Goal: Task Accomplishment & Management: Manage account settings

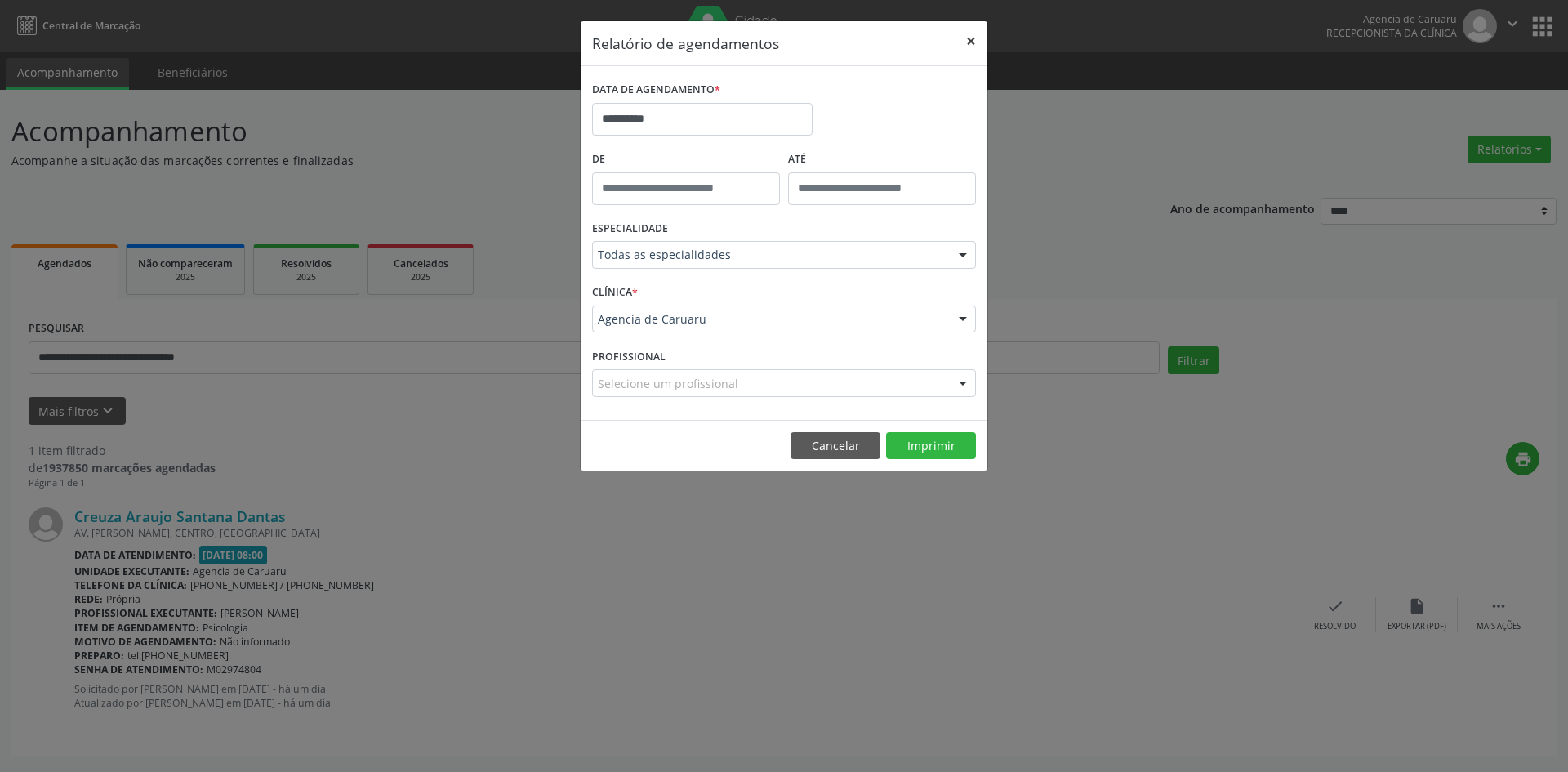
click at [967, 40] on button "×" at bounding box center [971, 41] width 33 height 40
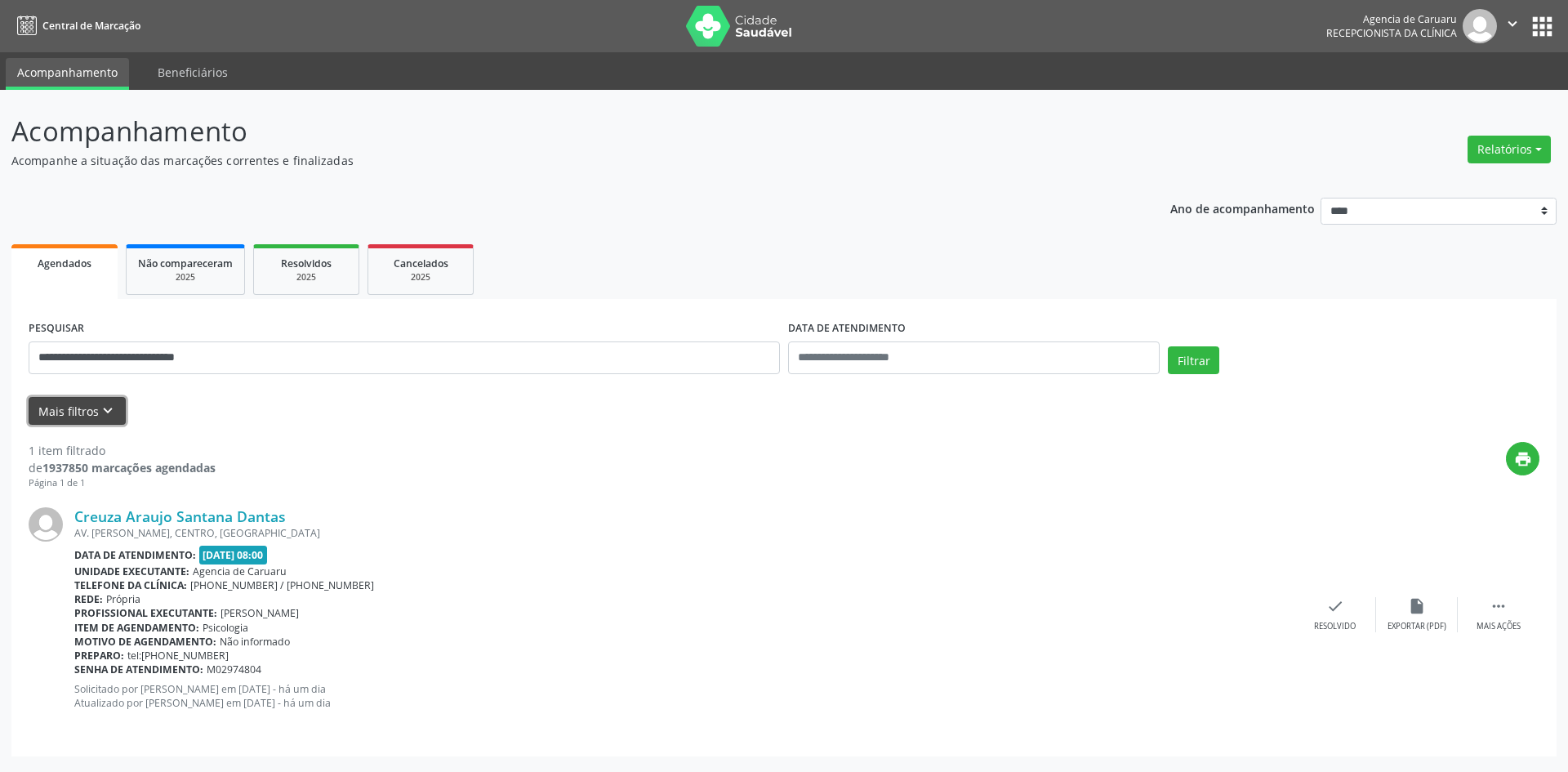
click at [113, 402] on icon "keyboard_arrow_down" at bounding box center [108, 411] width 18 height 18
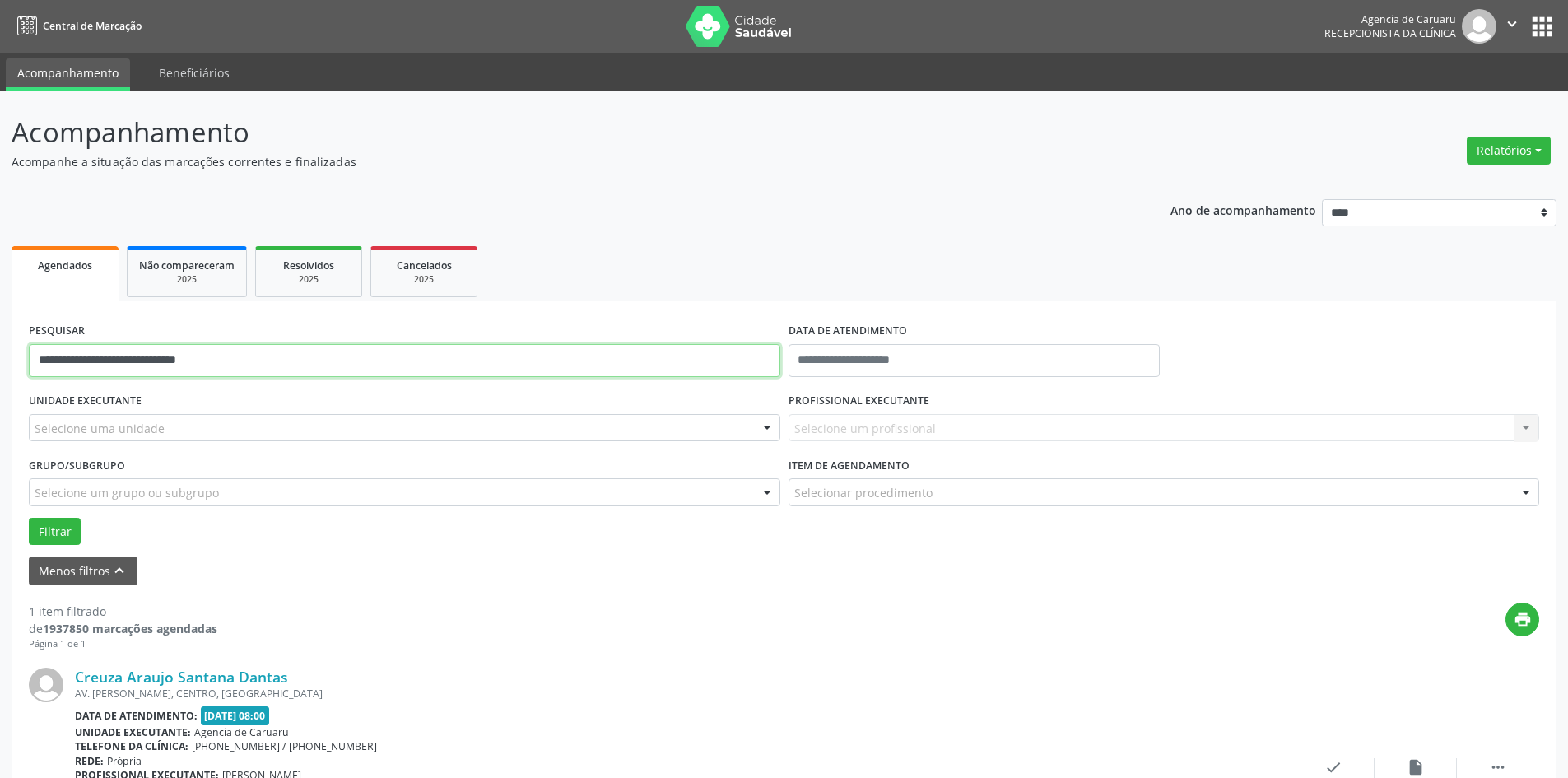
click at [277, 356] on input "**********" at bounding box center [405, 360] width 752 height 33
type input "*"
click at [950, 361] on input "text" at bounding box center [974, 360] width 371 height 33
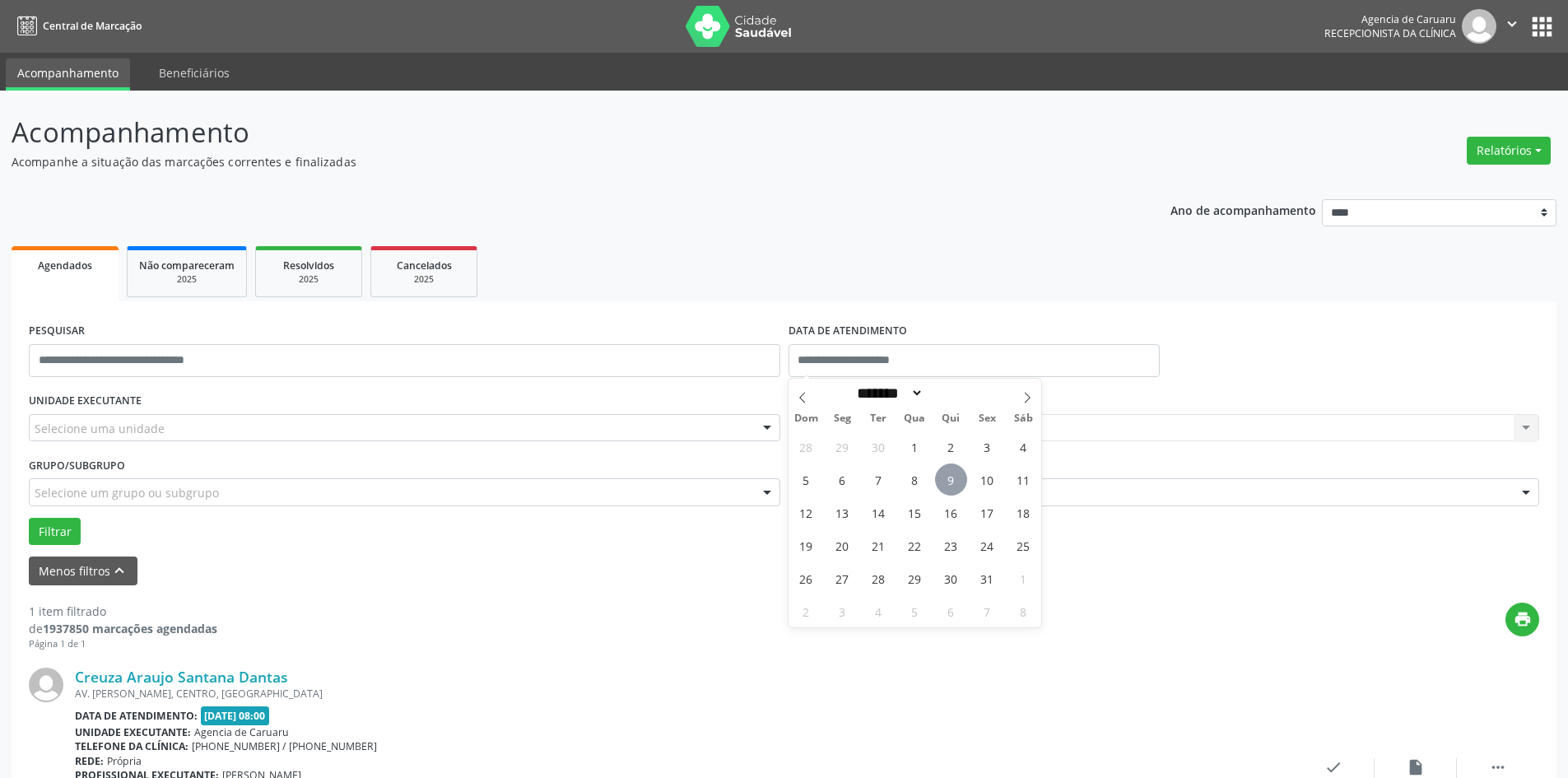
click at [953, 482] on span "9" at bounding box center [951, 479] width 32 height 32
type input "**********"
click at [953, 482] on span "9" at bounding box center [951, 479] width 32 height 32
click at [902, 432] on div "Selecione um profissional Nenhum resultado encontrado para: " " Não há nenhuma …" at bounding box center [1164, 428] width 752 height 28
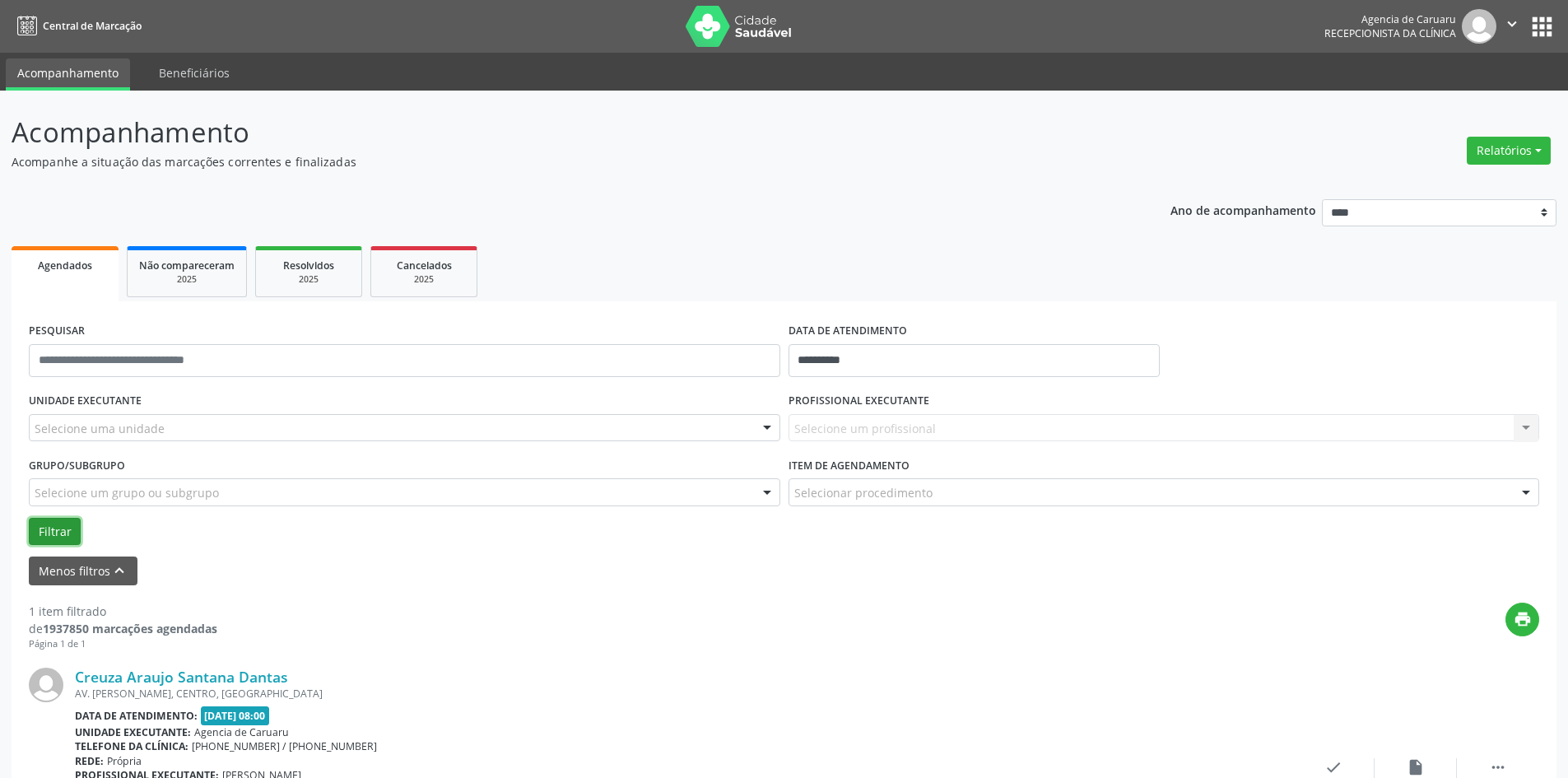
click at [59, 528] on button "Filtrar" at bounding box center [55, 531] width 52 height 28
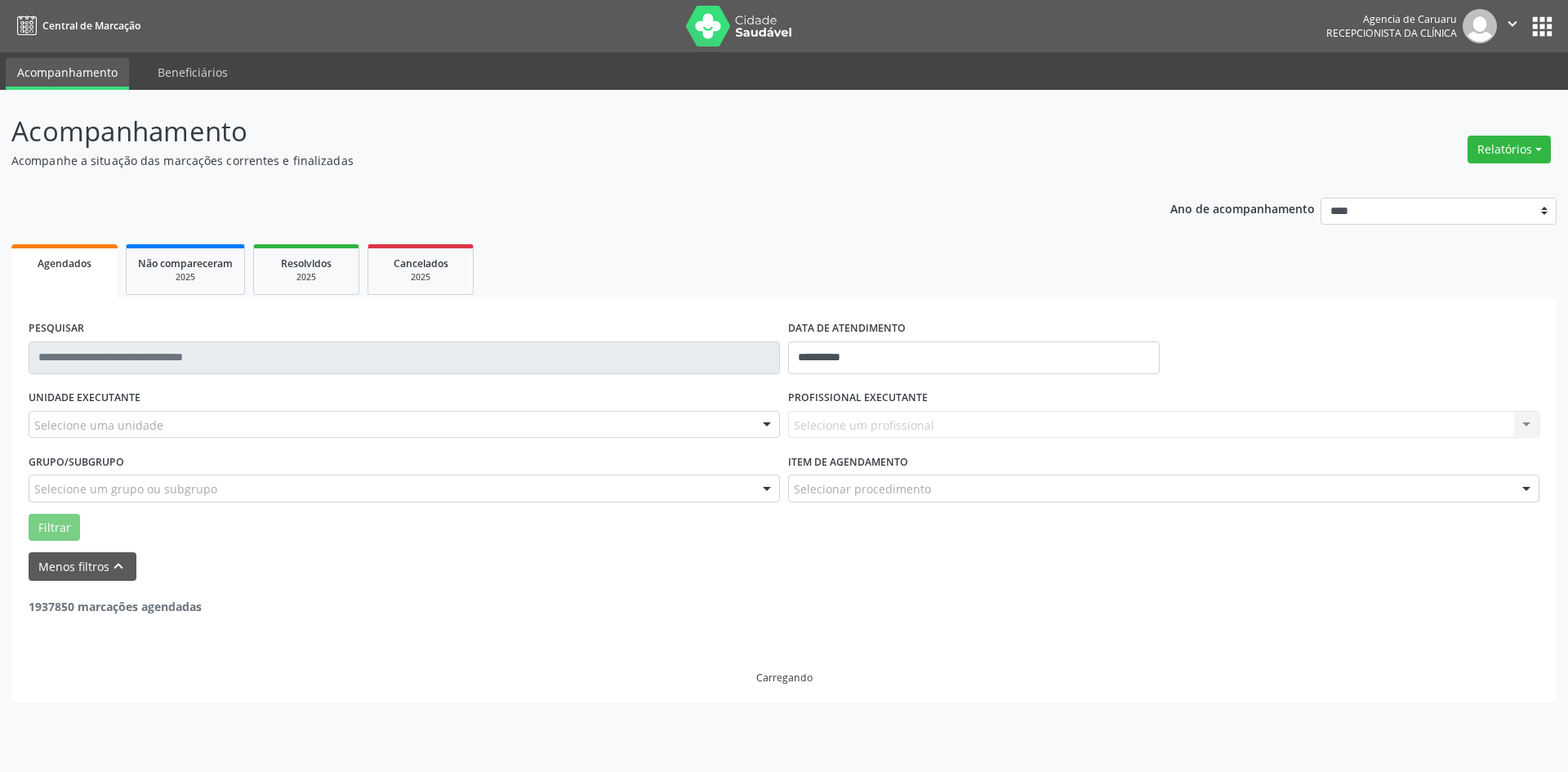
click at [852, 434] on div "Selecione um profissional Nenhum resultado encontrado para: " " Não há nenhuma …" at bounding box center [1164, 425] width 751 height 28
click at [855, 424] on div "Selecione um profissional Nenhum resultado encontrado para: " " Não há nenhuma …" at bounding box center [1164, 425] width 751 height 28
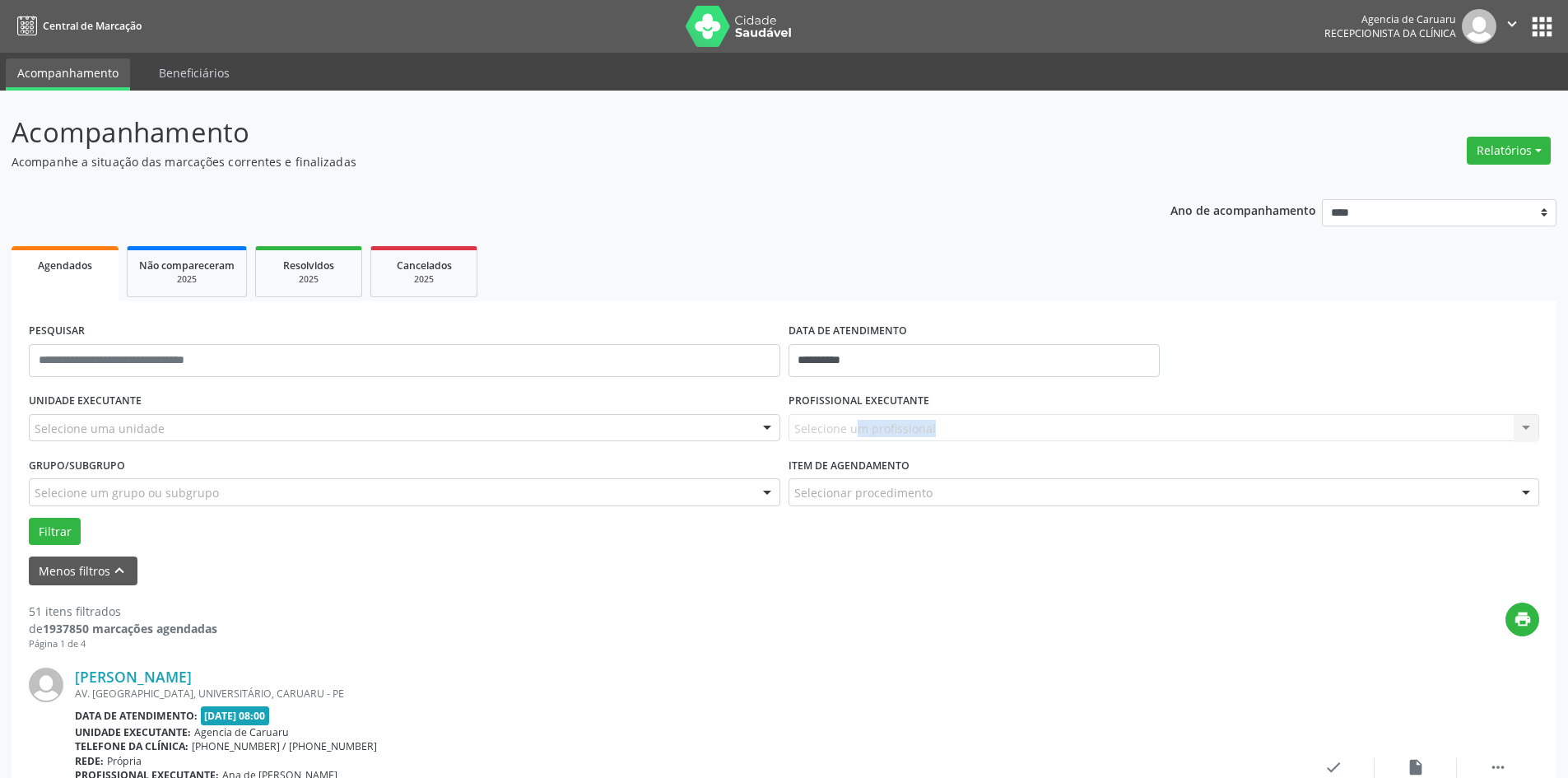
click at [861, 427] on div "Selecione um profissional Nenhum resultado encontrado para: " " Não há nenhuma …" at bounding box center [1164, 428] width 752 height 28
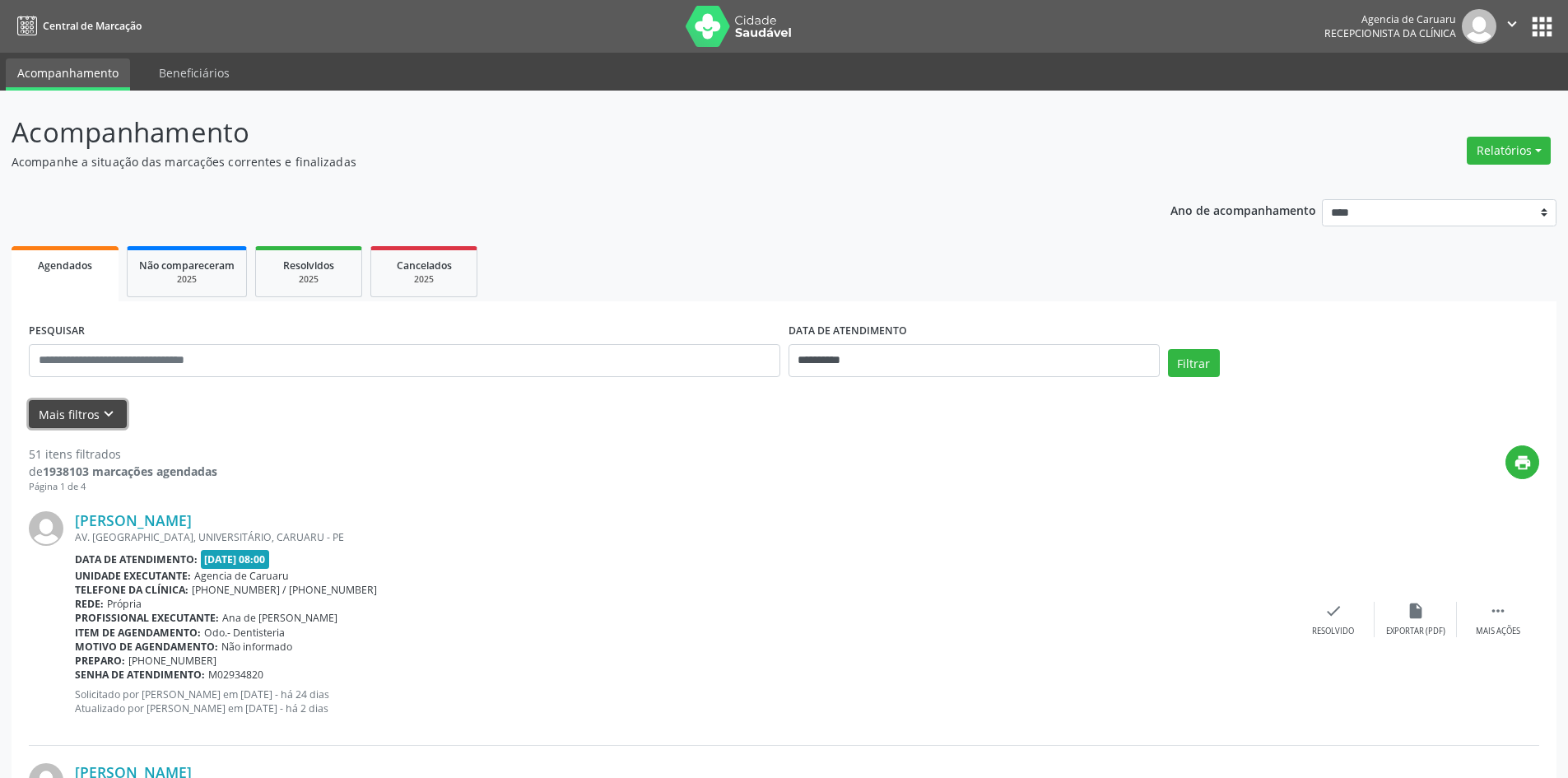
click at [112, 410] on icon "keyboard_arrow_down" at bounding box center [109, 414] width 18 height 18
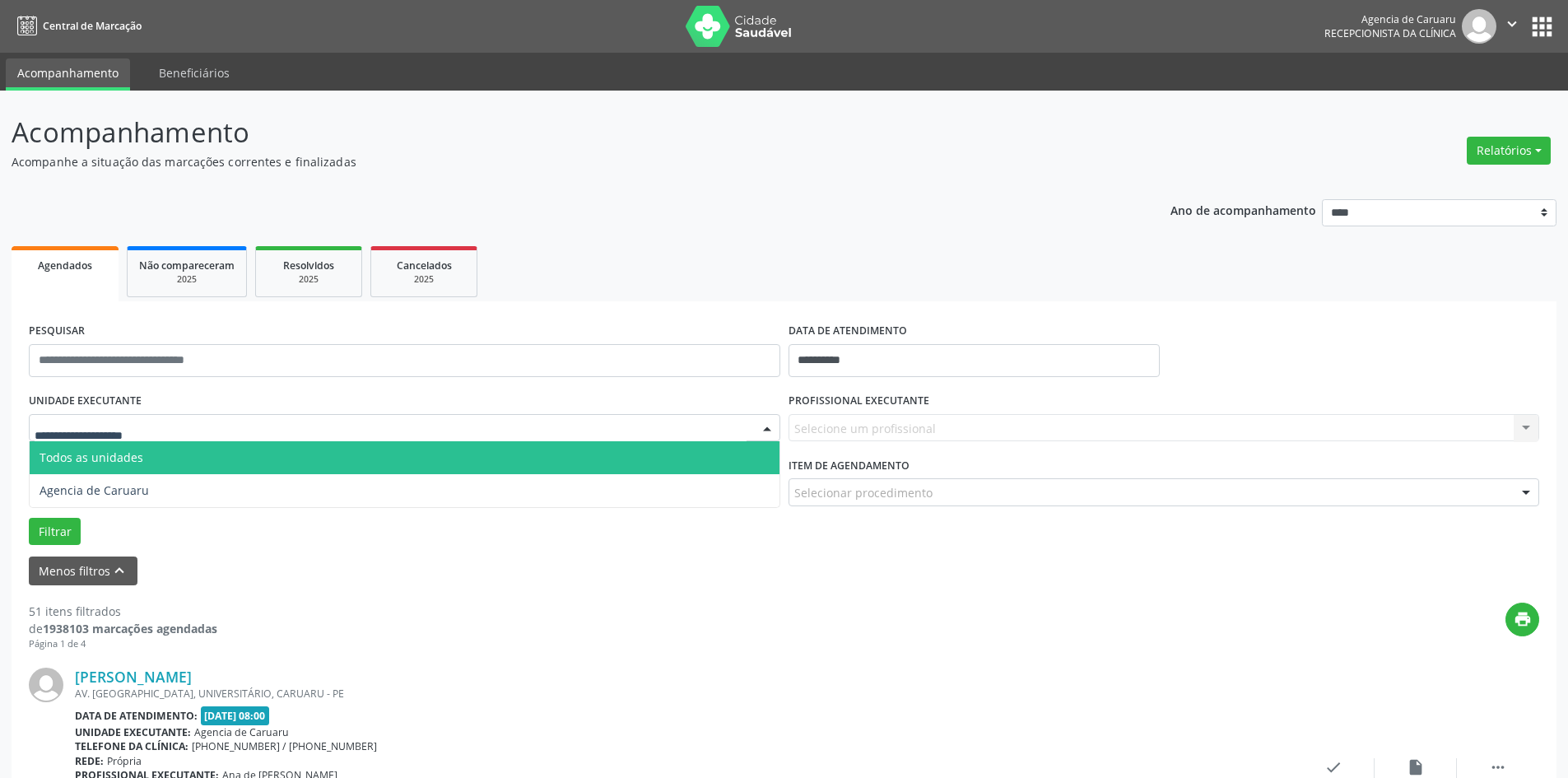
click at [171, 429] on div at bounding box center [405, 428] width 752 height 28
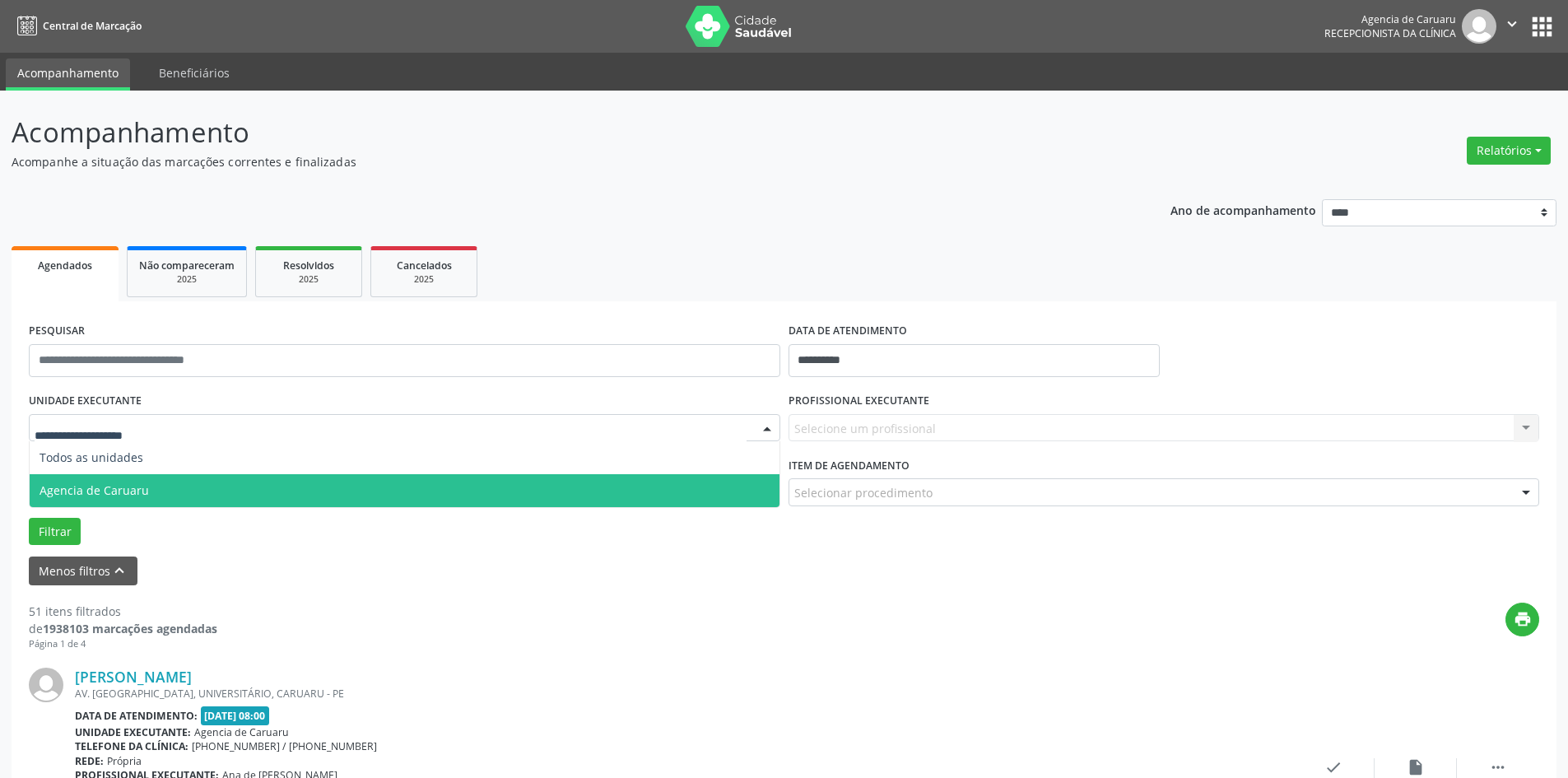
click at [128, 482] on span "Agencia de Caruaru" at bounding box center [404, 490] width 750 height 33
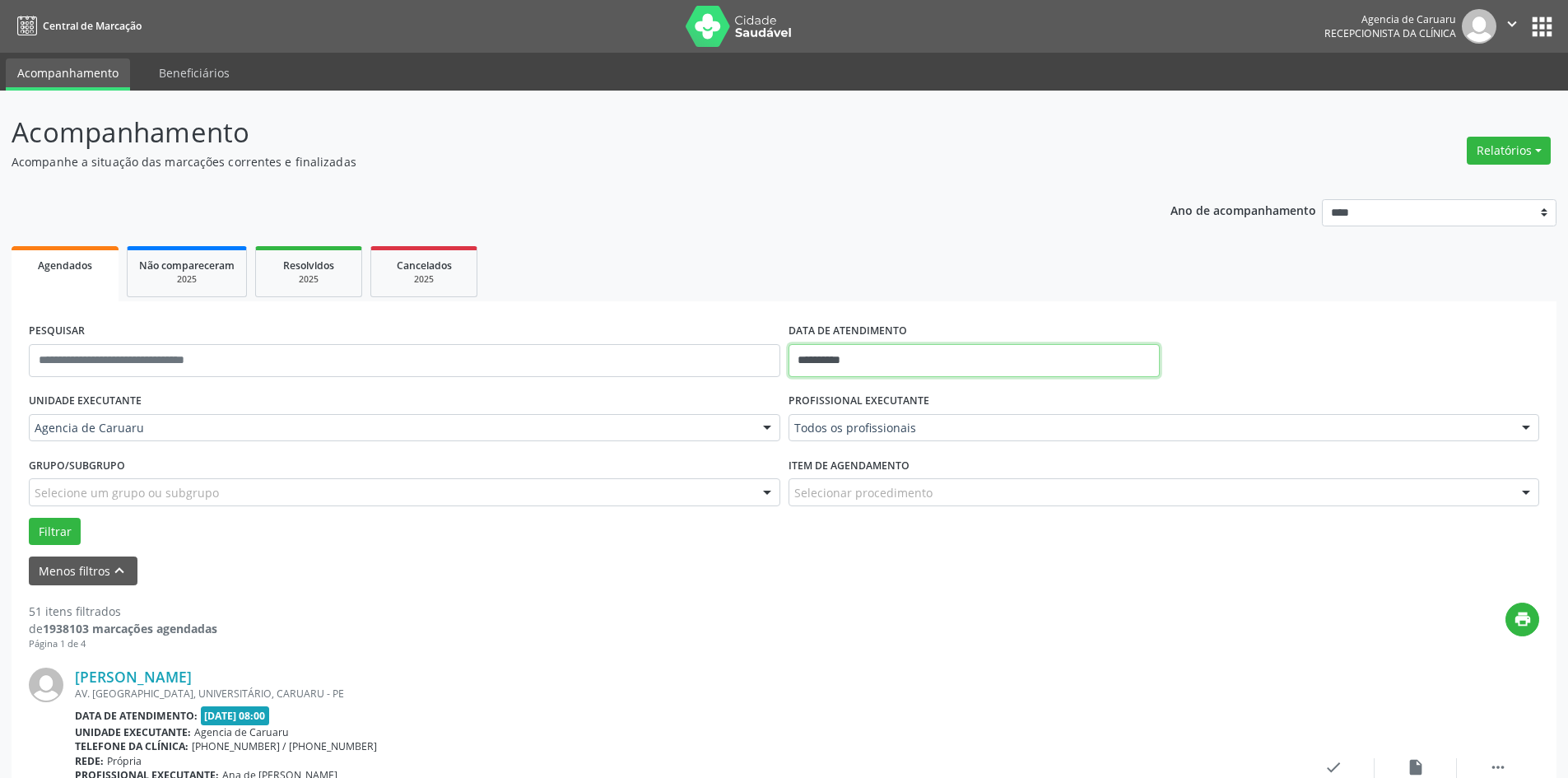
click at [887, 360] on input "**********" at bounding box center [974, 360] width 371 height 33
click at [680, 296] on ul "Agendados Não compareceram 2025 Resolvidos 2025 Cancelados 2025" at bounding box center [784, 272] width 1545 height 59
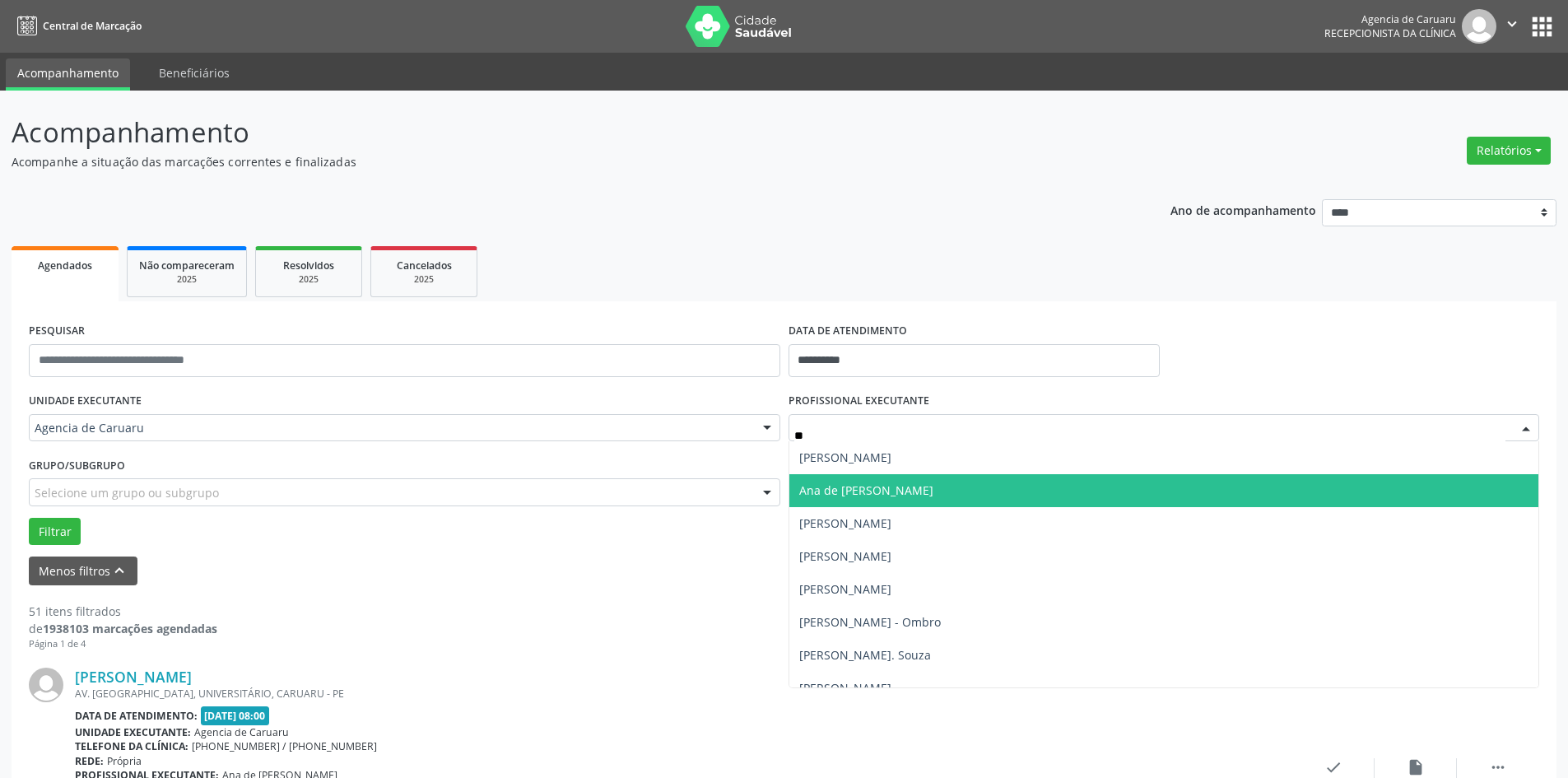
type input "***"
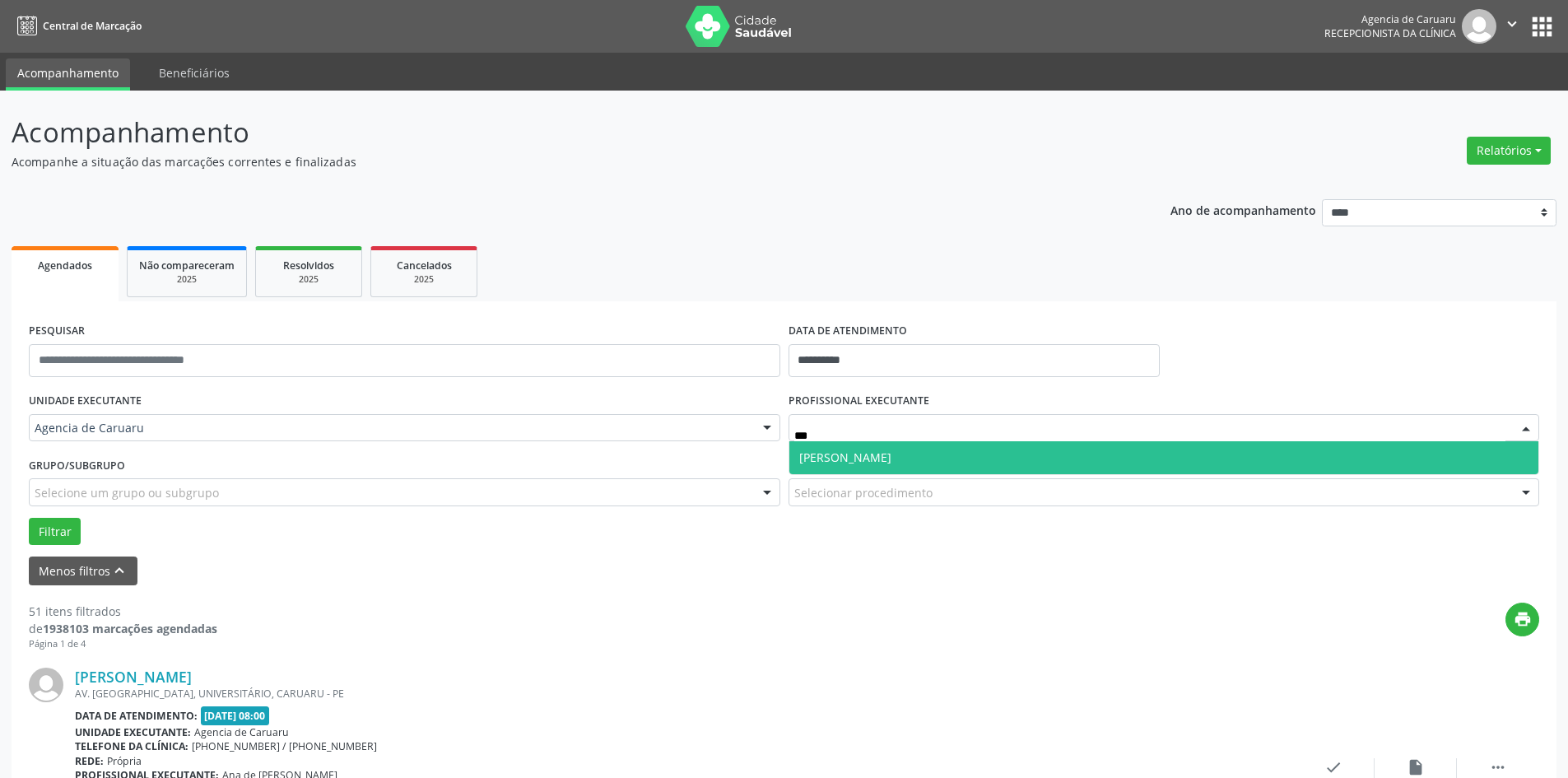
click at [891, 460] on span "[PERSON_NAME]" at bounding box center [845, 456] width 92 height 16
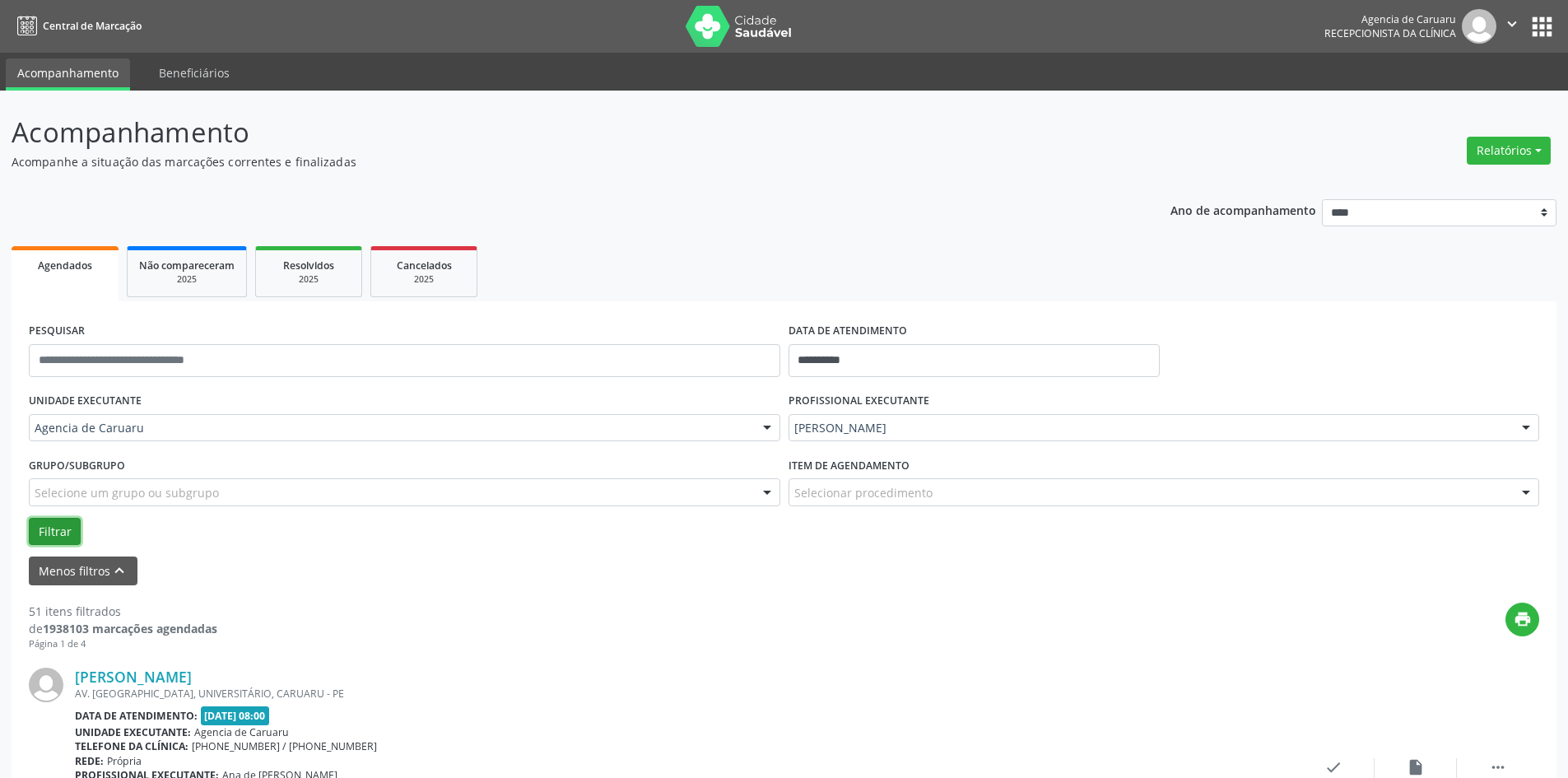
click at [56, 527] on button "Filtrar" at bounding box center [55, 531] width 52 height 28
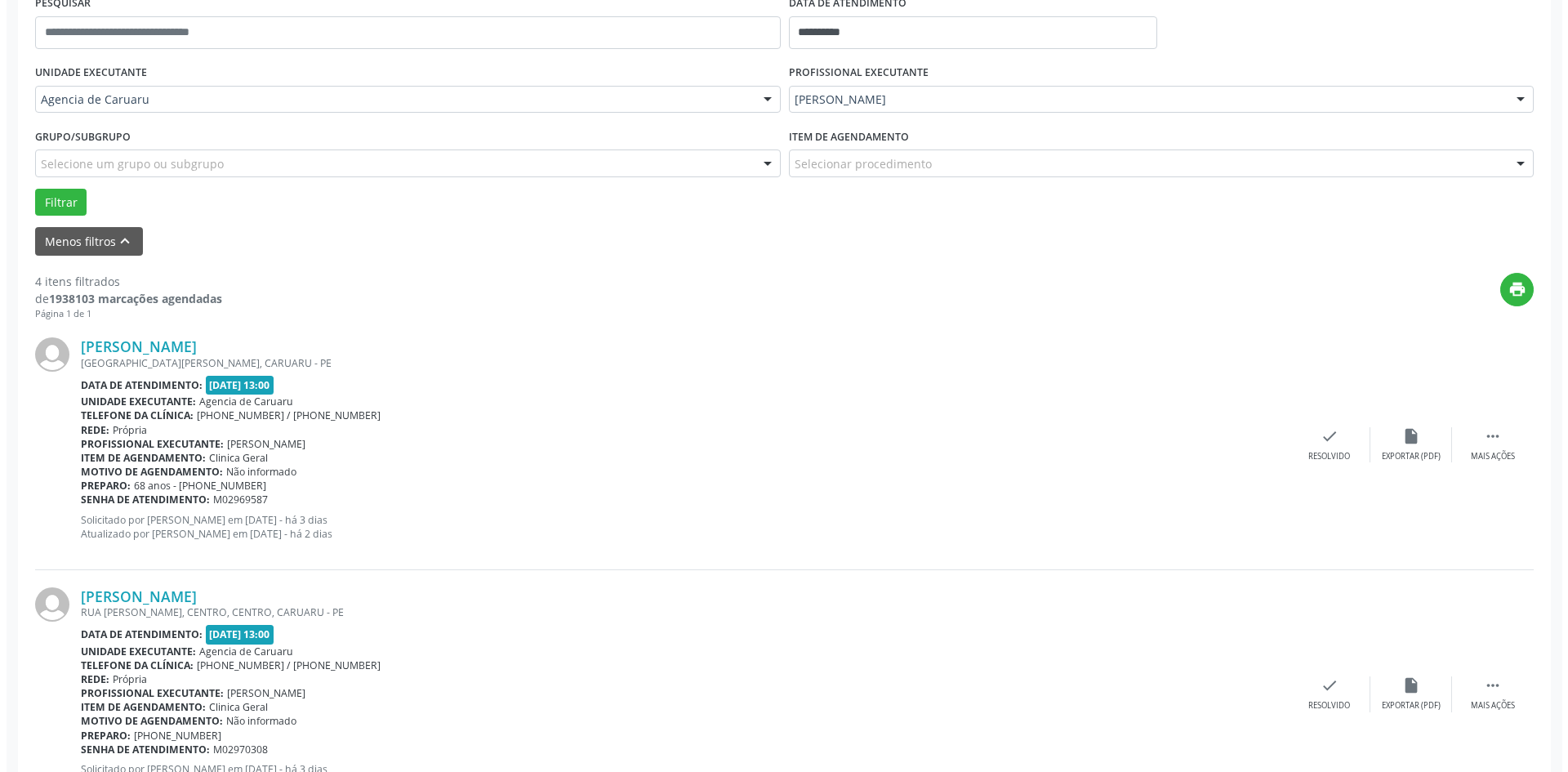
scroll to position [327, 0]
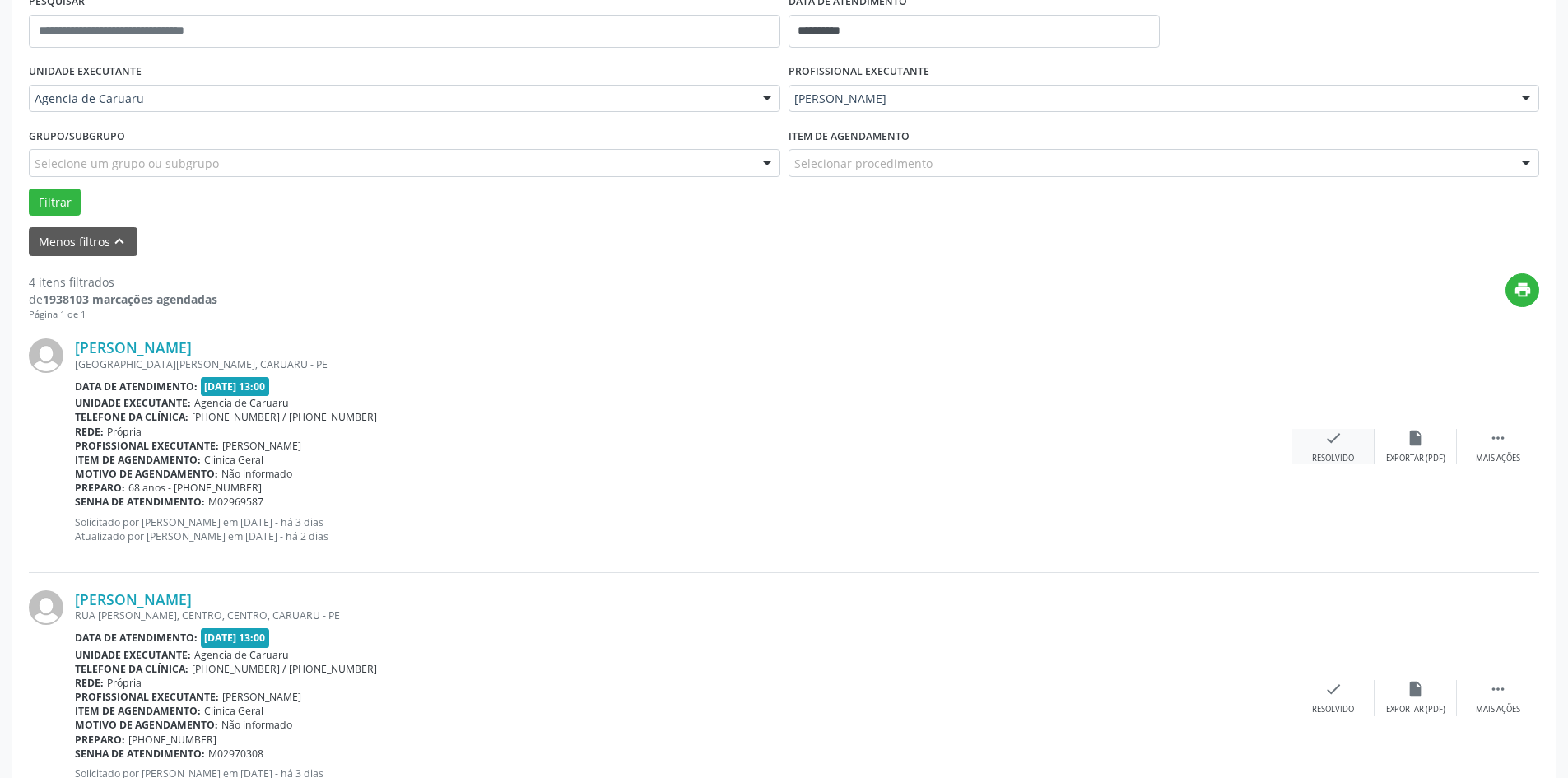
click at [1327, 442] on icon "check" at bounding box center [1333, 438] width 18 height 18
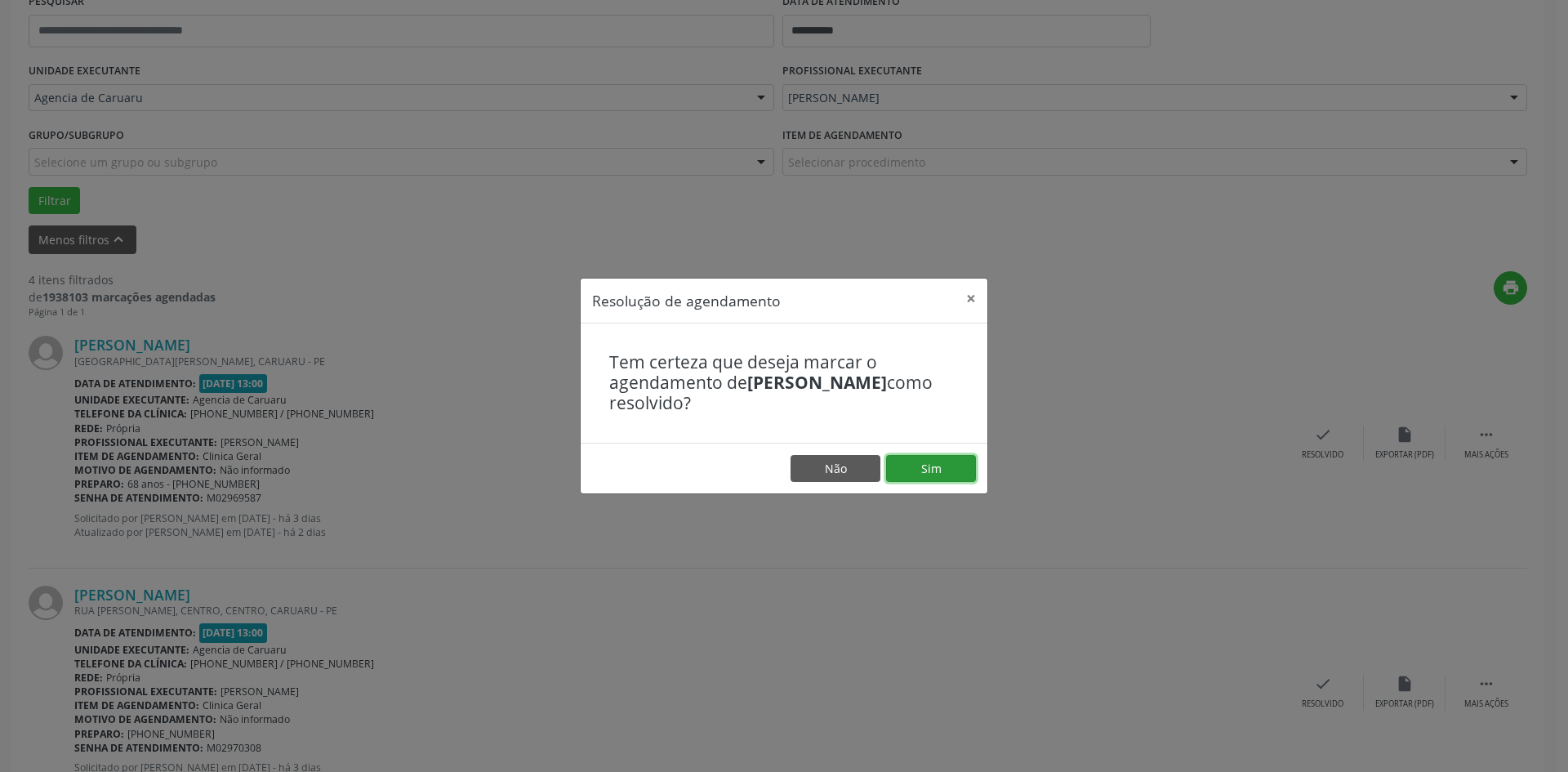
click at [929, 476] on button "Sim" at bounding box center [931, 468] width 90 height 28
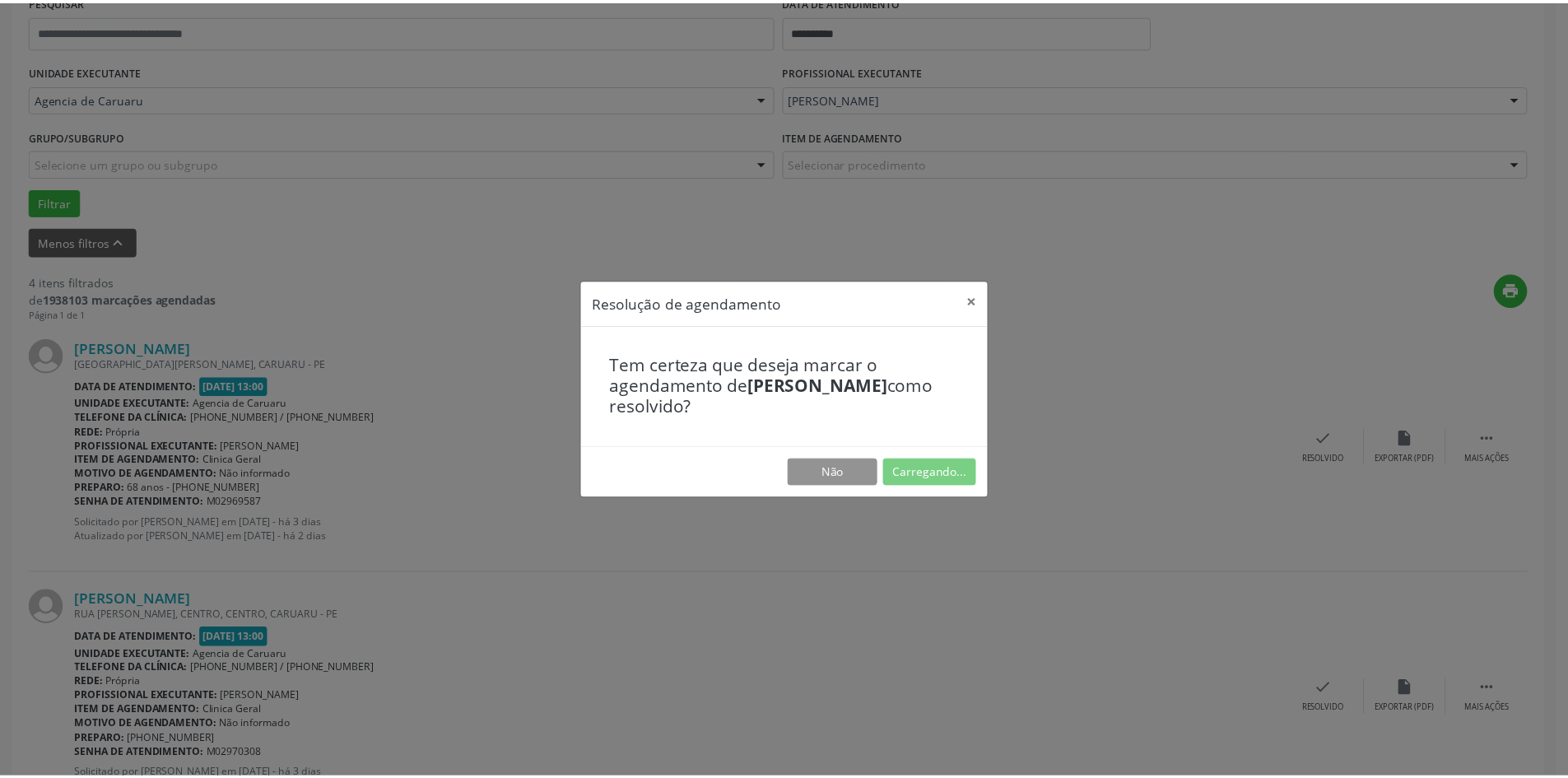
scroll to position [0, 0]
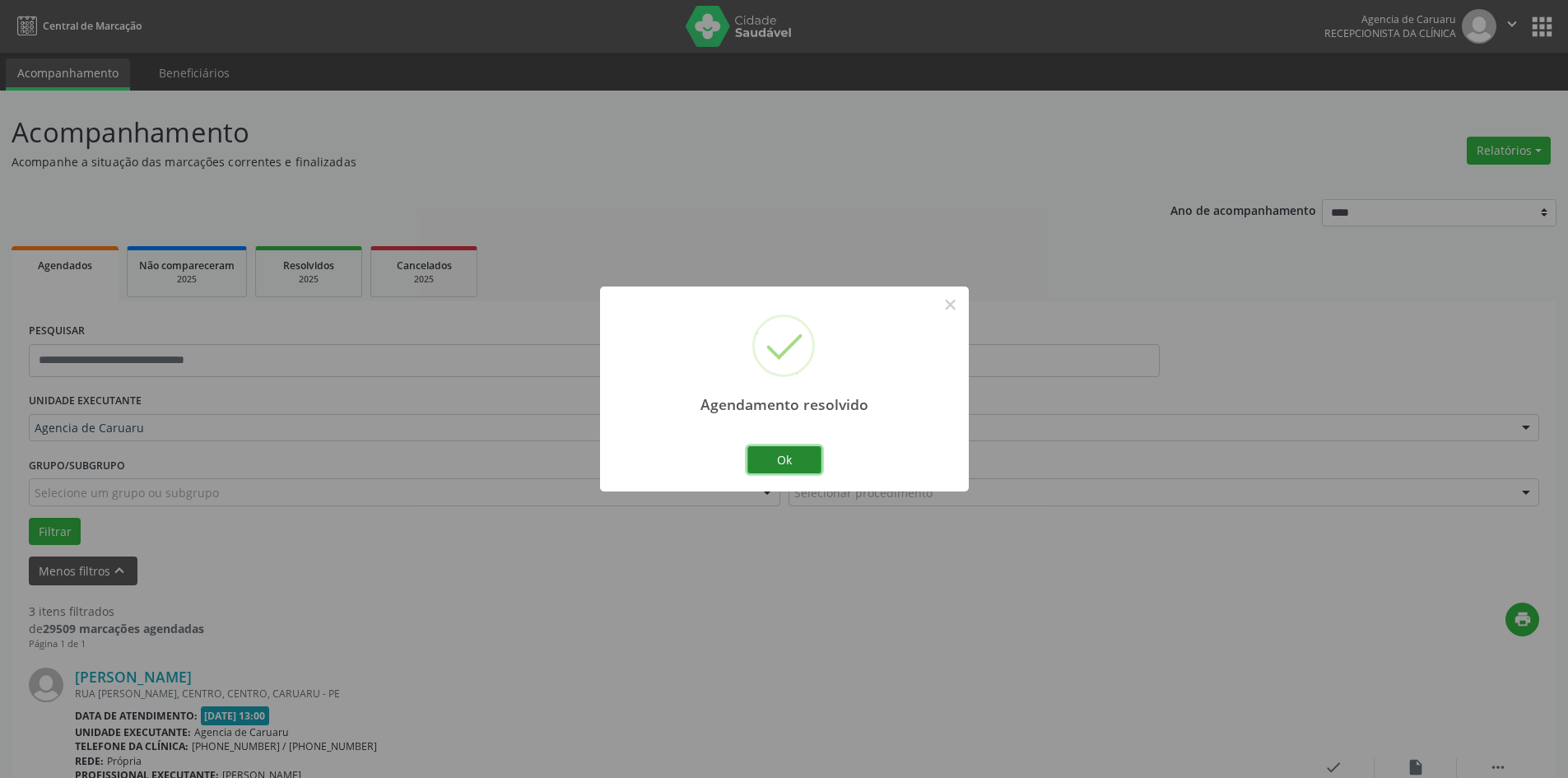
click at [793, 457] on button "Ok" at bounding box center [784, 460] width 74 height 28
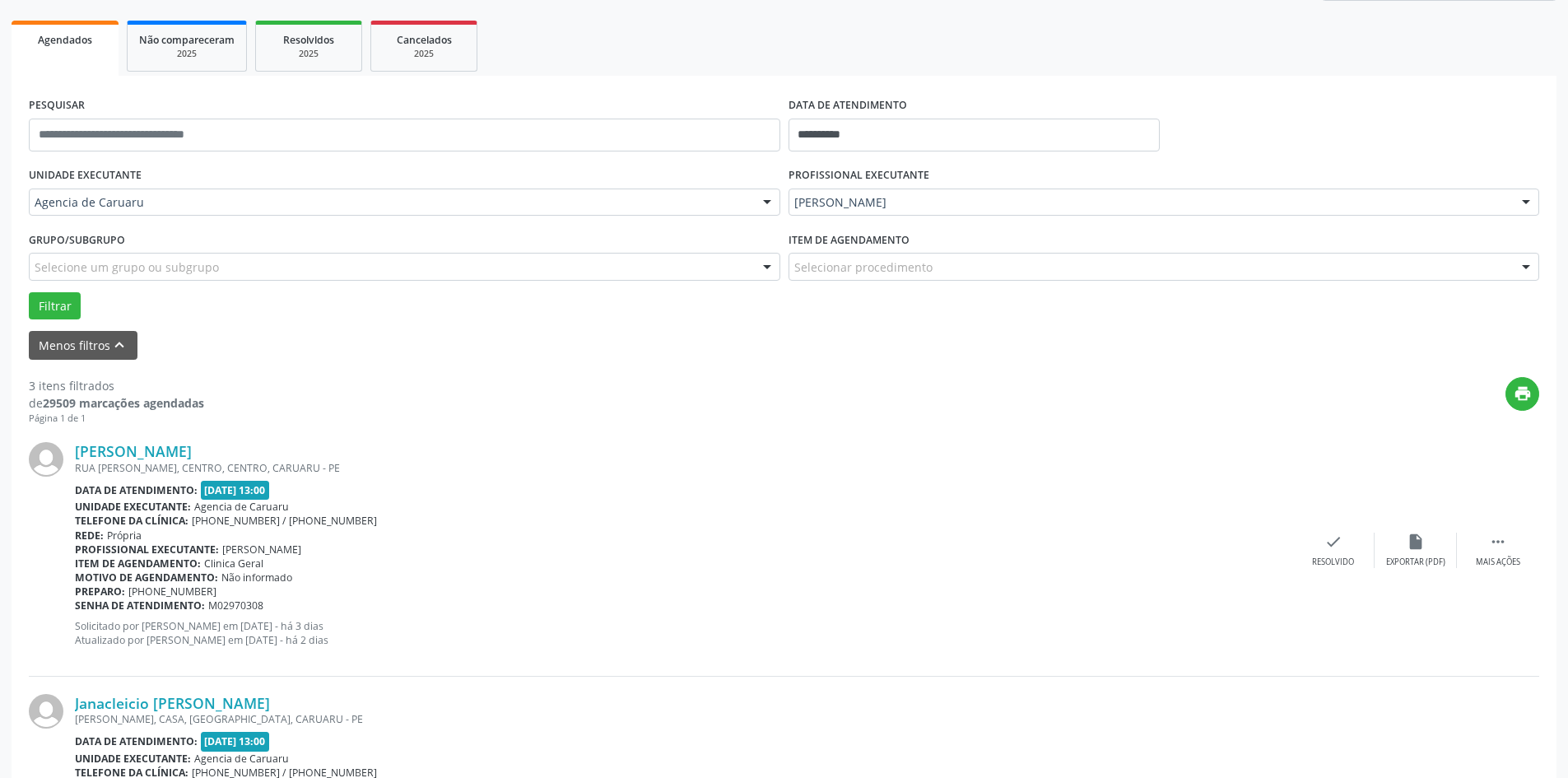
scroll to position [247, 0]
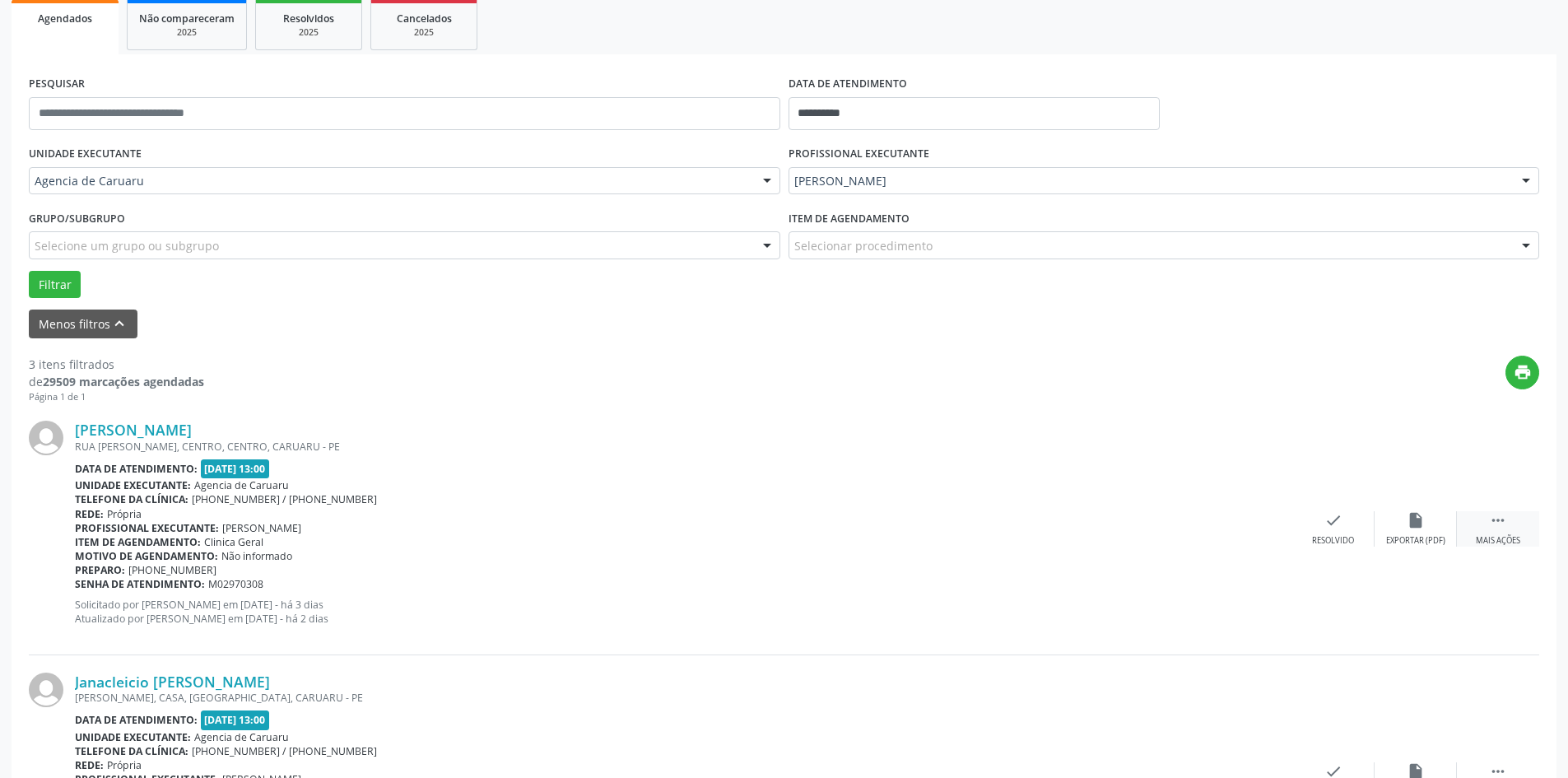
click at [1491, 523] on icon "" at bounding box center [1498, 520] width 18 height 18
click at [1389, 521] on div "alarm_off Não compareceu" at bounding box center [1415, 528] width 82 height 36
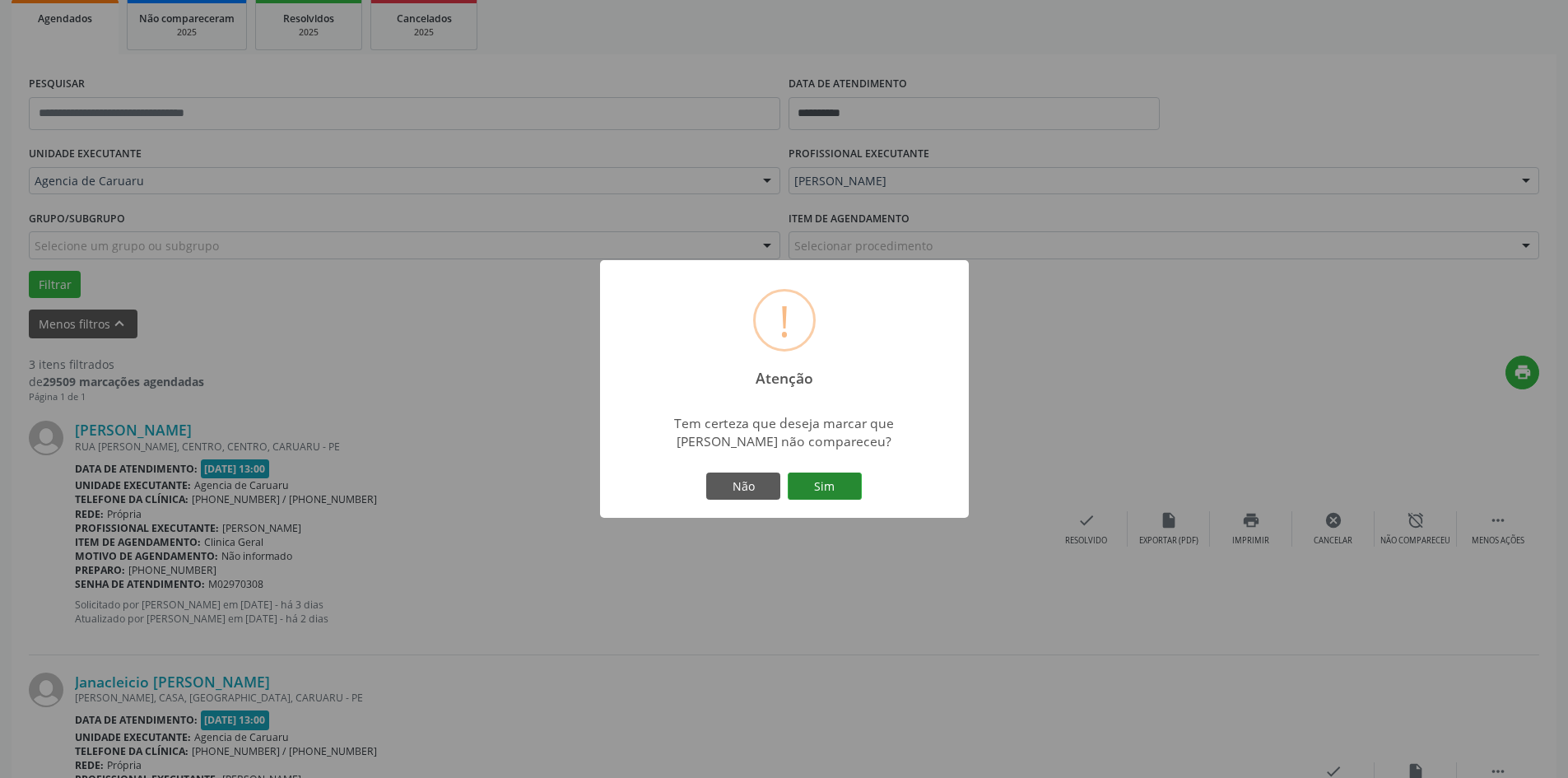
click at [854, 475] on button "Sim" at bounding box center [824, 486] width 74 height 28
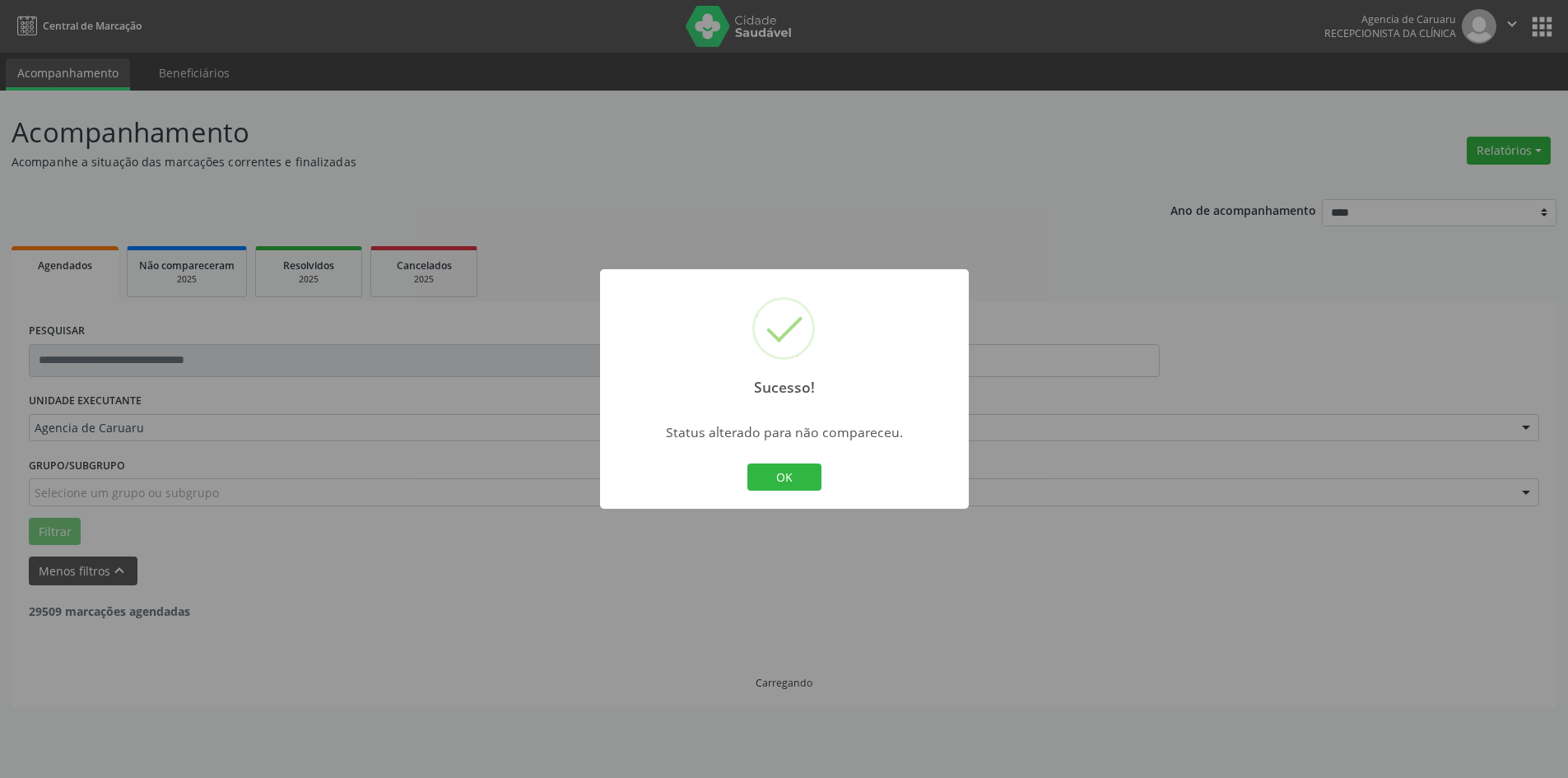
scroll to position [0, 0]
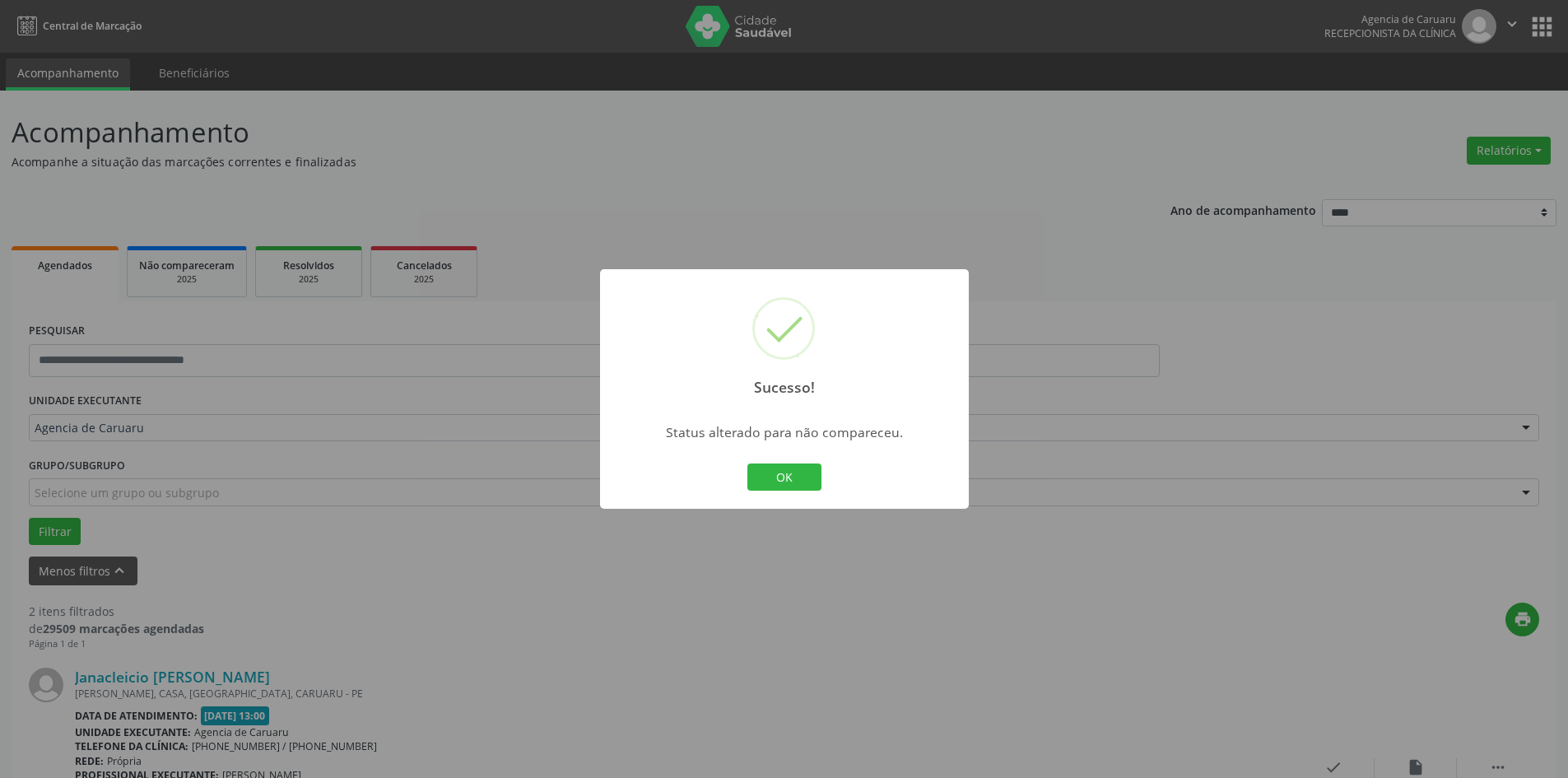
drag, startPoint x: 780, startPoint y: 473, endPoint x: 553, endPoint y: 537, distance: 235.8
click at [779, 473] on button "OK" at bounding box center [784, 477] width 74 height 28
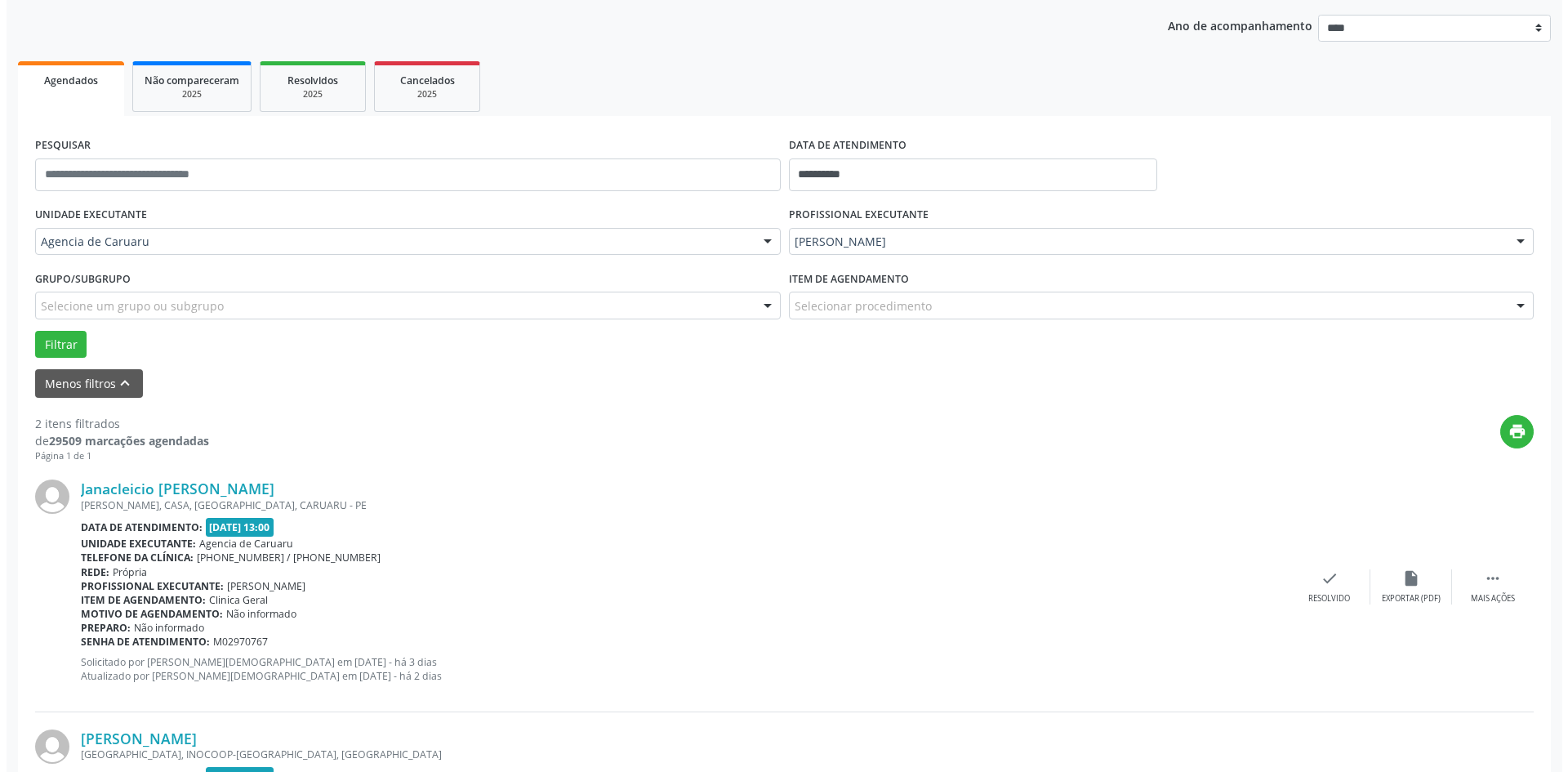
scroll to position [245, 0]
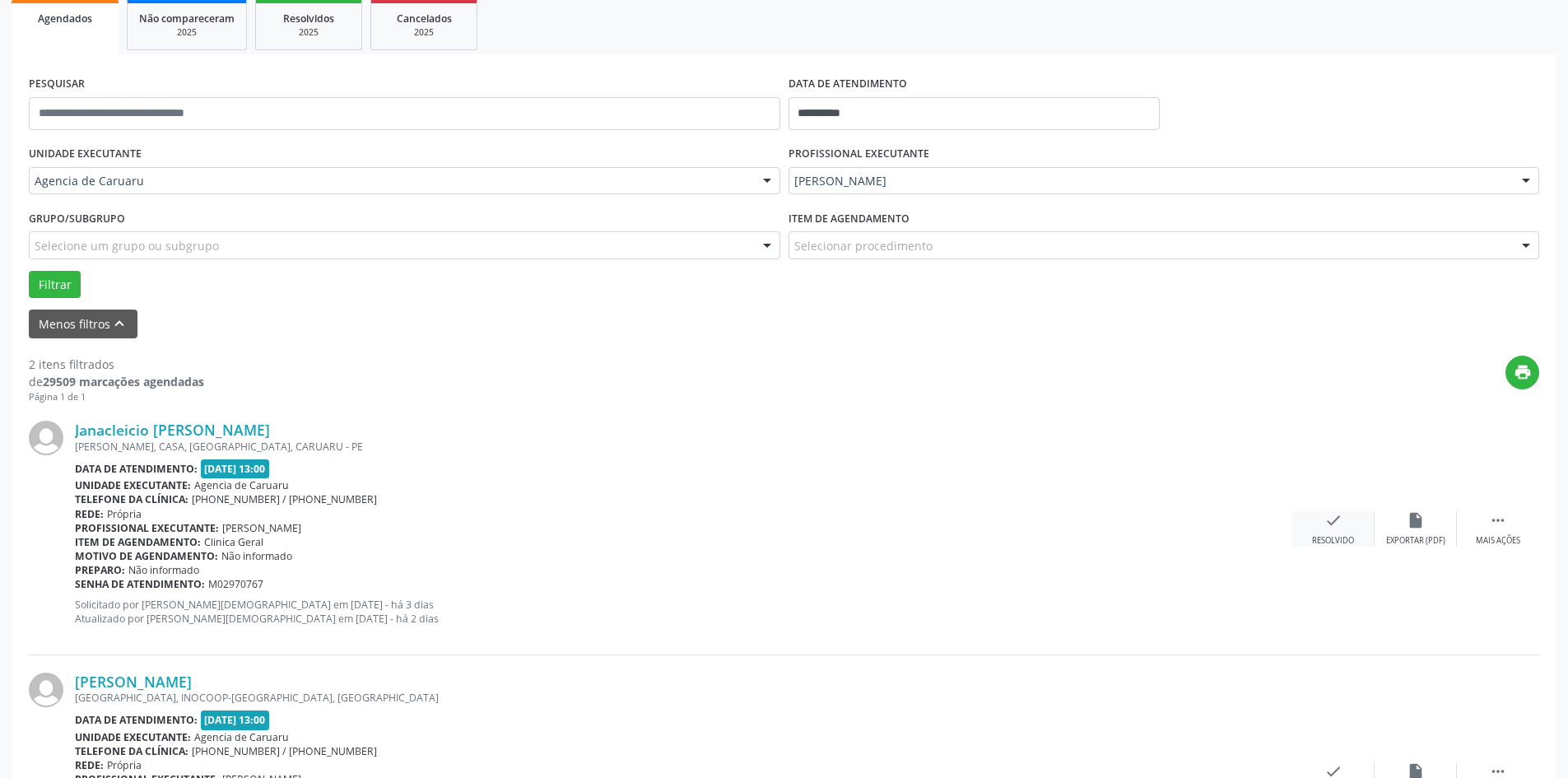
click at [1337, 523] on icon "check" at bounding box center [1333, 520] width 18 height 18
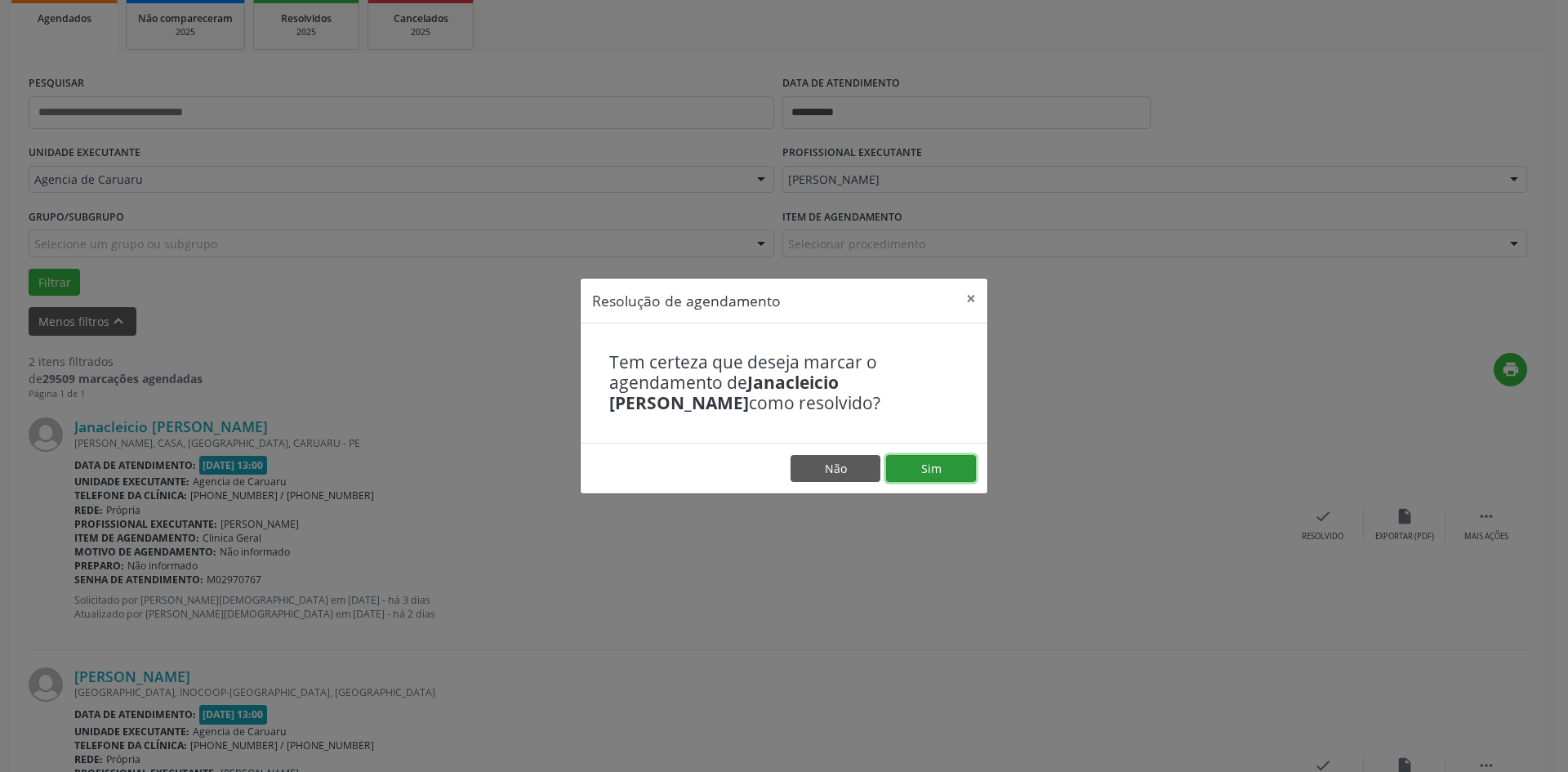
click at [939, 469] on button "Sim" at bounding box center [931, 468] width 90 height 28
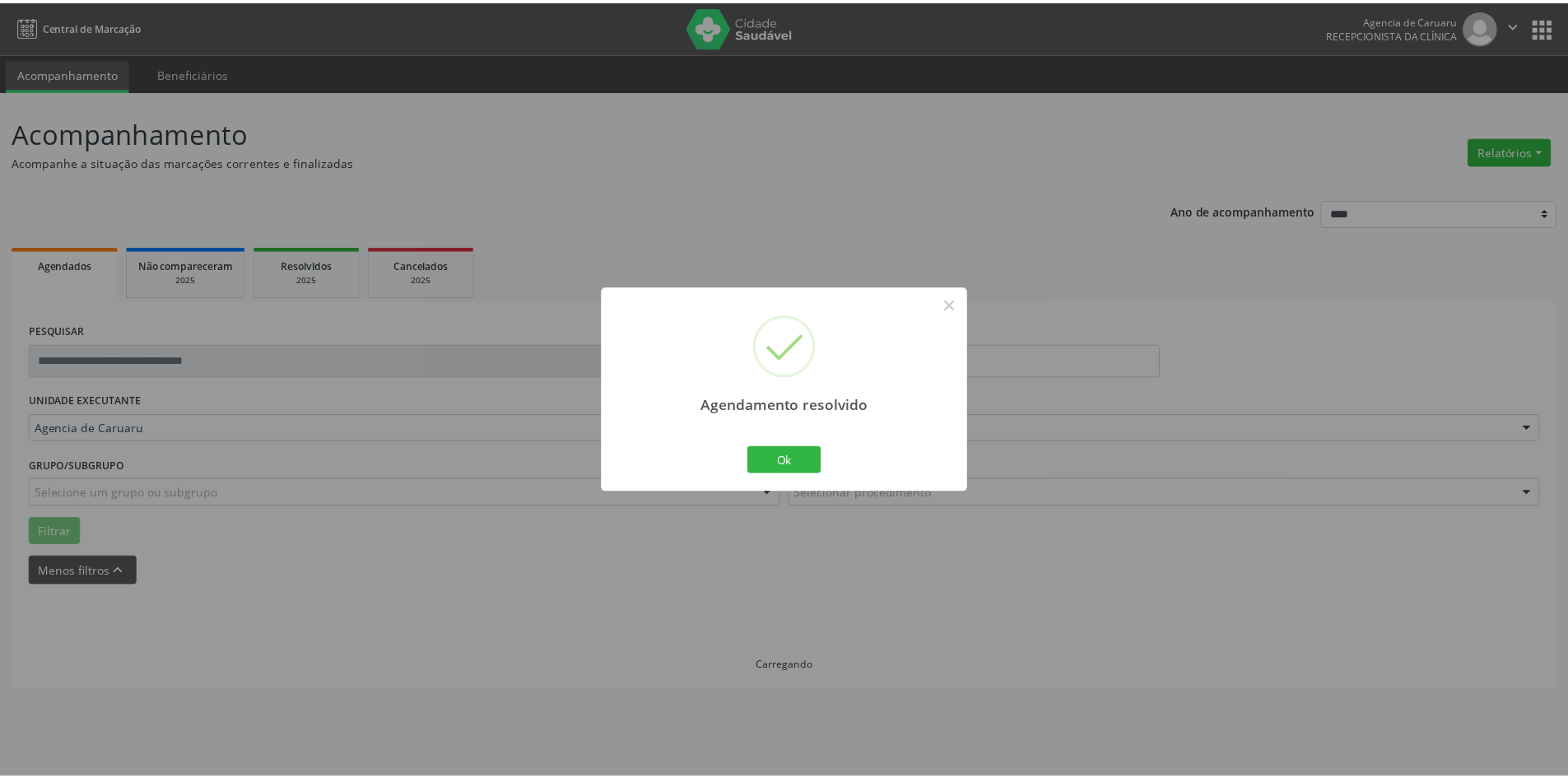
scroll to position [0, 0]
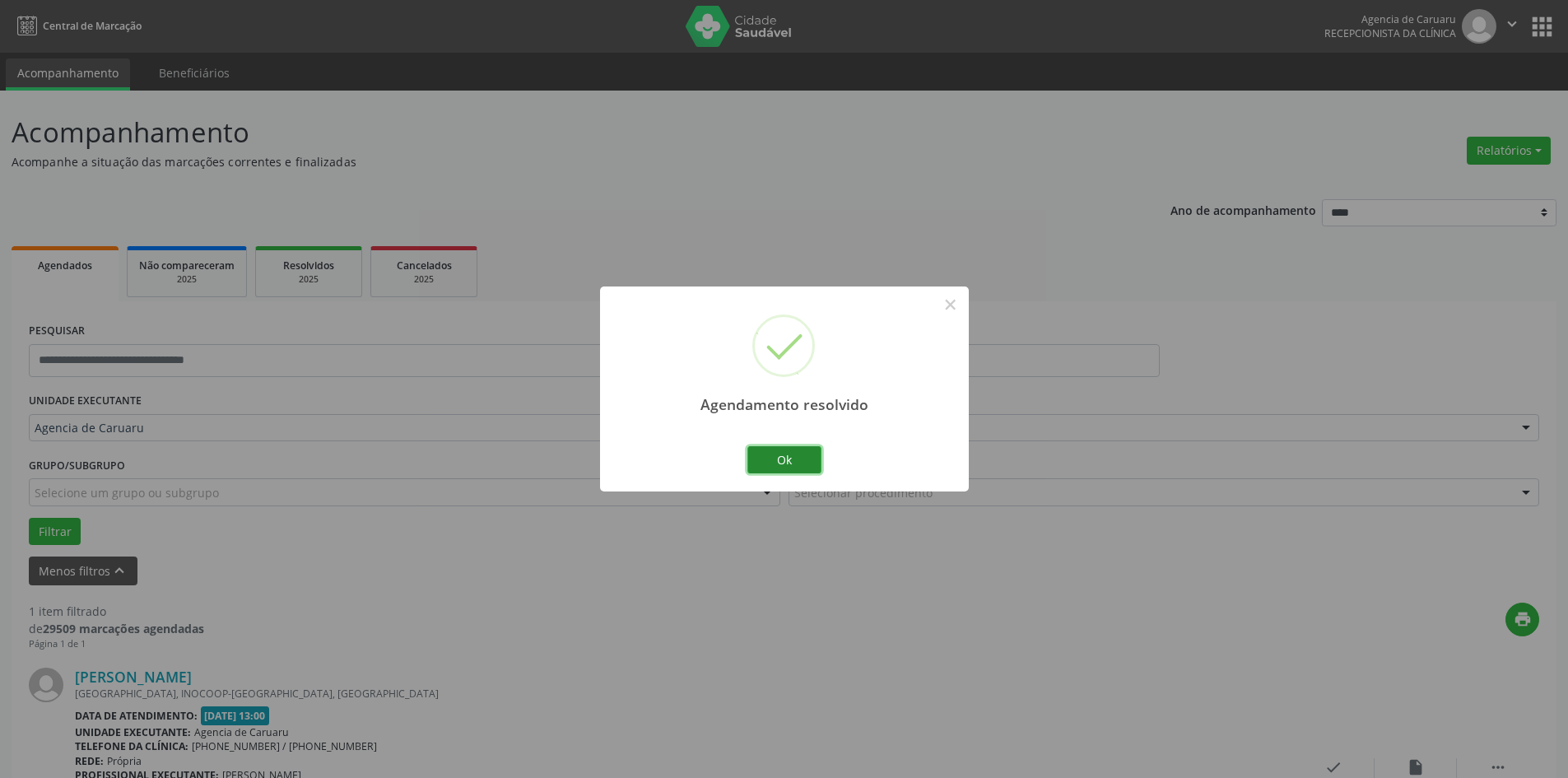
click at [797, 454] on button "Ok" at bounding box center [784, 460] width 74 height 28
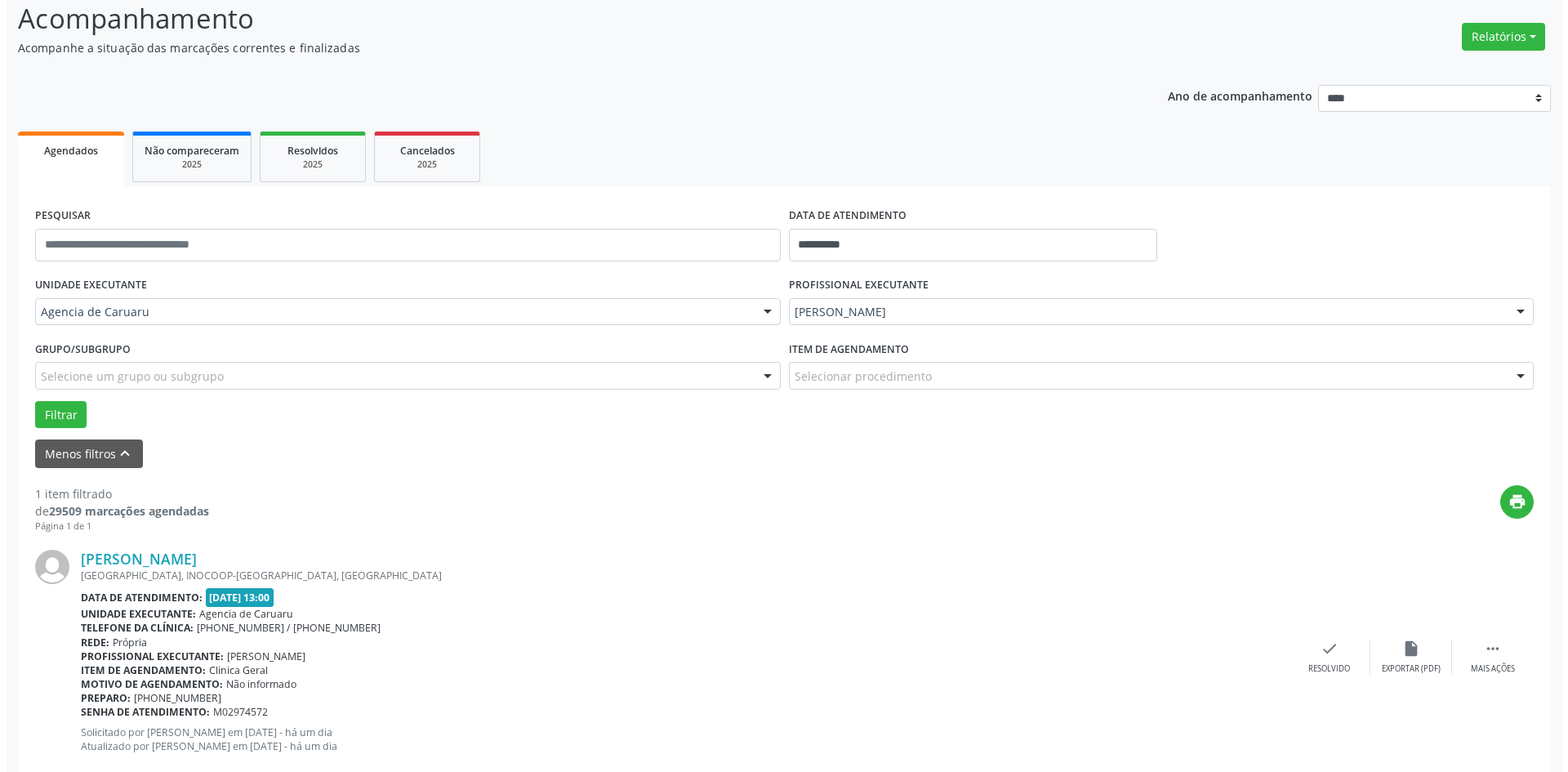
scroll to position [151, 0]
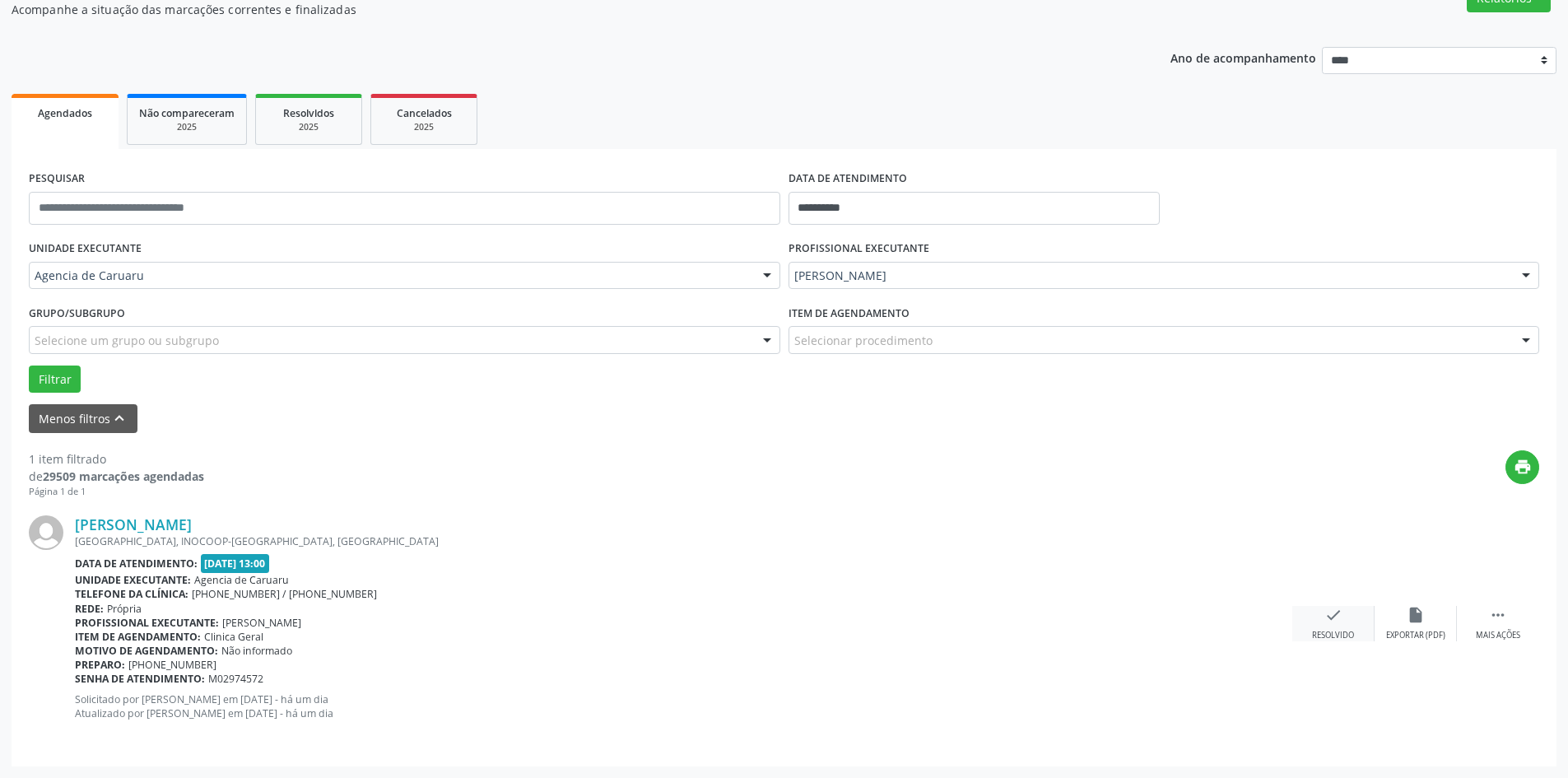
click at [1329, 622] on icon "check" at bounding box center [1333, 615] width 18 height 18
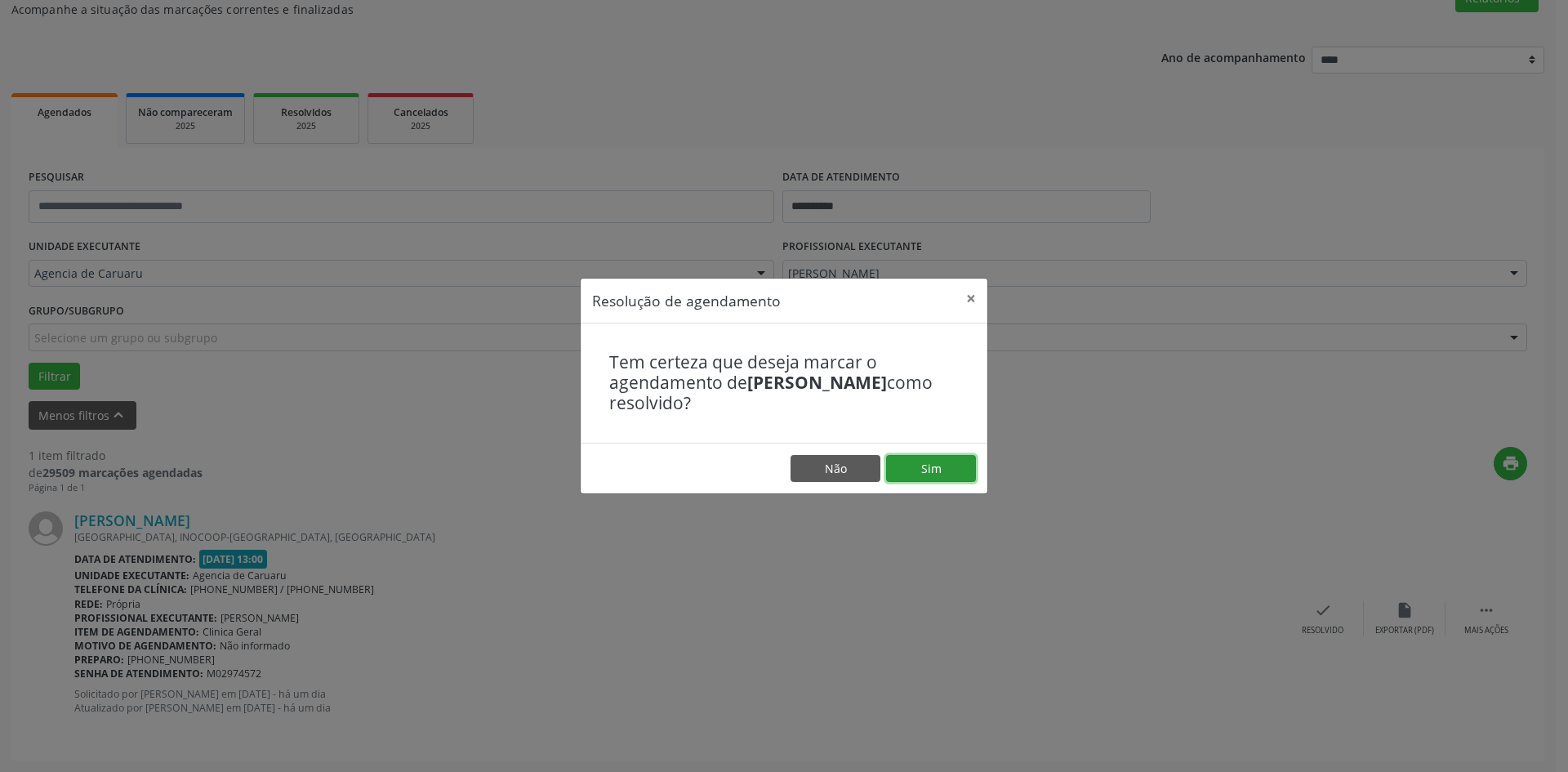
click at [955, 465] on button "Sim" at bounding box center [931, 468] width 90 height 28
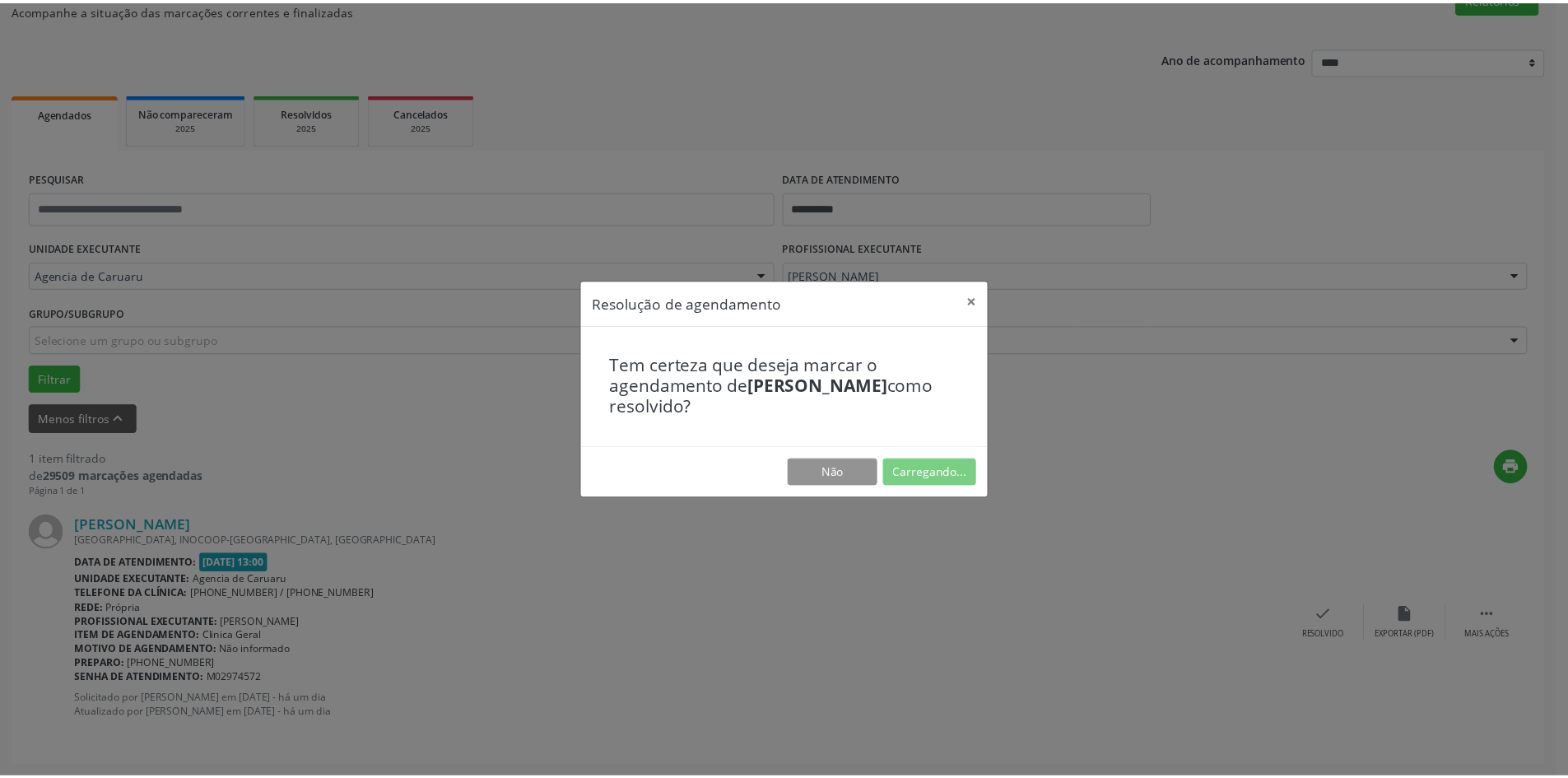
scroll to position [0, 0]
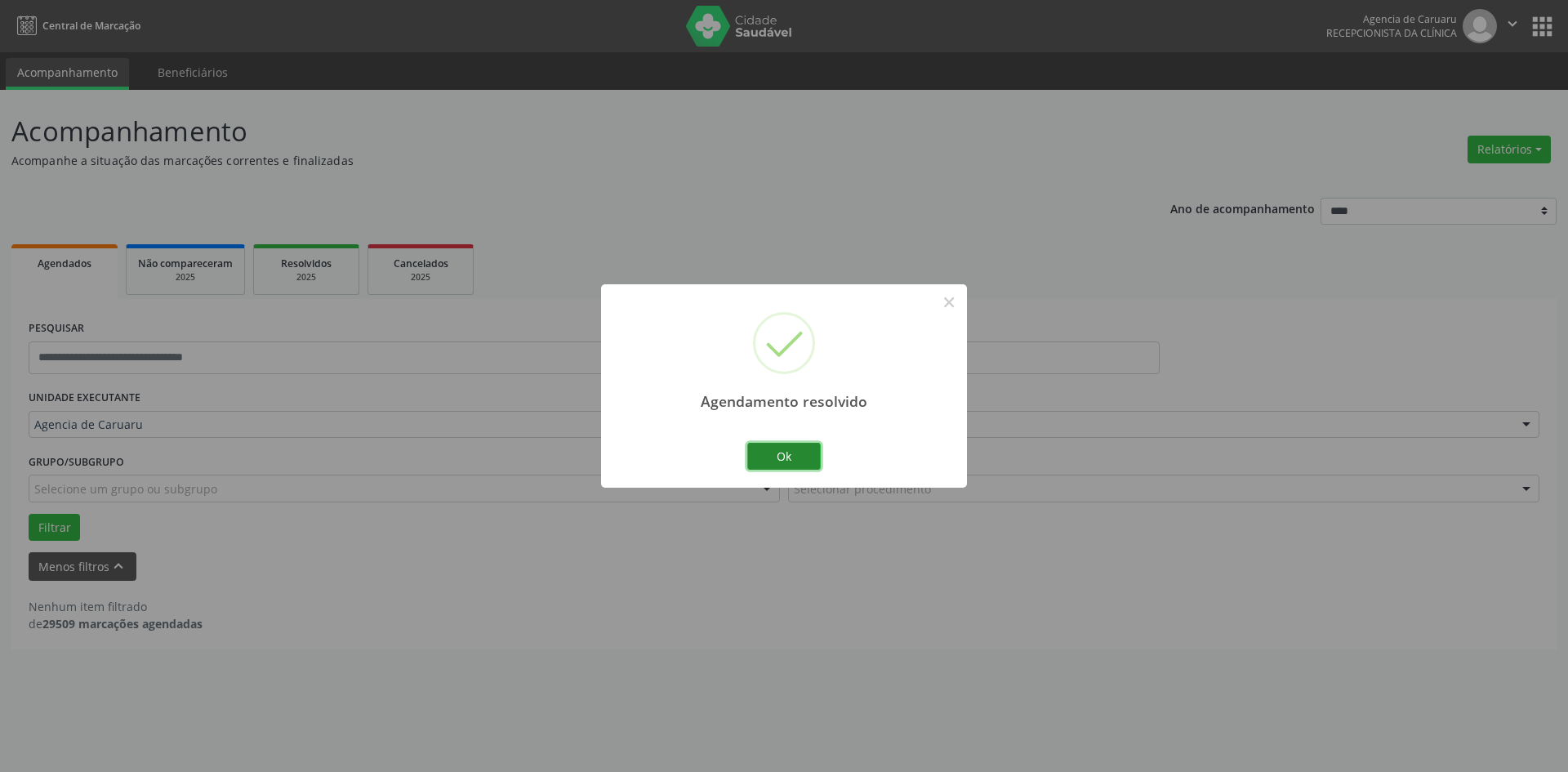
click at [773, 456] on button "Ok" at bounding box center [784, 456] width 74 height 28
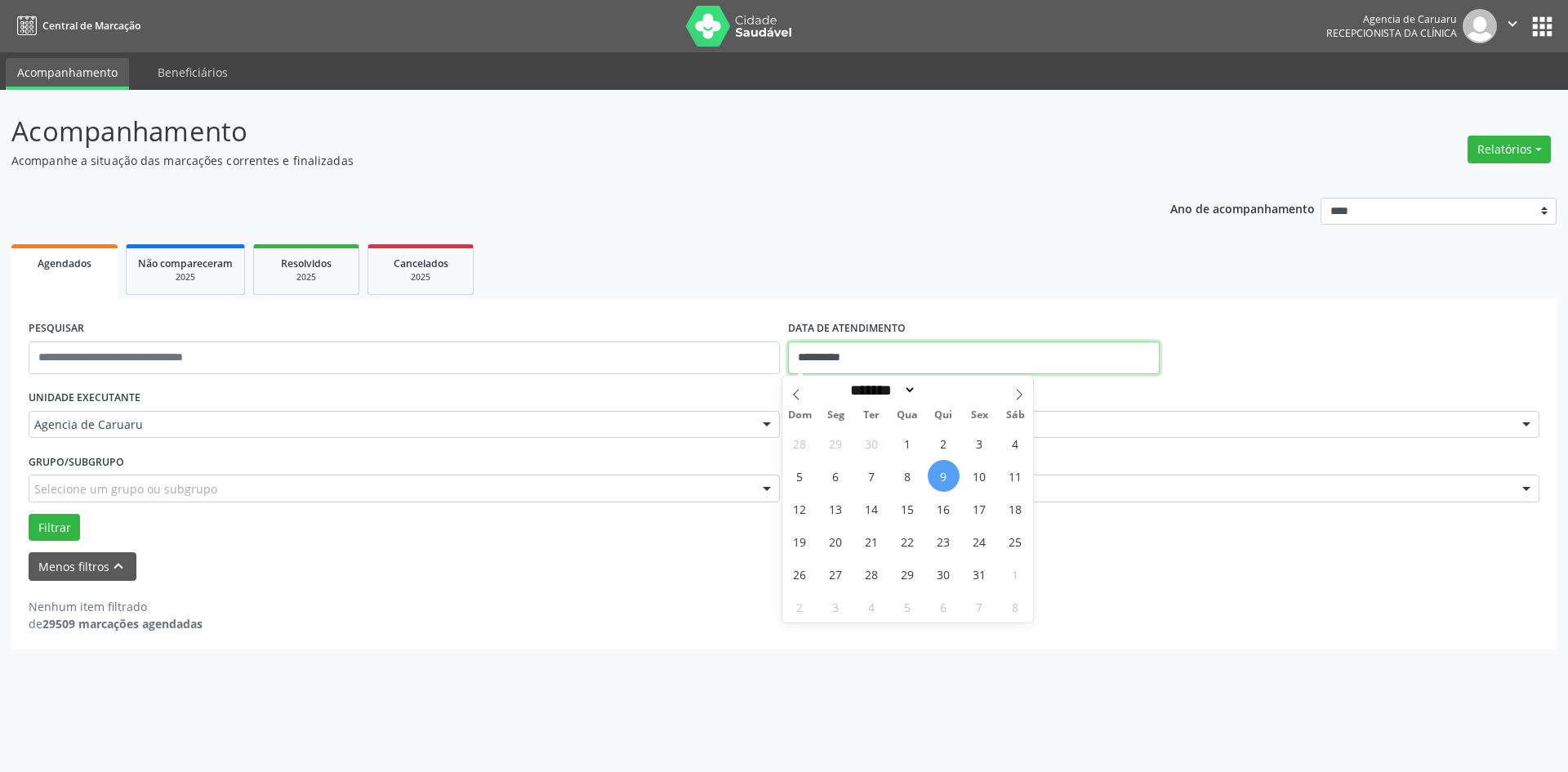
click at [843, 366] on input "**********" at bounding box center [975, 357] width 372 height 33
click at [901, 470] on span "8" at bounding box center [907, 475] width 32 height 32
type input "**********"
click at [901, 470] on span "8" at bounding box center [907, 475] width 32 height 32
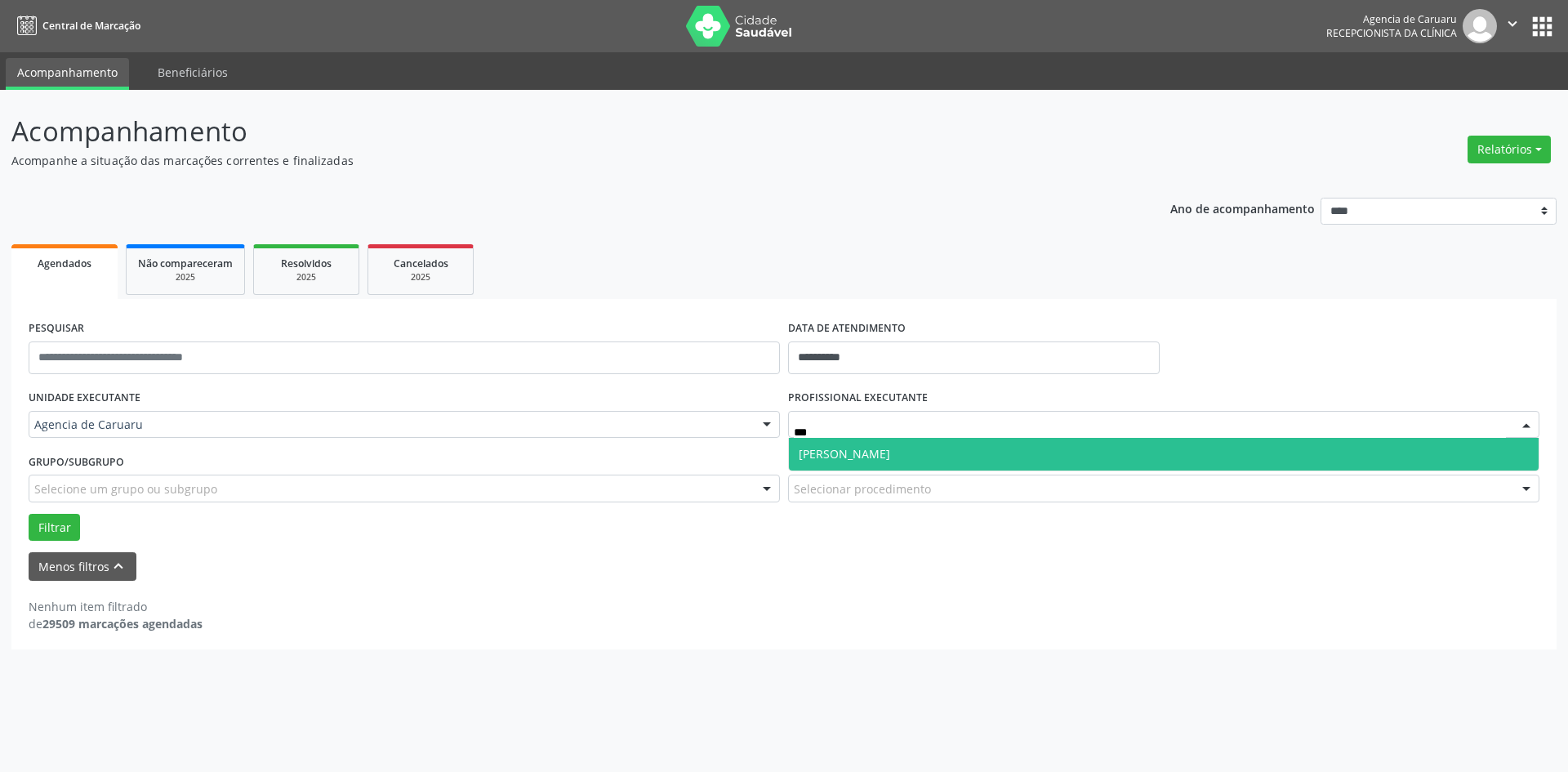
type input "****"
click at [835, 462] on span "[PERSON_NAME]" at bounding box center [844, 453] width 92 height 15
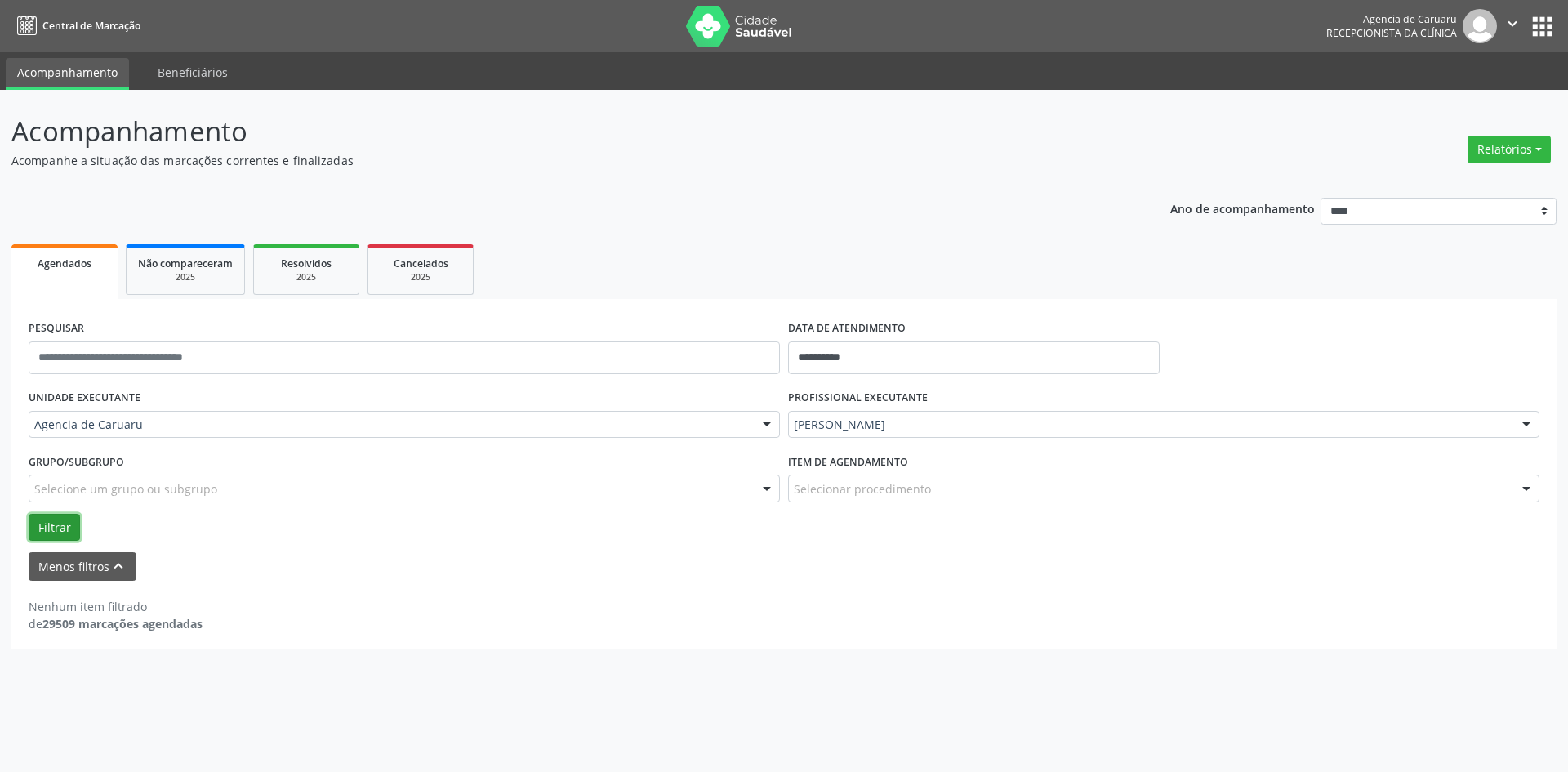
click at [65, 523] on button "Filtrar" at bounding box center [54, 527] width 52 height 28
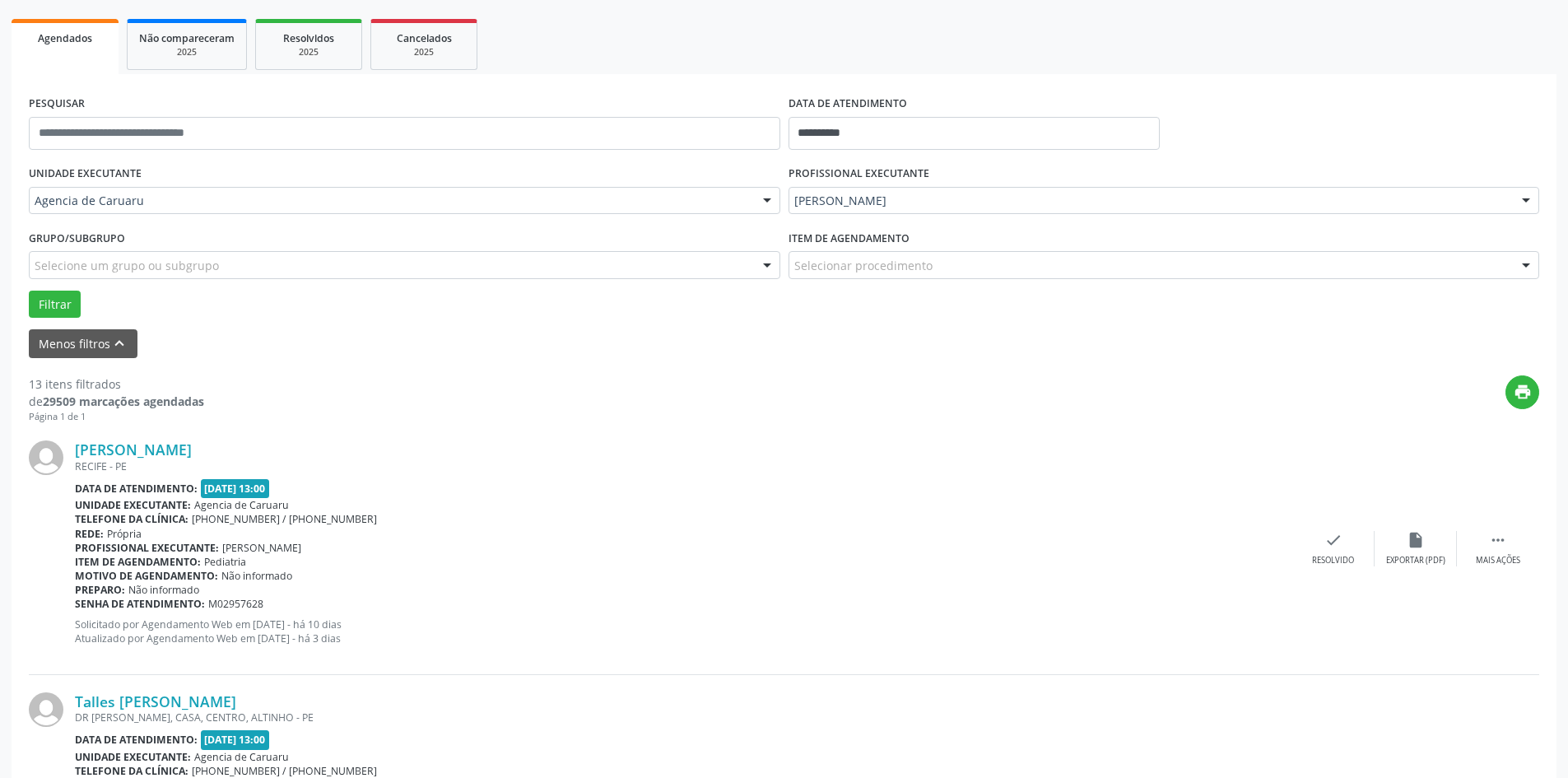
scroll to position [247, 0]
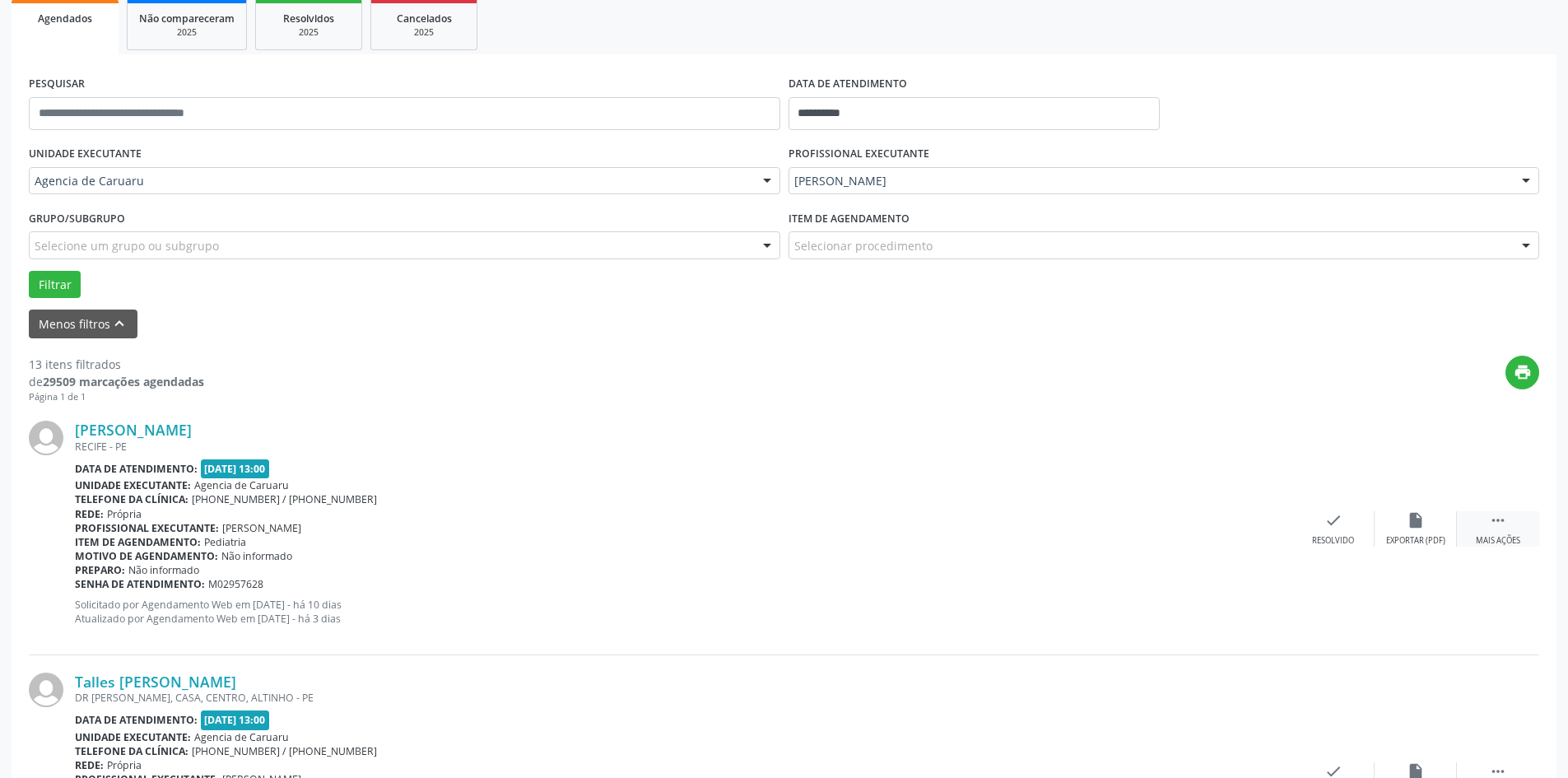
click at [1502, 528] on icon "" at bounding box center [1498, 520] width 18 height 18
click at [1412, 526] on icon "alarm_off" at bounding box center [1415, 520] width 18 height 18
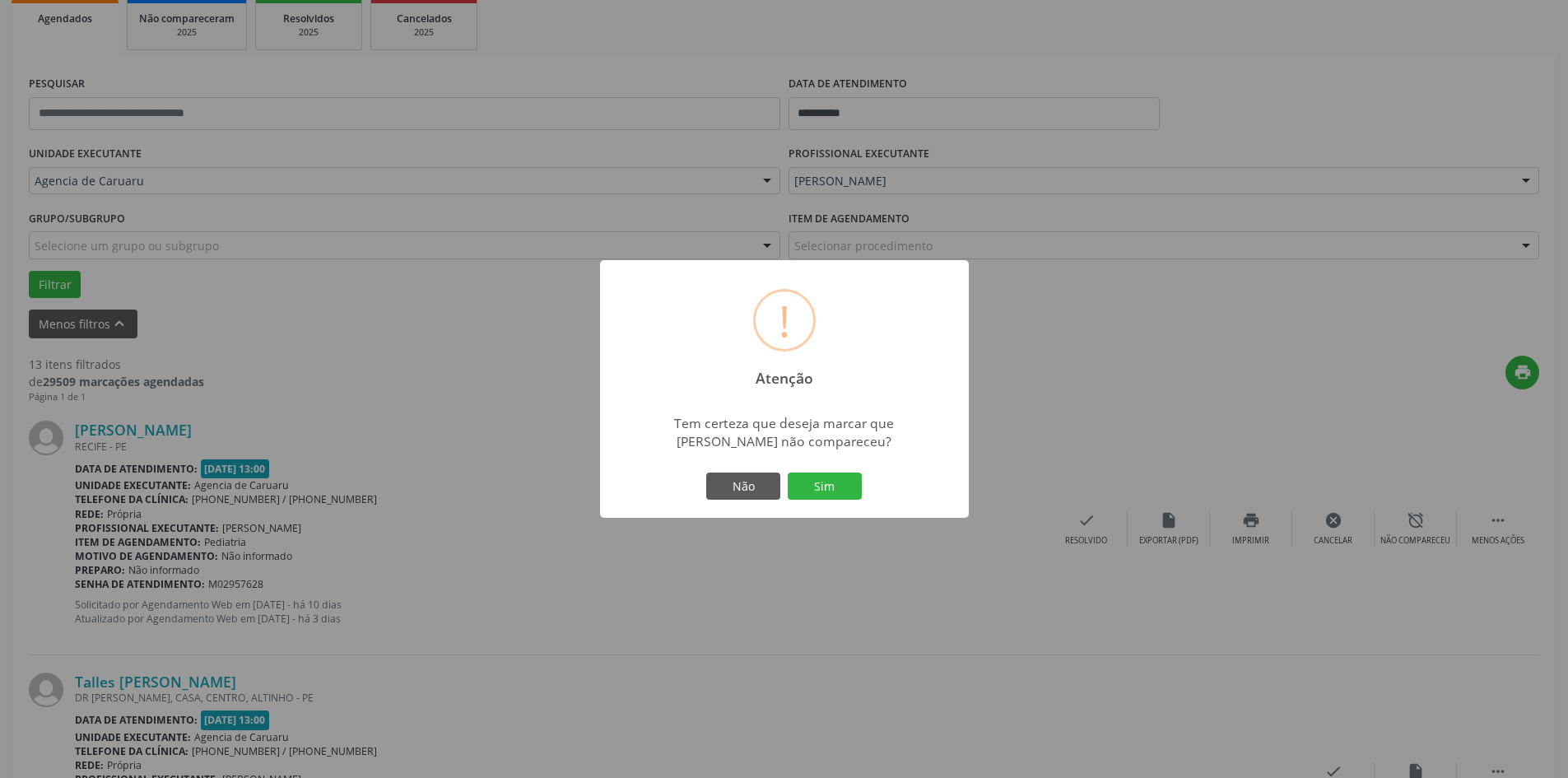
drag, startPoint x: 837, startPoint y: 488, endPoint x: 842, endPoint y: 496, distance: 9.4
click at [837, 489] on button "Sim" at bounding box center [824, 486] width 74 height 28
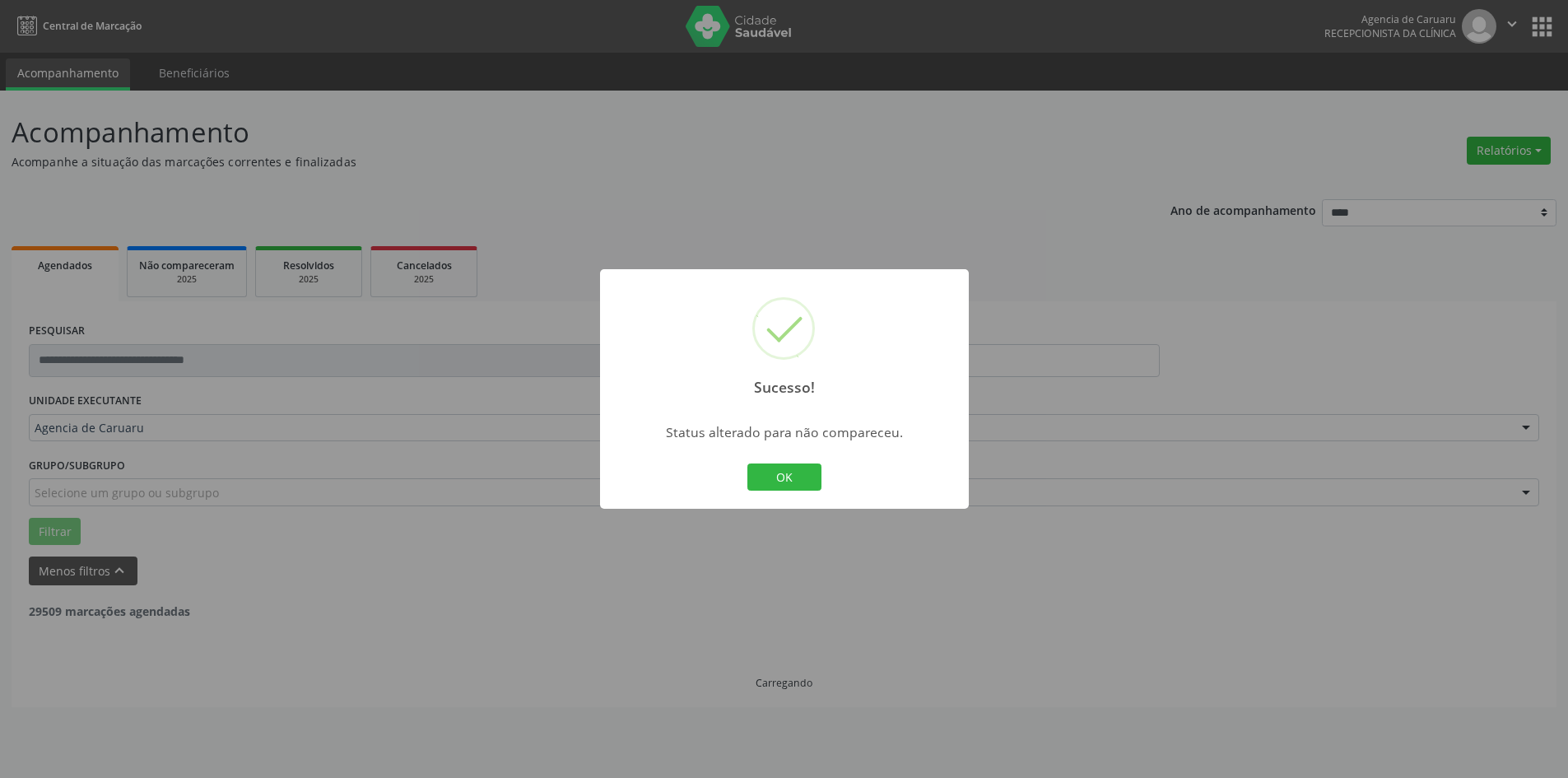
scroll to position [0, 0]
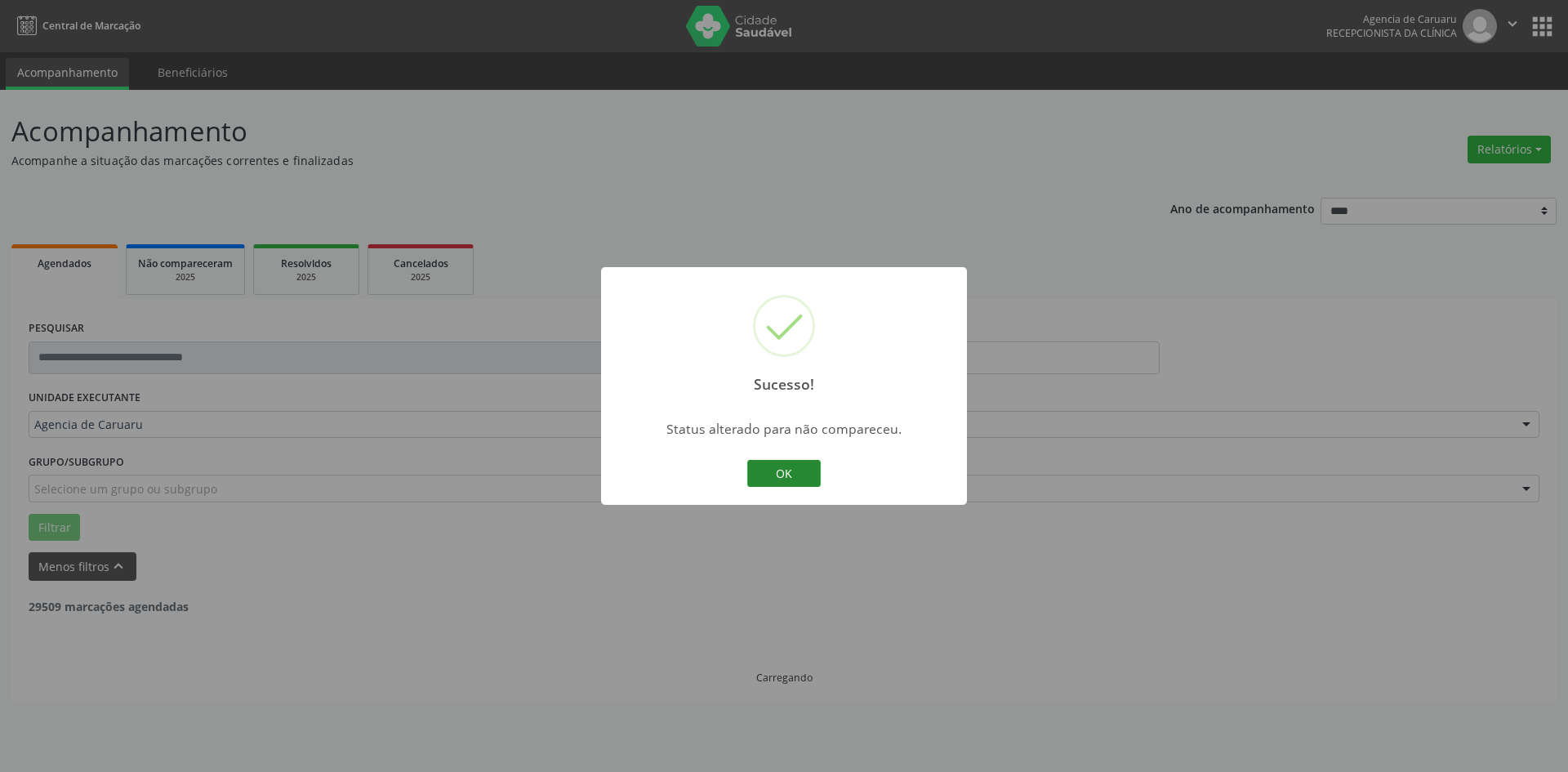
click at [778, 478] on button "OK" at bounding box center [784, 474] width 74 height 28
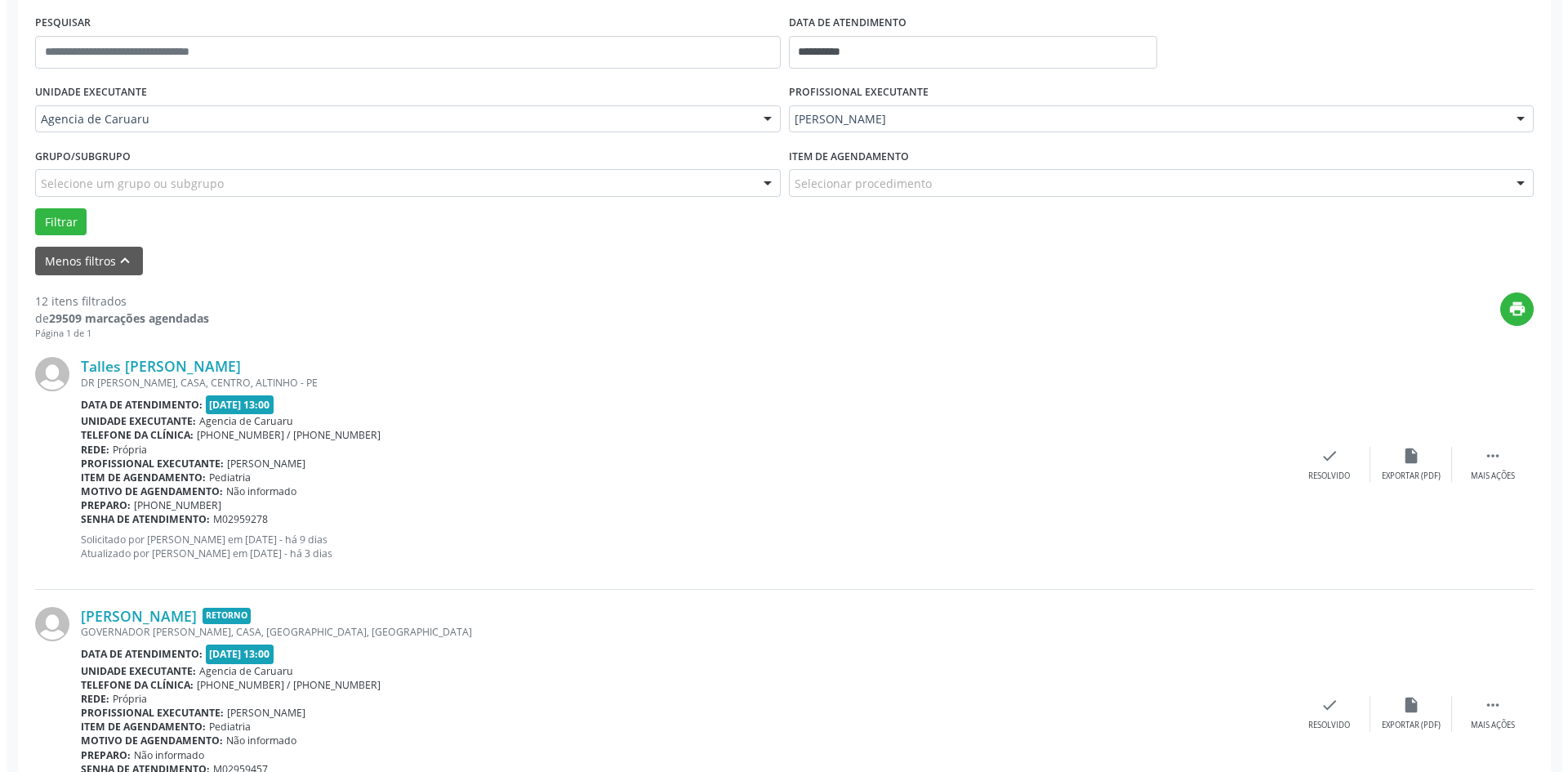
scroll to position [327, 0]
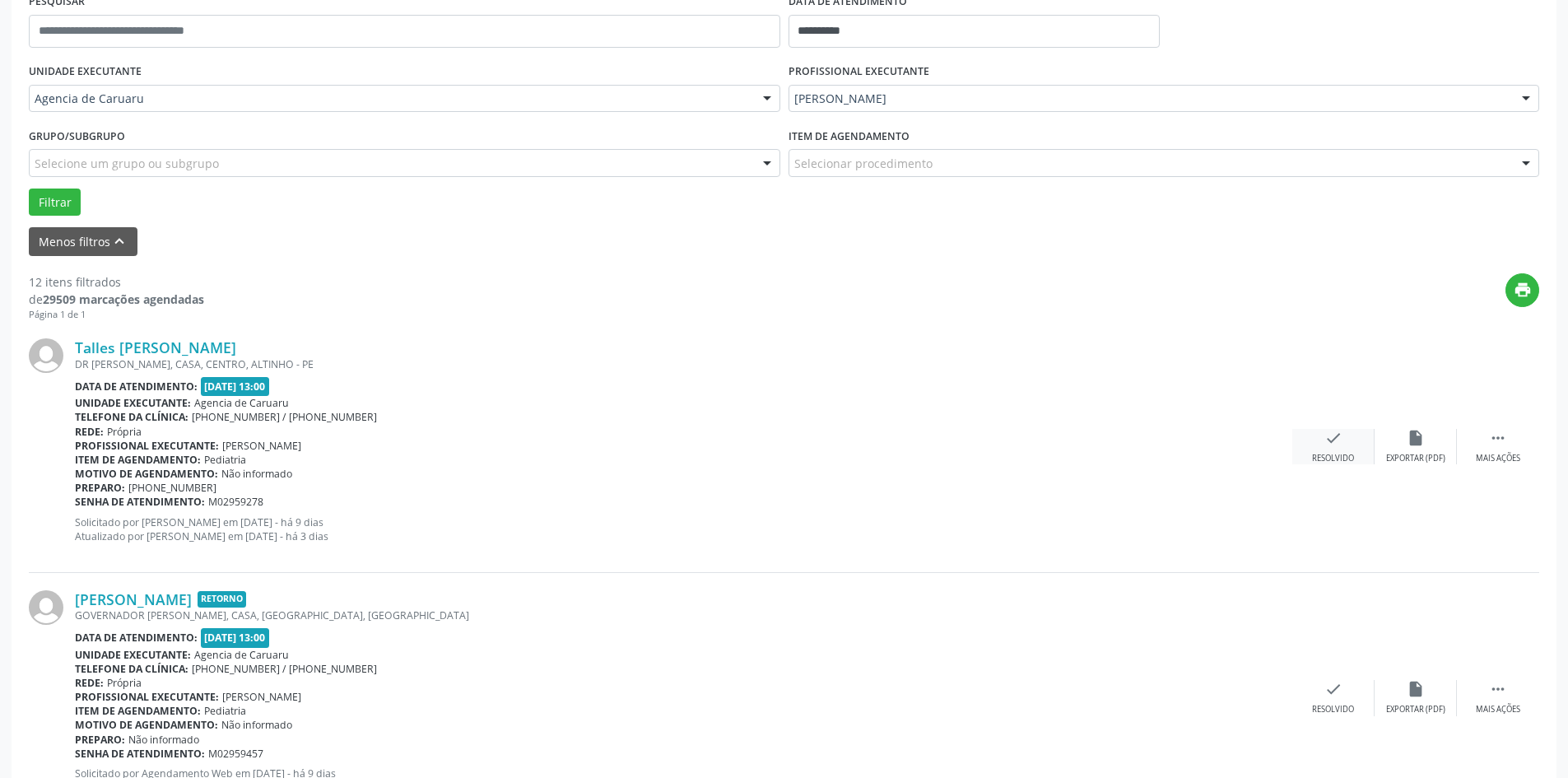
click at [1329, 459] on div "Resolvido" at bounding box center [1333, 458] width 42 height 12
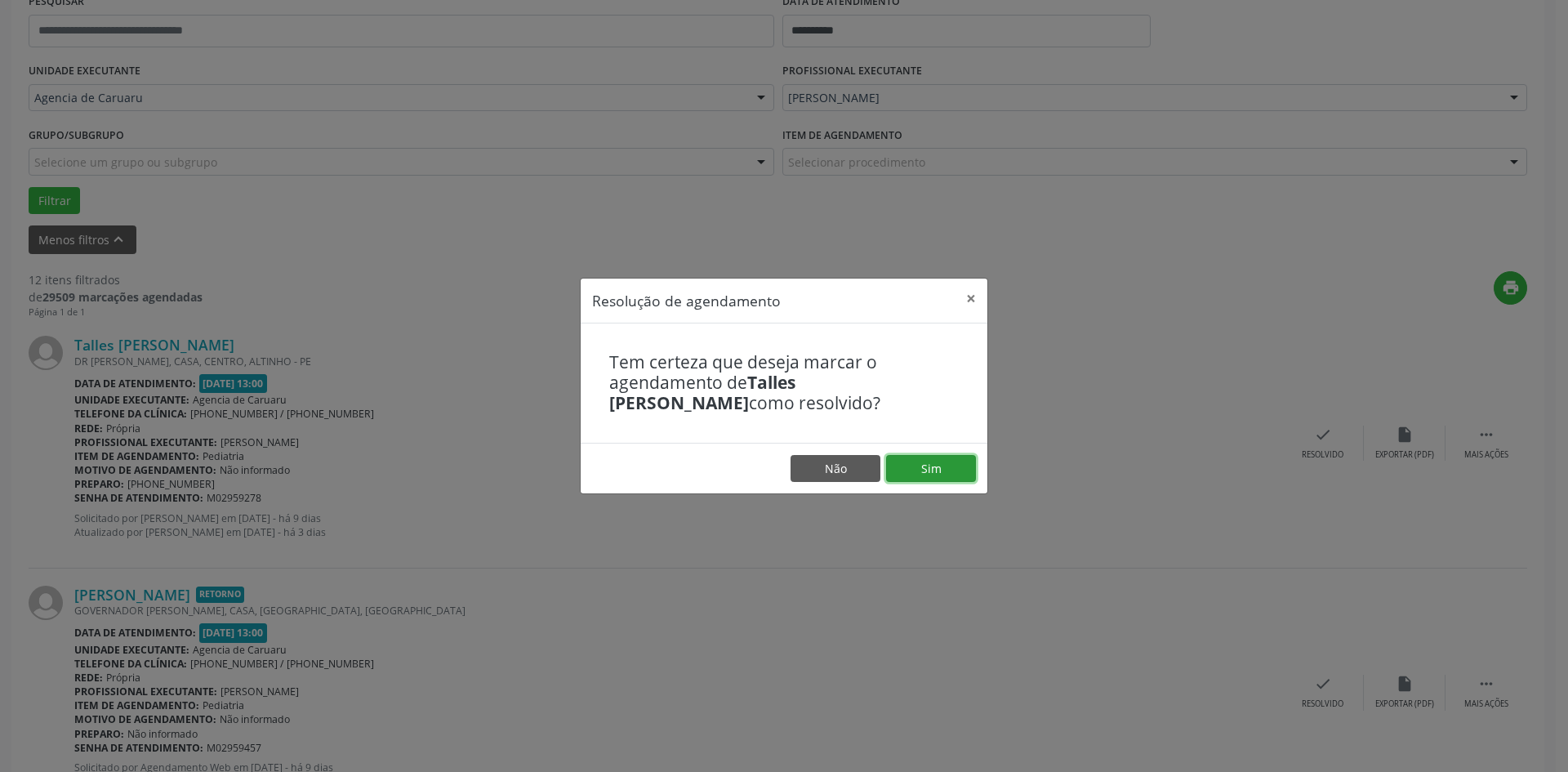
click at [941, 469] on button "Sim" at bounding box center [931, 468] width 90 height 28
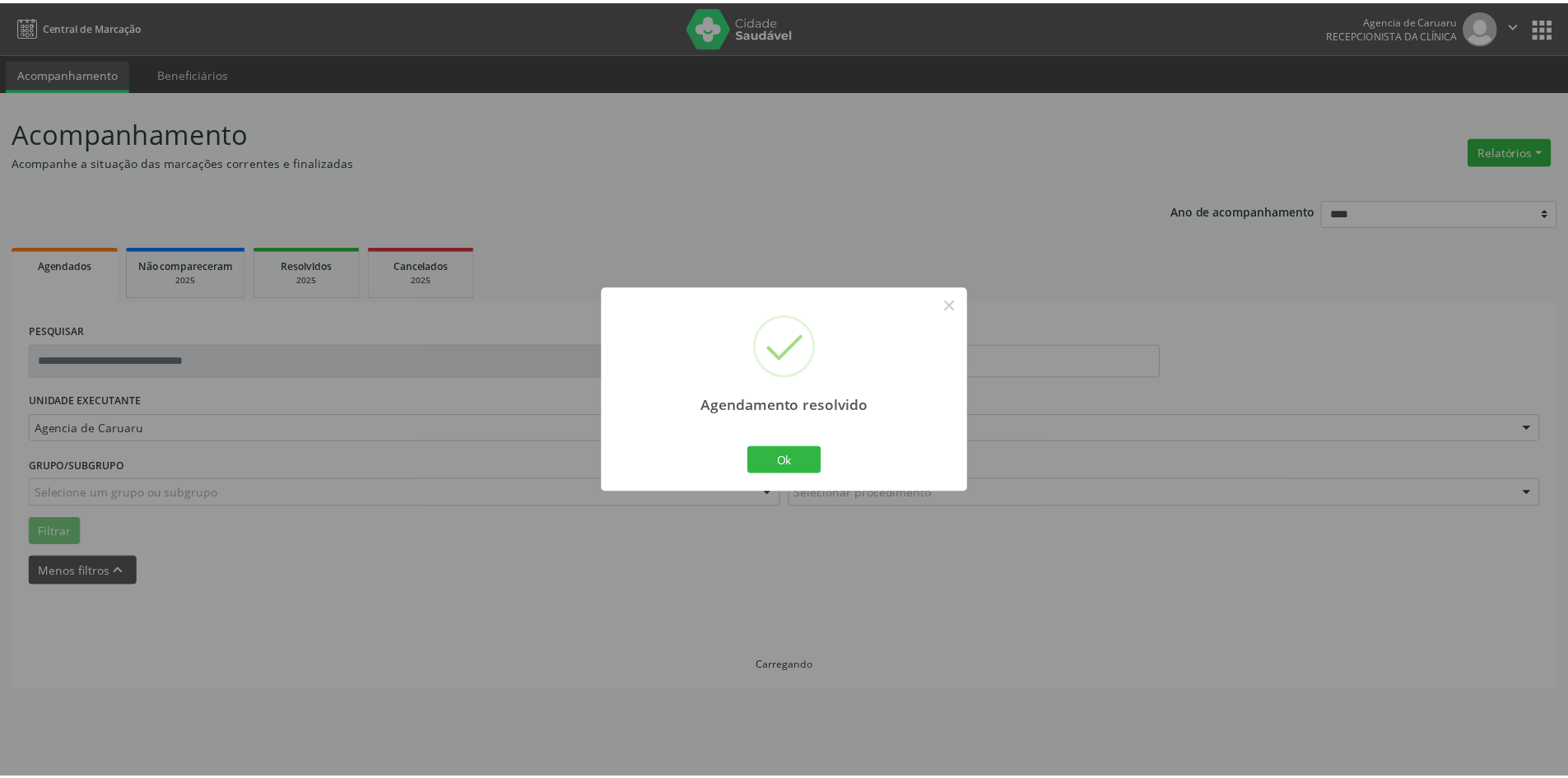
scroll to position [0, 0]
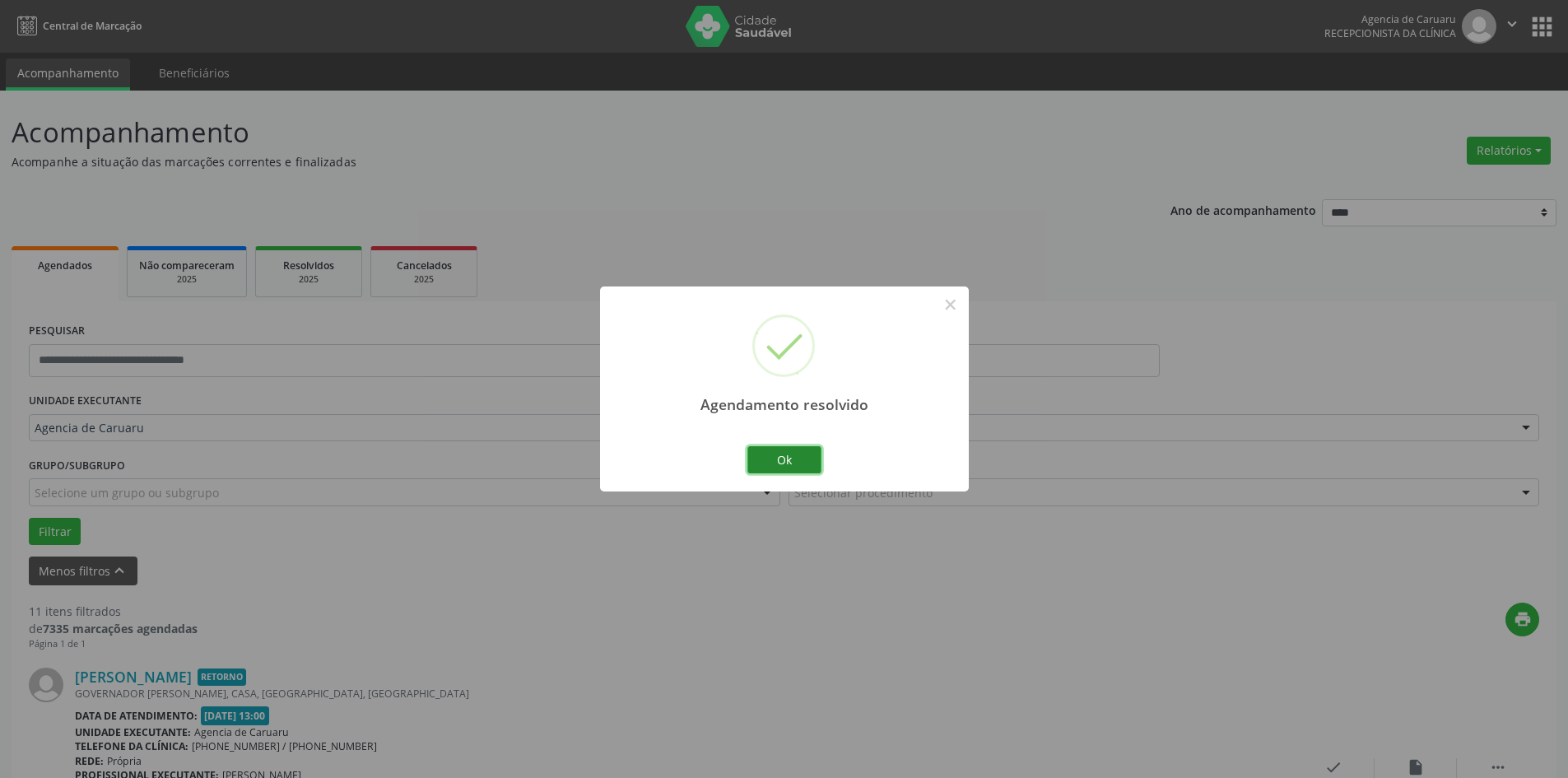
click at [788, 464] on button "Ok" at bounding box center [784, 460] width 74 height 28
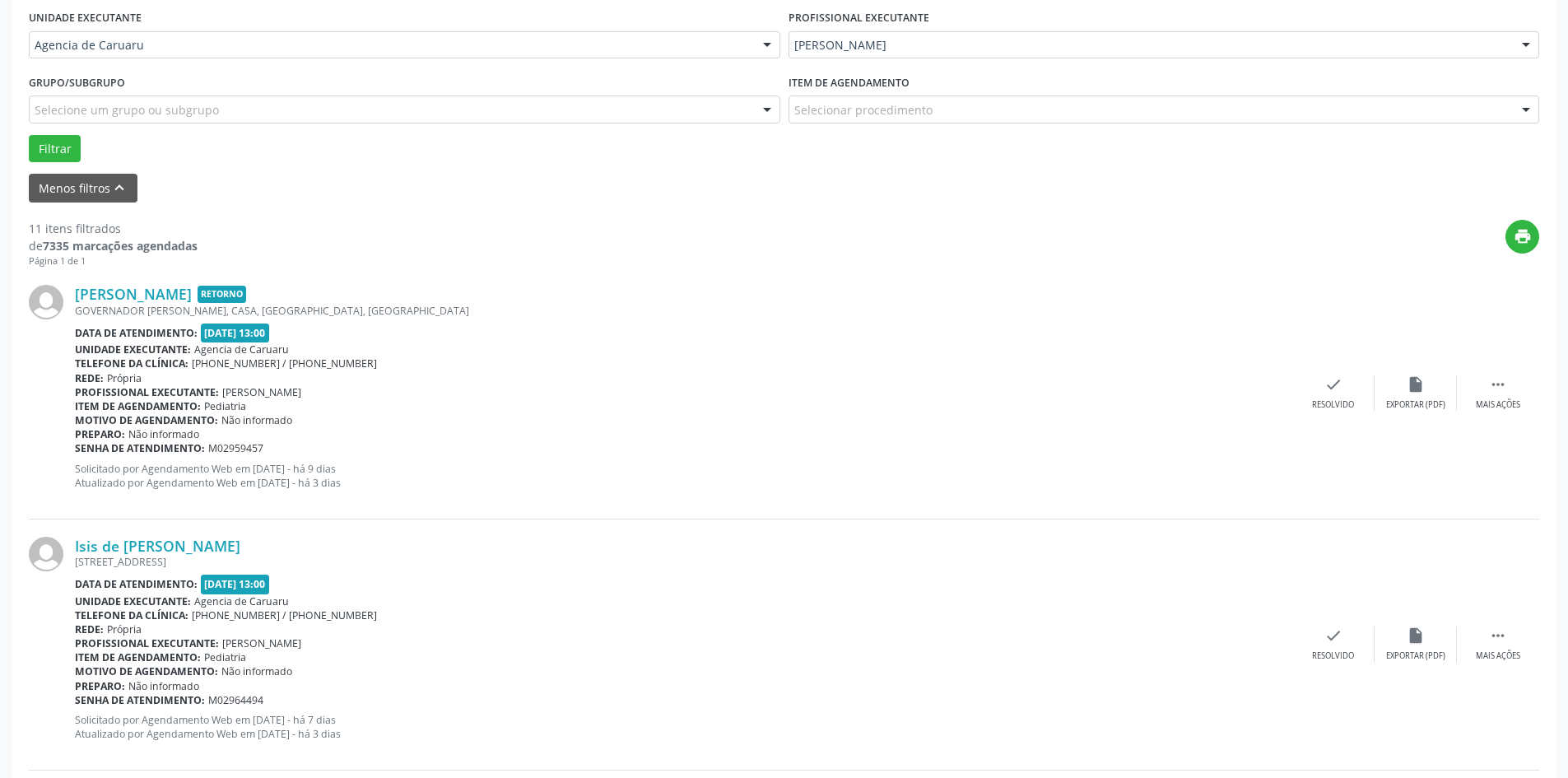
scroll to position [411, 0]
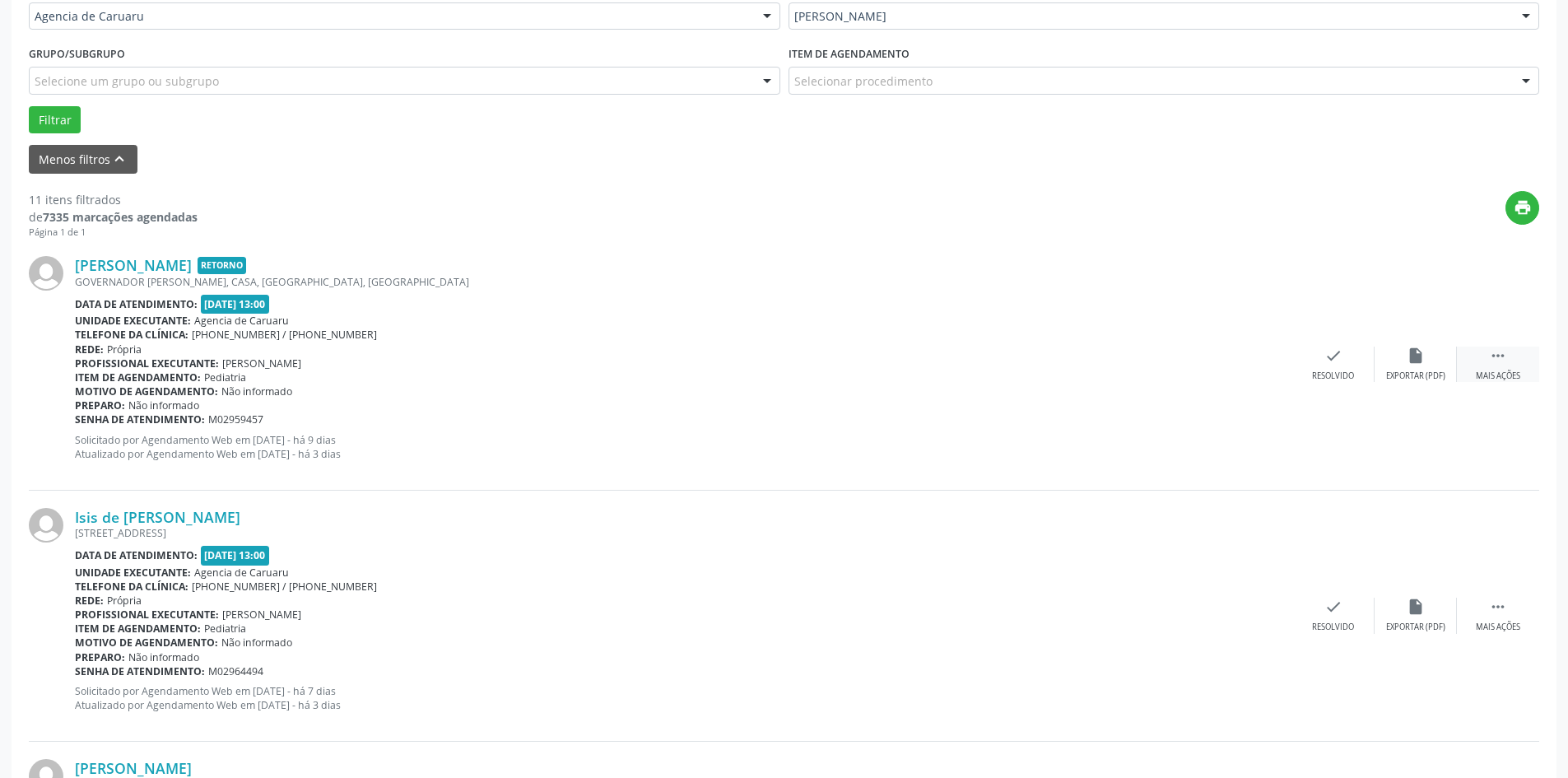
click at [1506, 368] on div " Mais ações" at bounding box center [1498, 364] width 82 height 36
click at [1410, 366] on div "alarm_off Não compareceu" at bounding box center [1415, 364] width 82 height 36
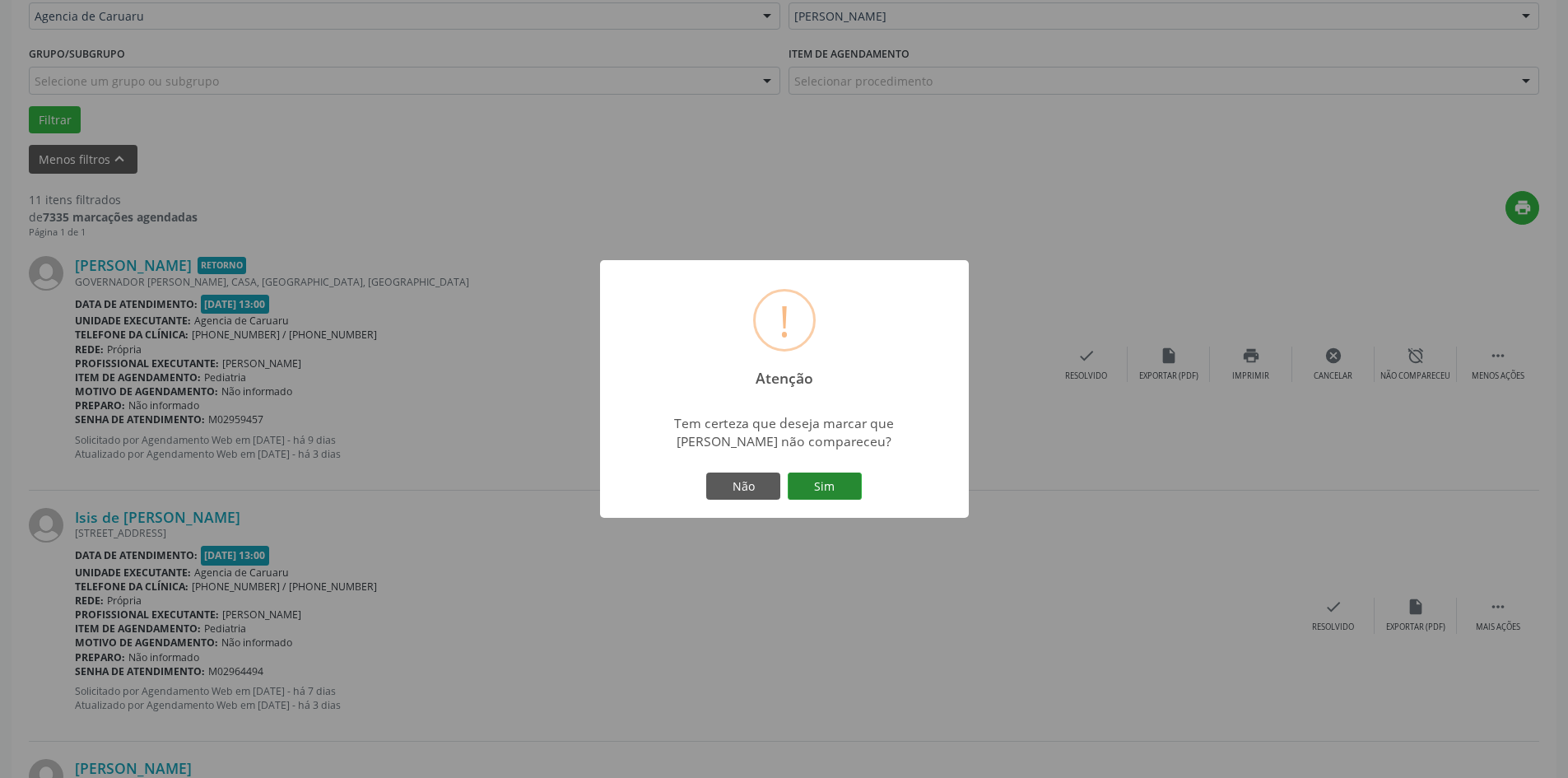
click at [840, 485] on button "Sim" at bounding box center [824, 486] width 74 height 28
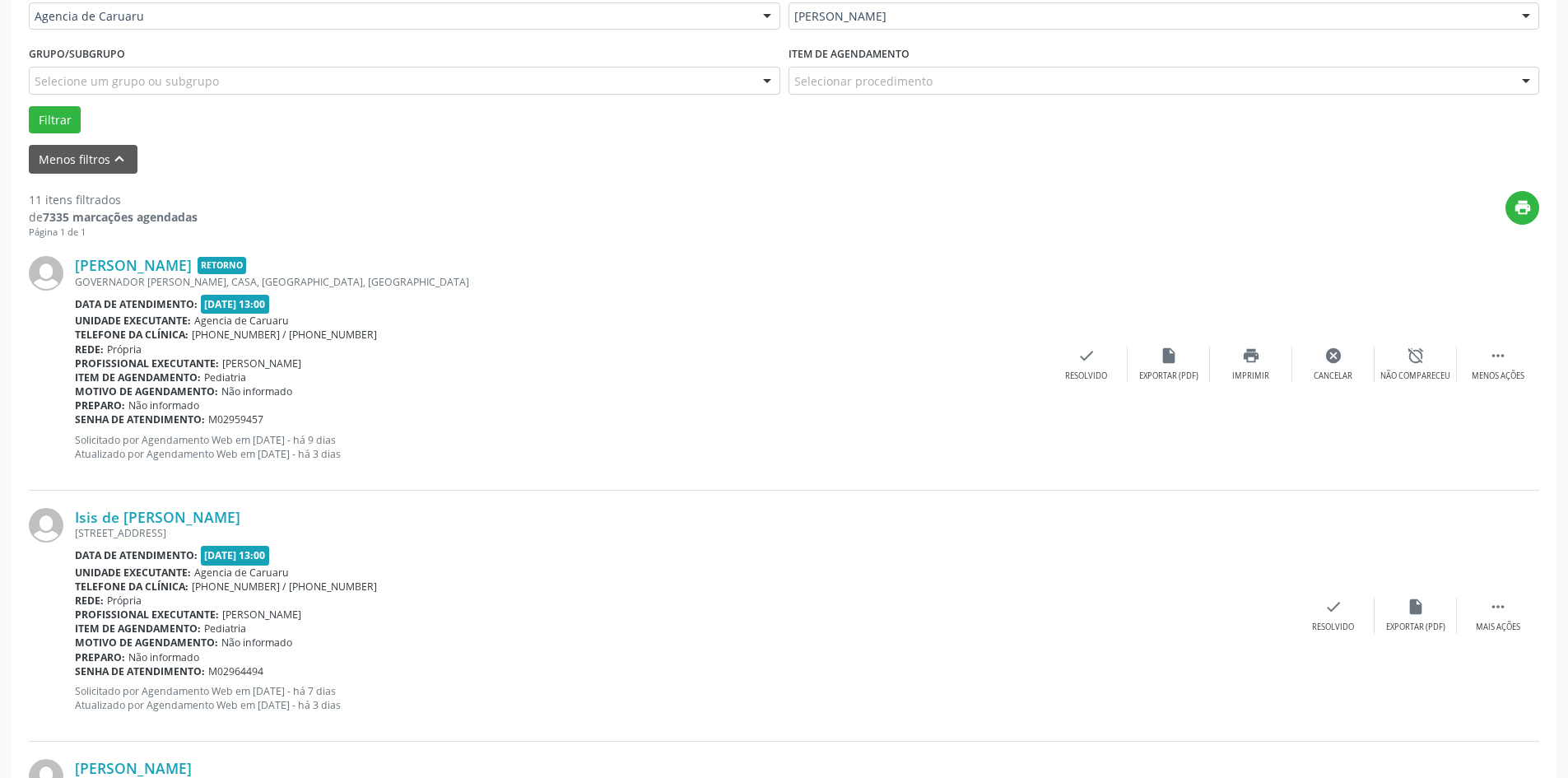
scroll to position [0, 0]
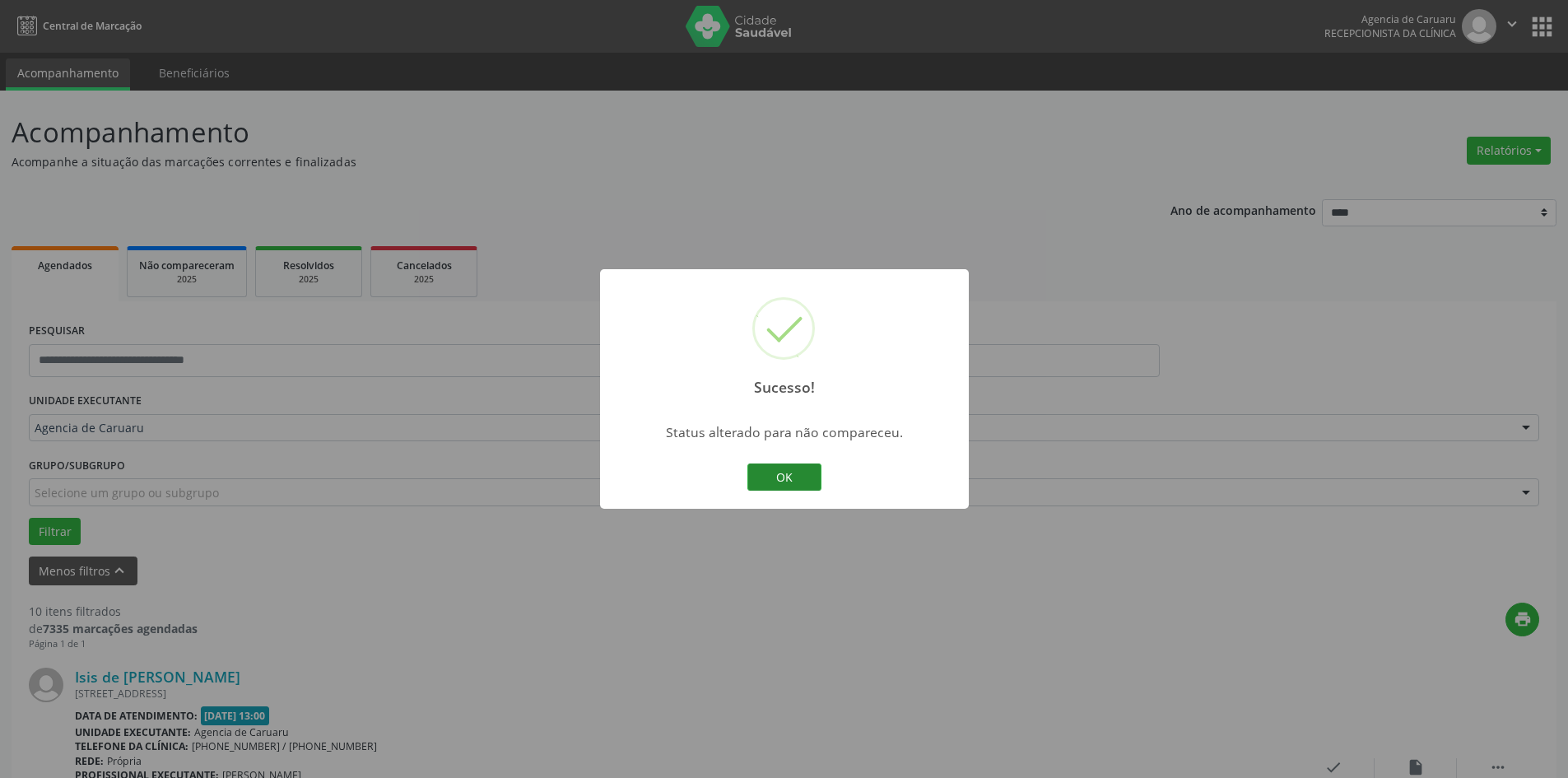
drag, startPoint x: 796, startPoint y: 467, endPoint x: 1049, endPoint y: 558, distance: 268.9
click at [796, 472] on button "OK" at bounding box center [784, 477] width 74 height 28
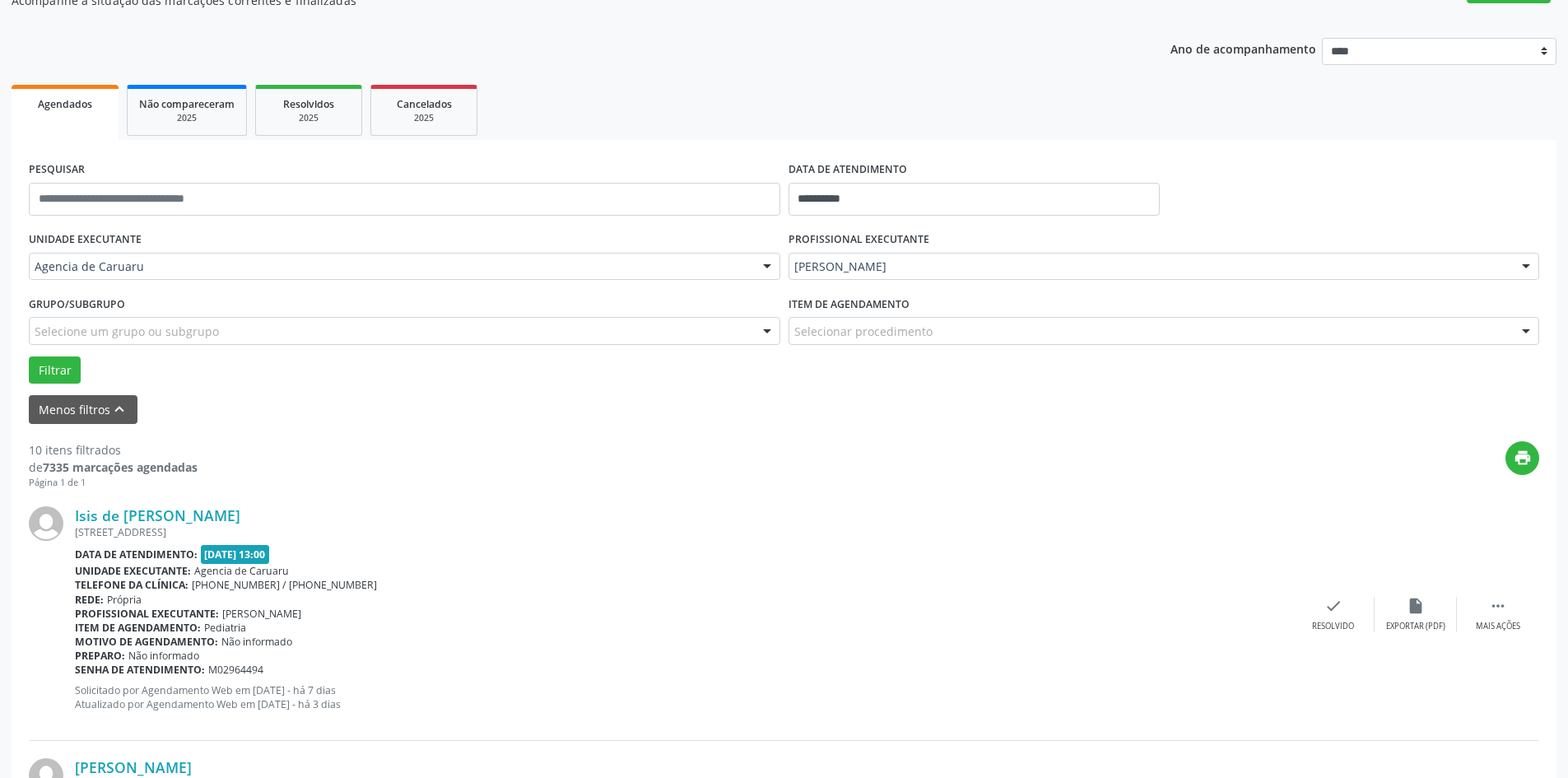
scroll to position [165, 0]
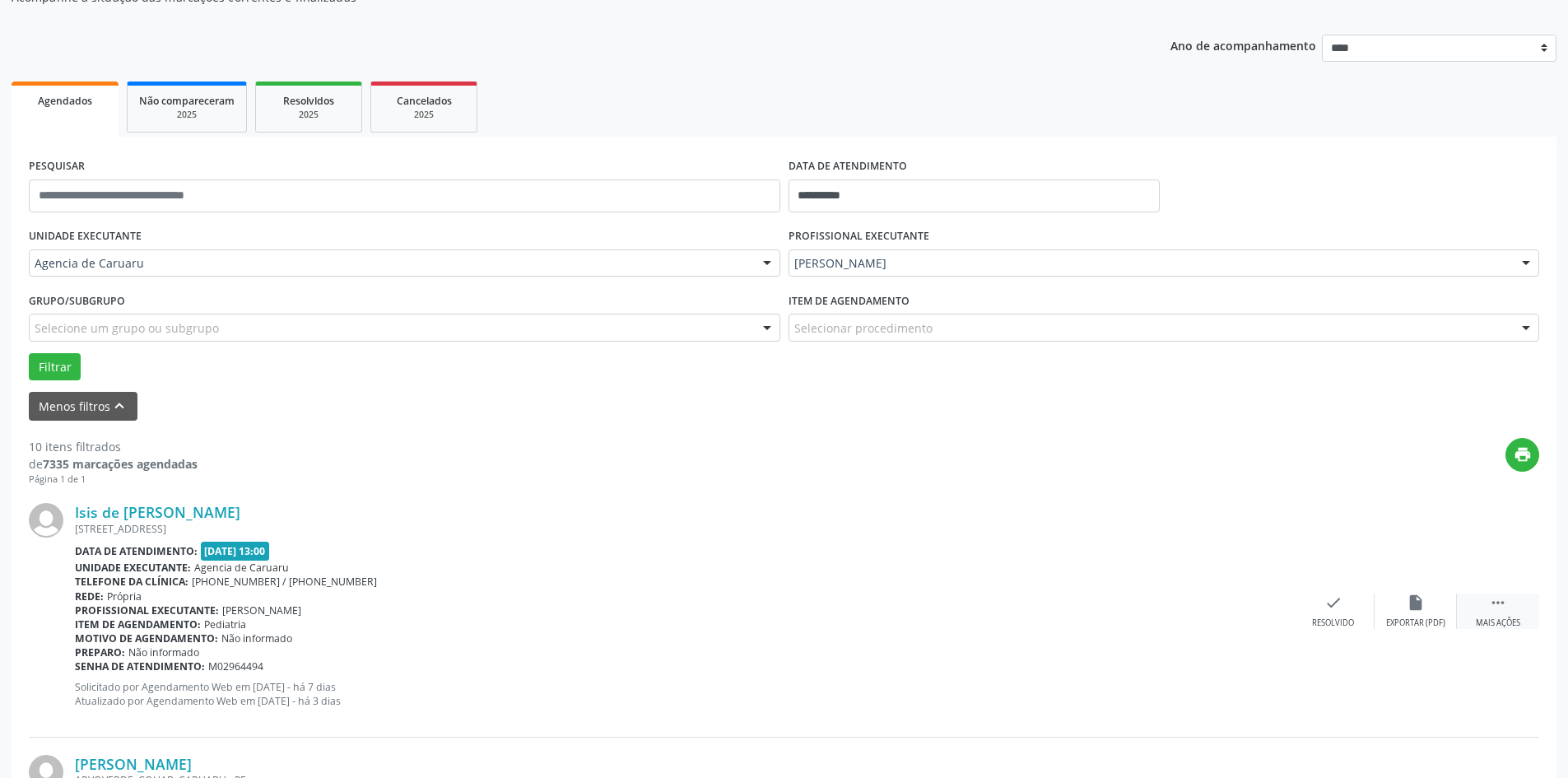
click at [1495, 607] on icon "" at bounding box center [1498, 602] width 18 height 18
click at [1413, 617] on div "Não compareceu" at bounding box center [1415, 623] width 70 height 12
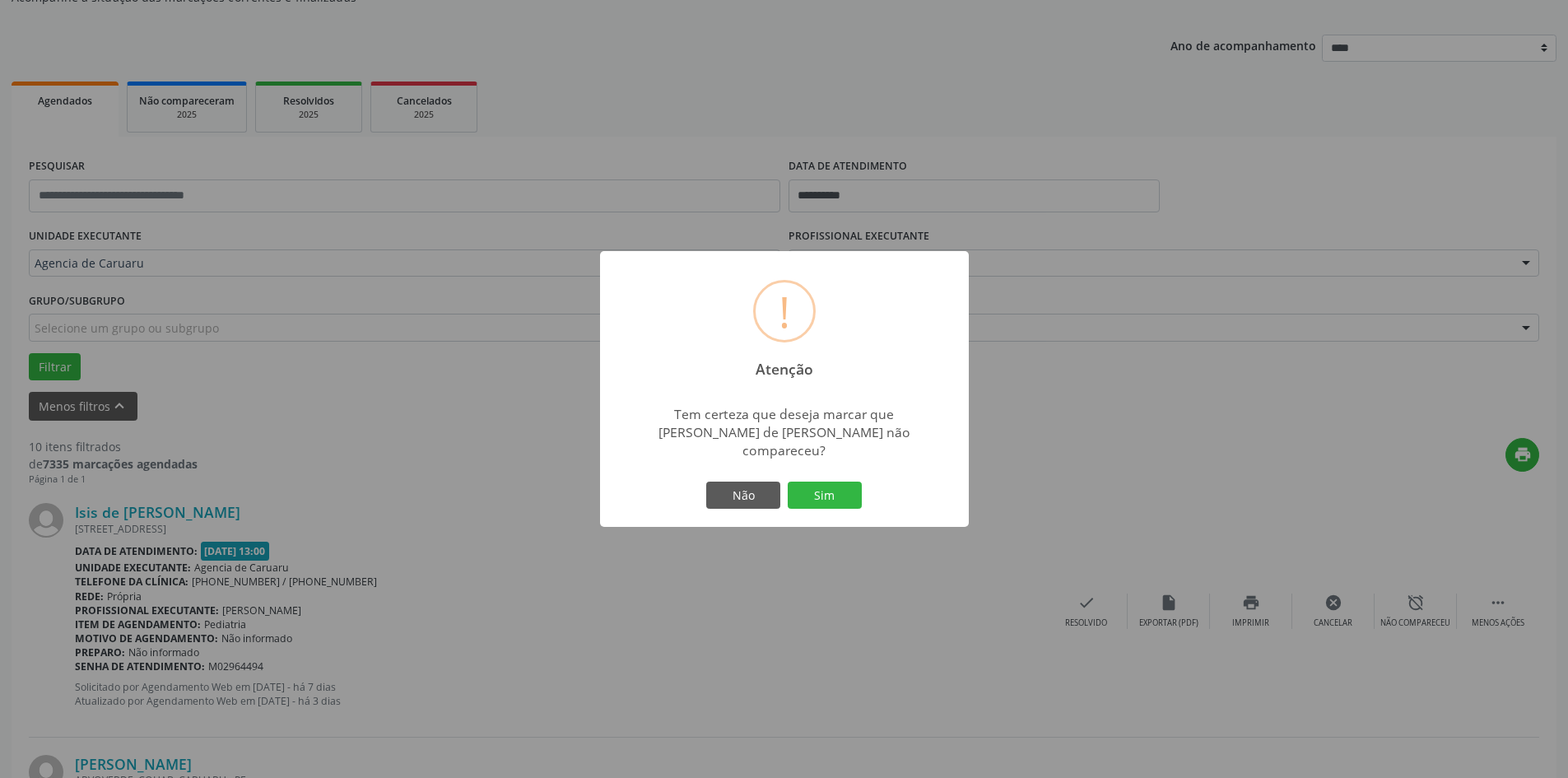
click at [862, 485] on div "Não Sim" at bounding box center [784, 496] width 163 height 35
click at [822, 485] on button "Sim" at bounding box center [824, 496] width 74 height 28
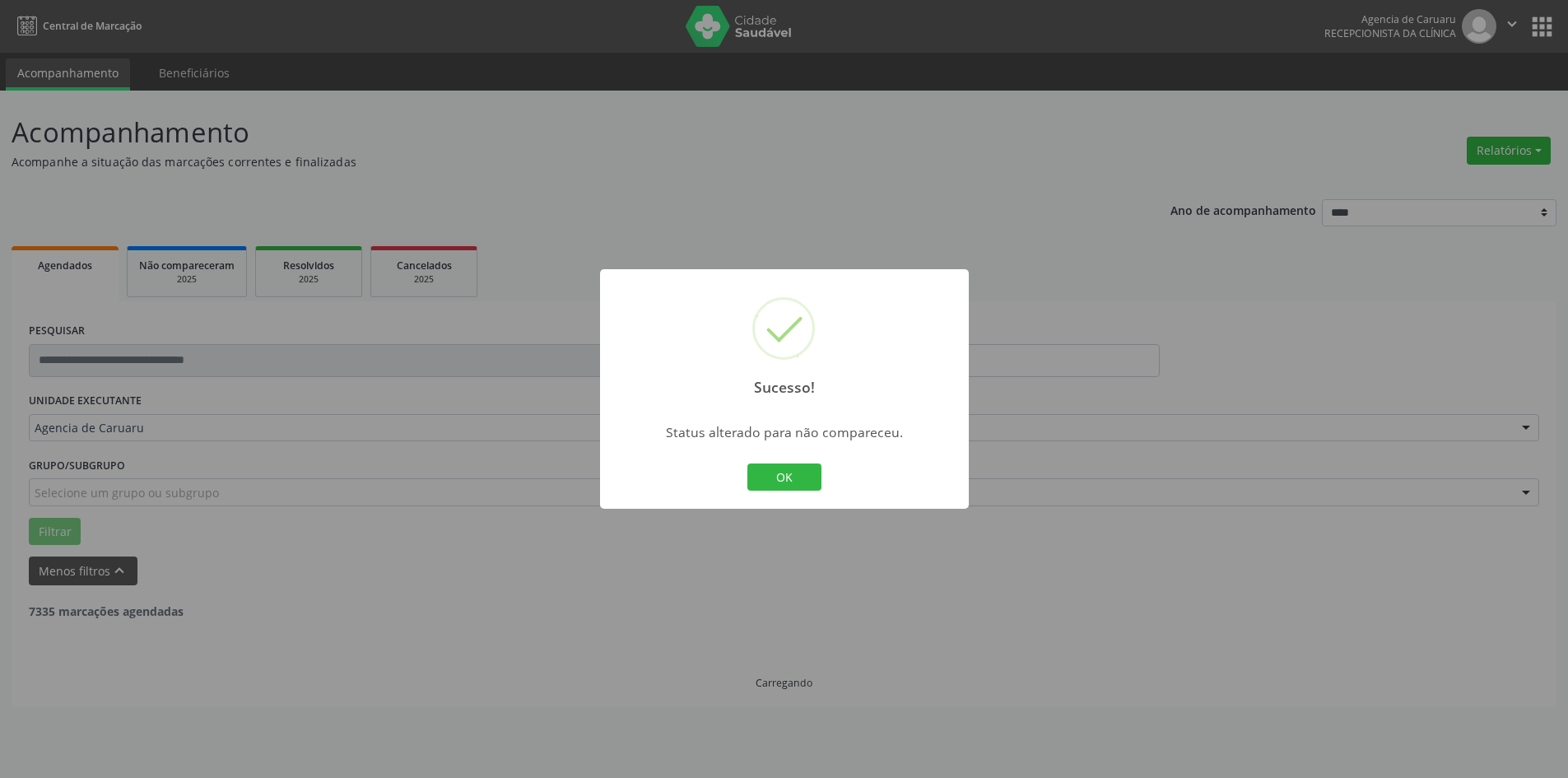
scroll to position [0, 0]
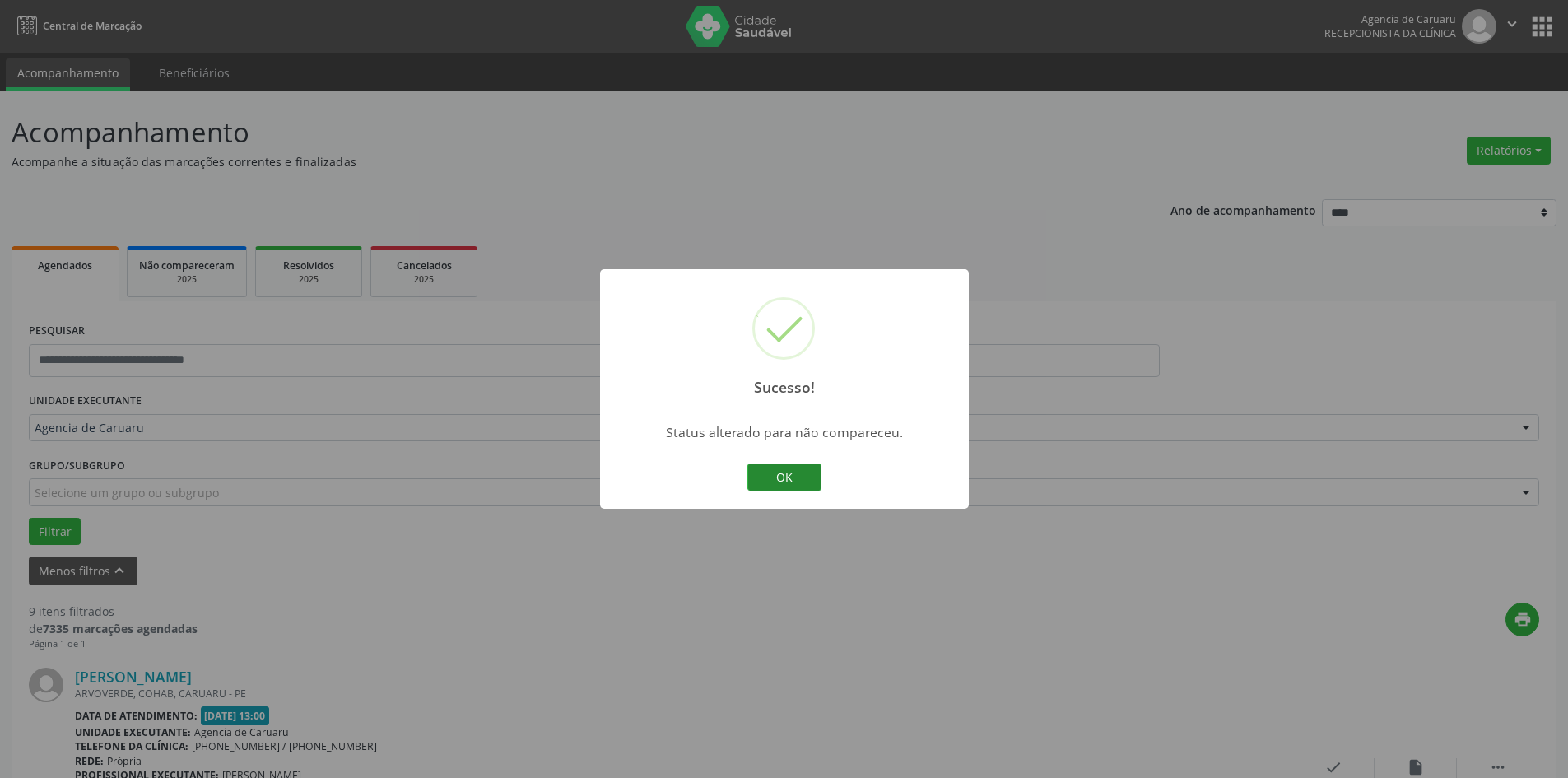
click at [793, 474] on button "OK" at bounding box center [784, 477] width 74 height 28
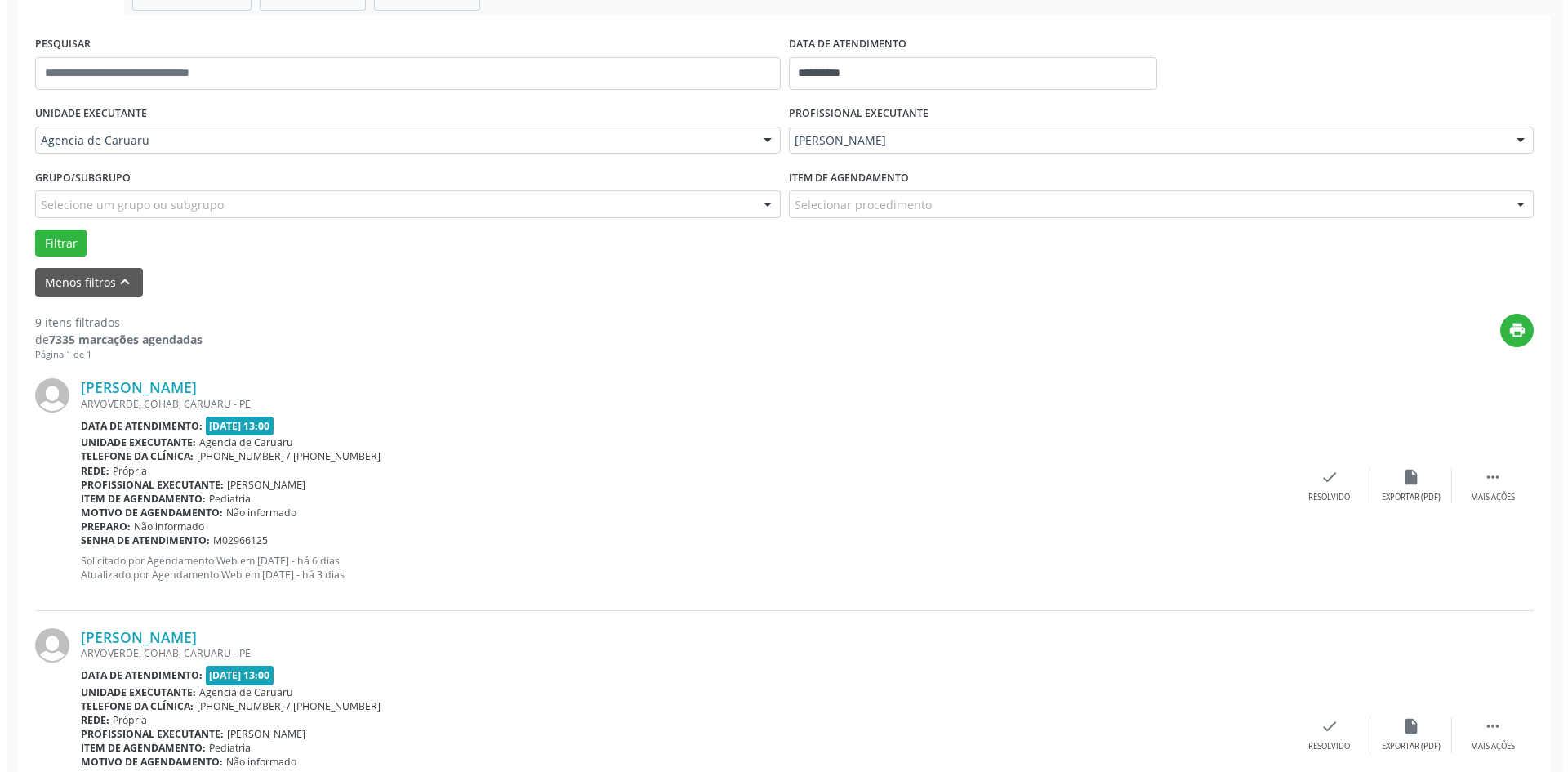
scroll to position [327, 0]
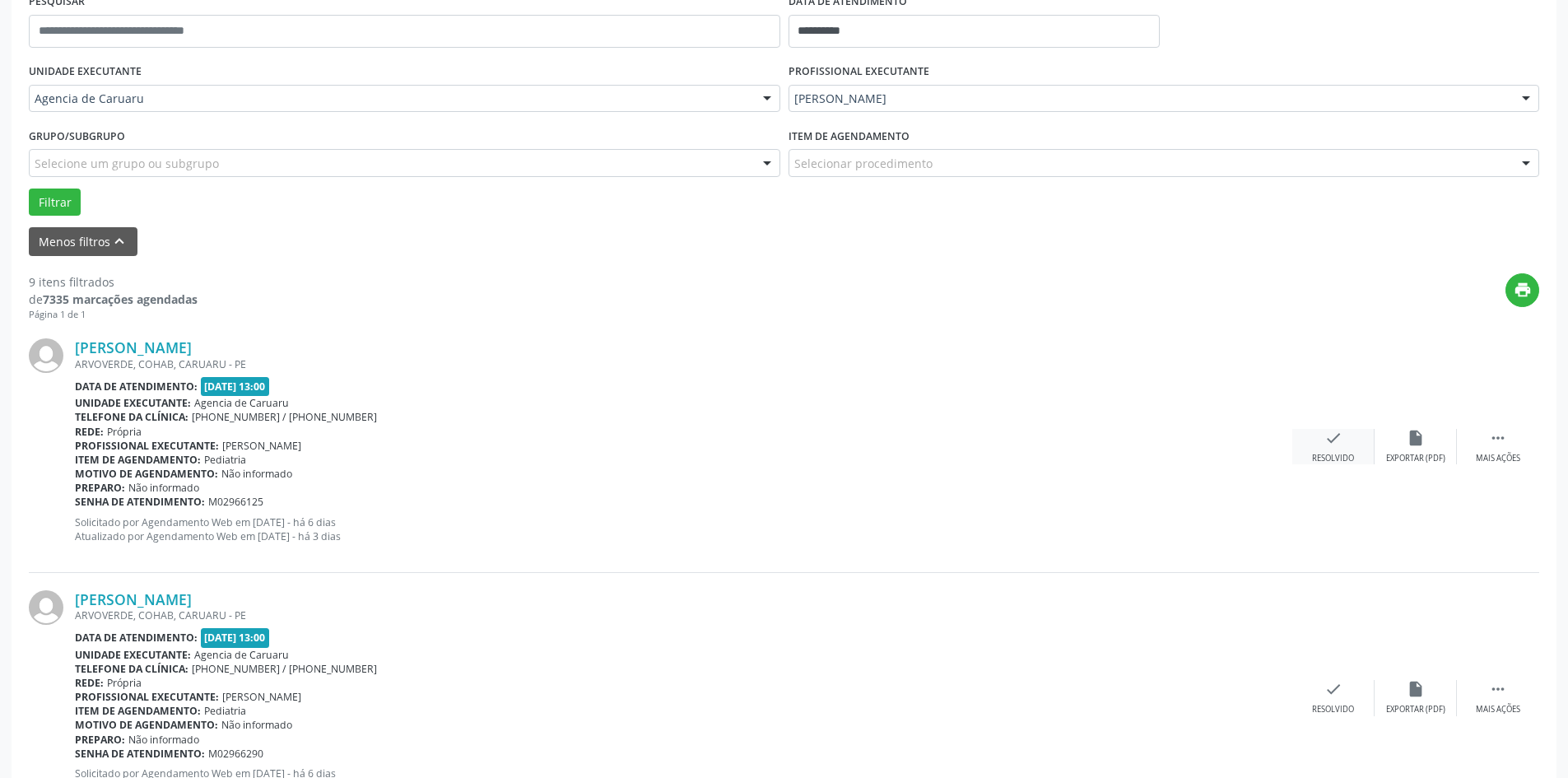
click at [1328, 449] on div "check Resolvido" at bounding box center [1333, 446] width 82 height 36
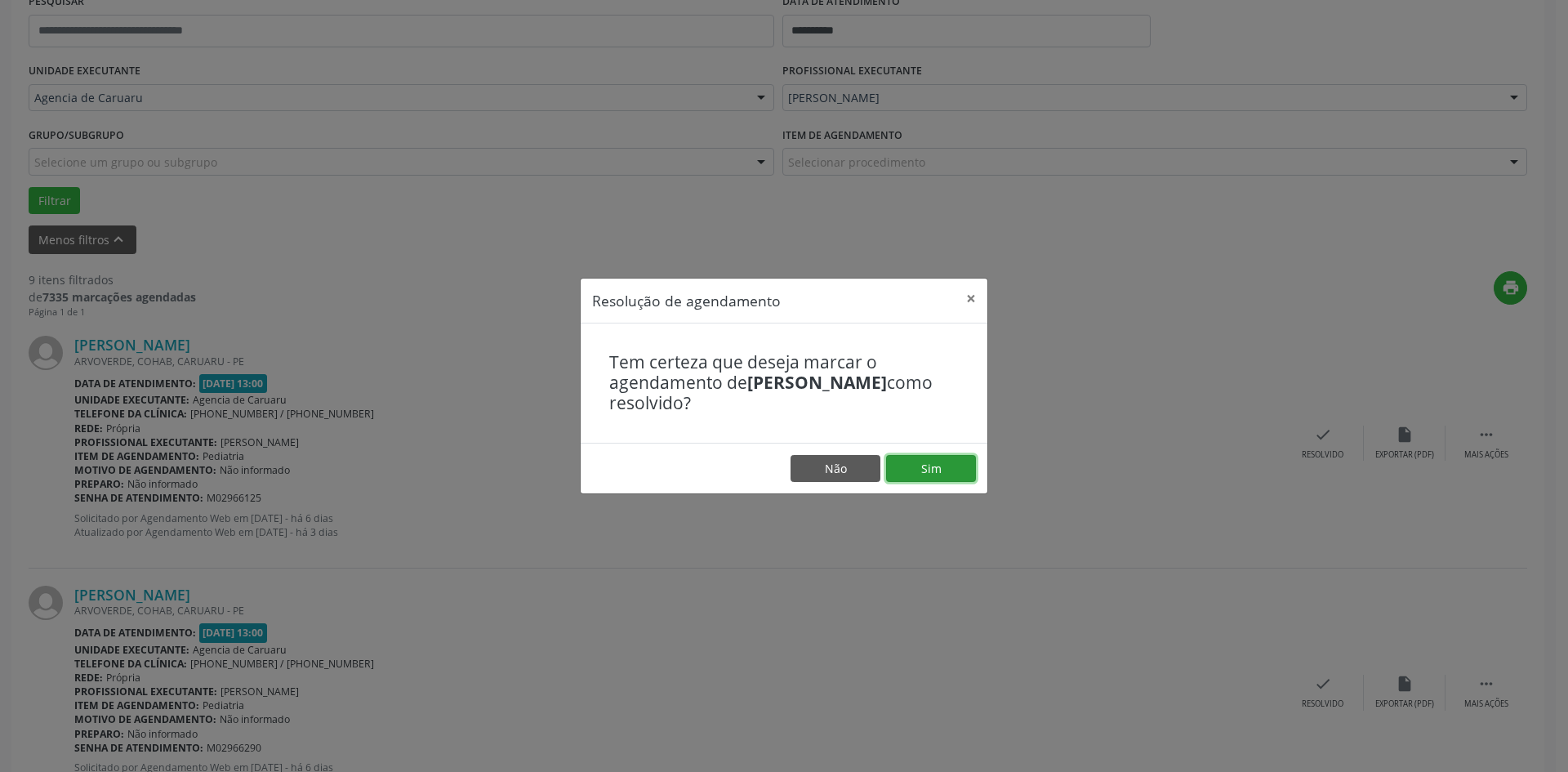
click at [932, 470] on button "Sim" at bounding box center [931, 468] width 90 height 28
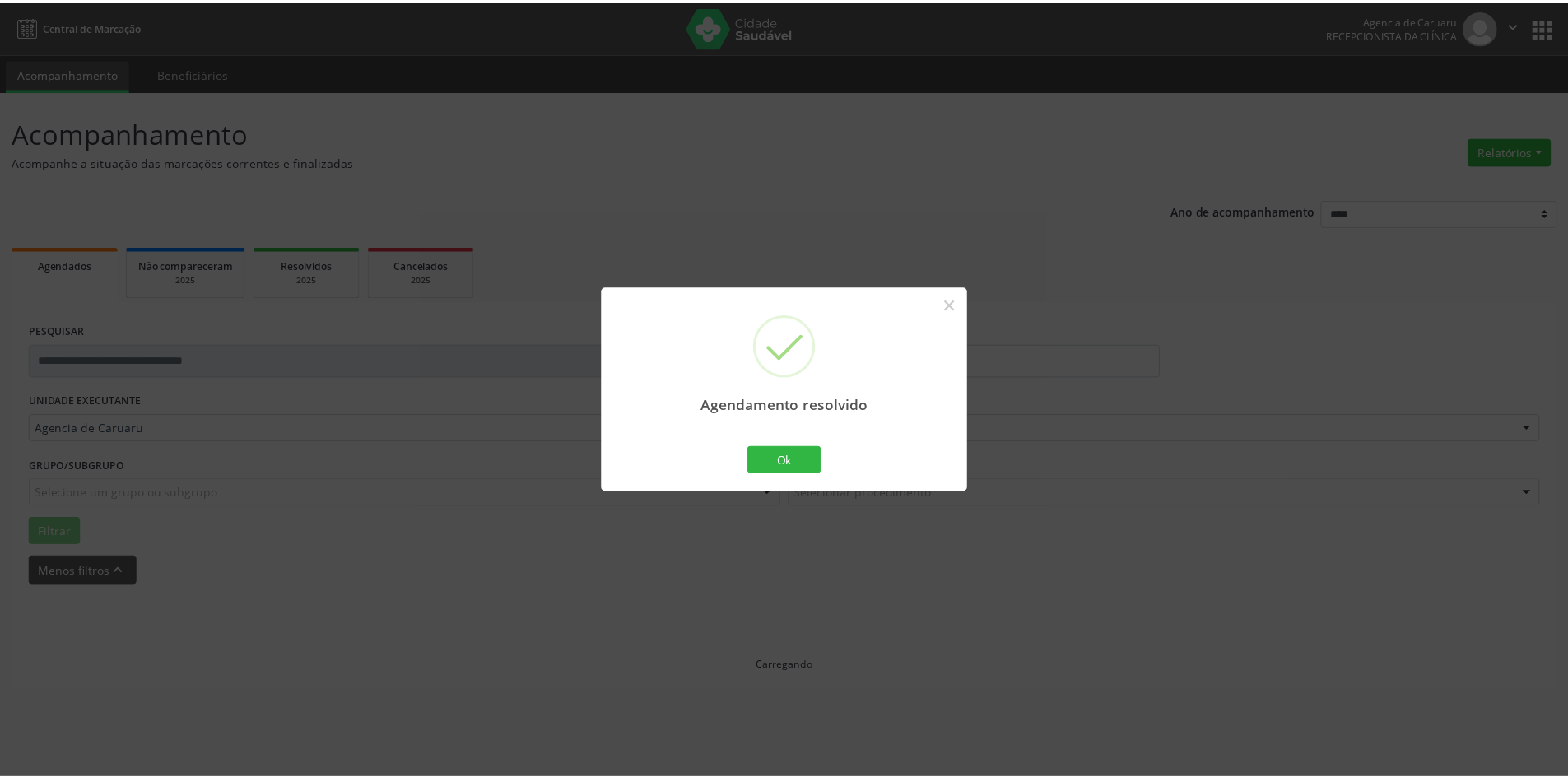
scroll to position [0, 0]
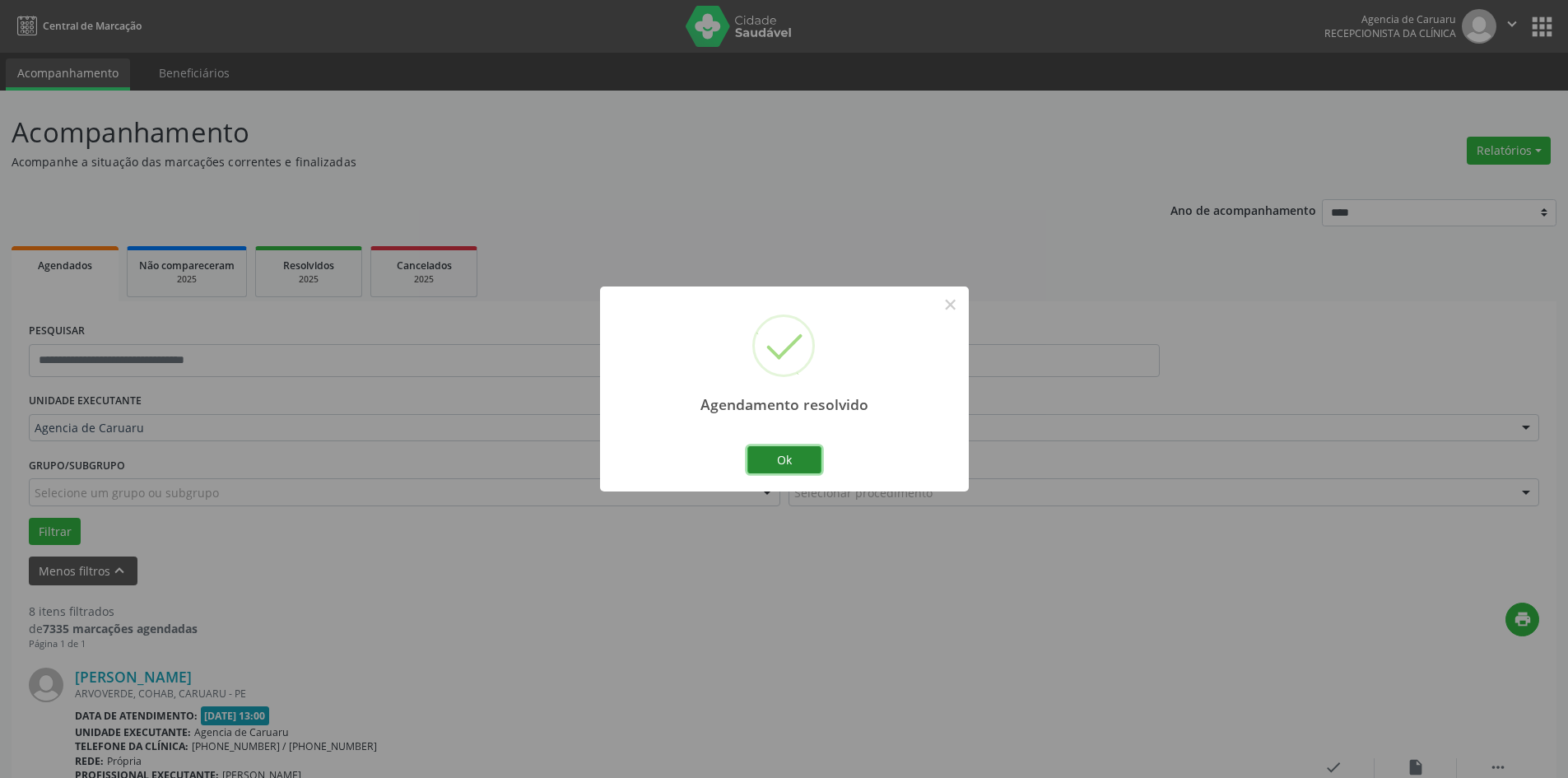
click at [773, 457] on button "Ok" at bounding box center [784, 460] width 74 height 28
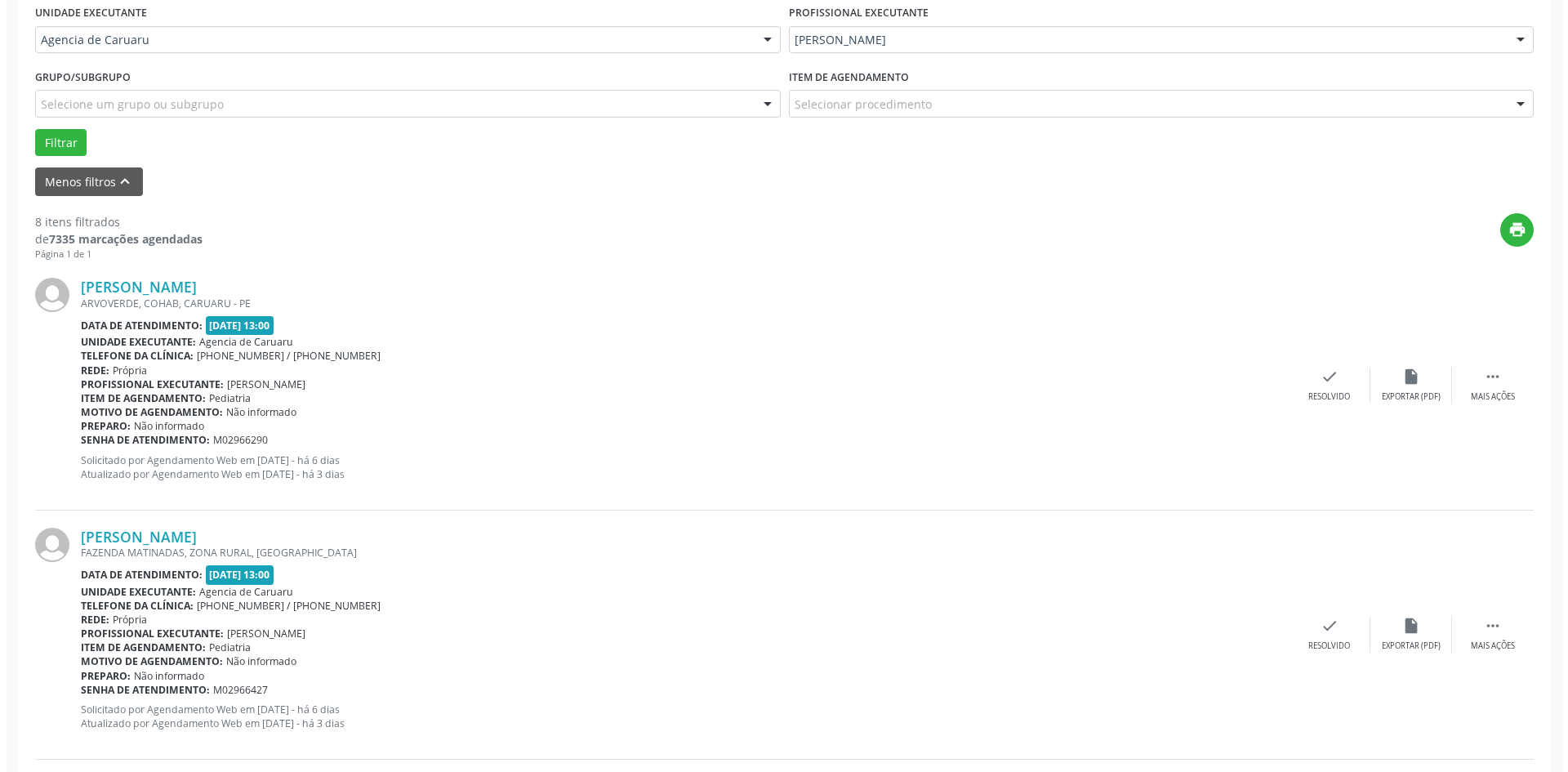
scroll to position [408, 0]
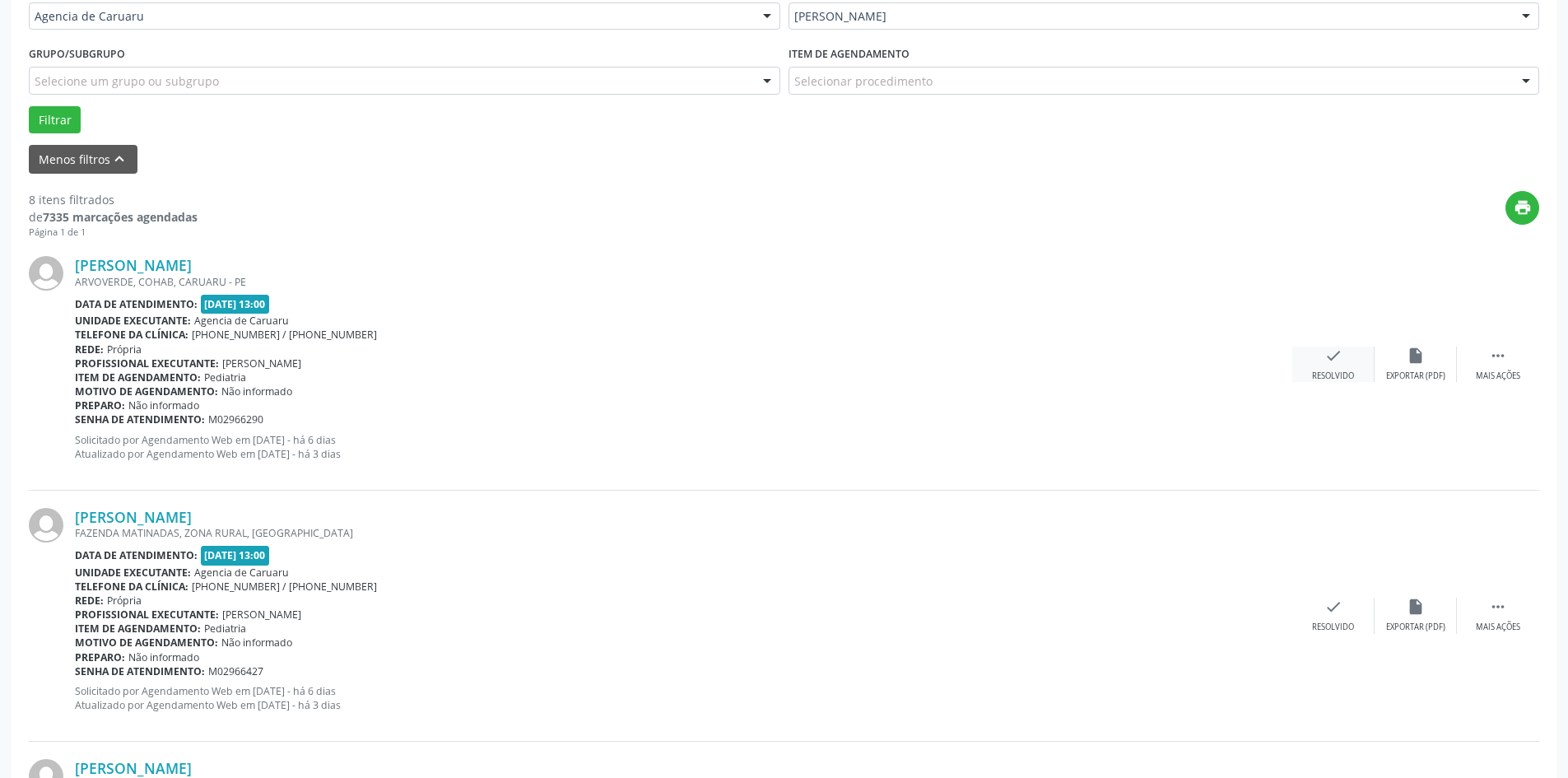
click at [1334, 350] on icon "check" at bounding box center [1333, 356] width 18 height 18
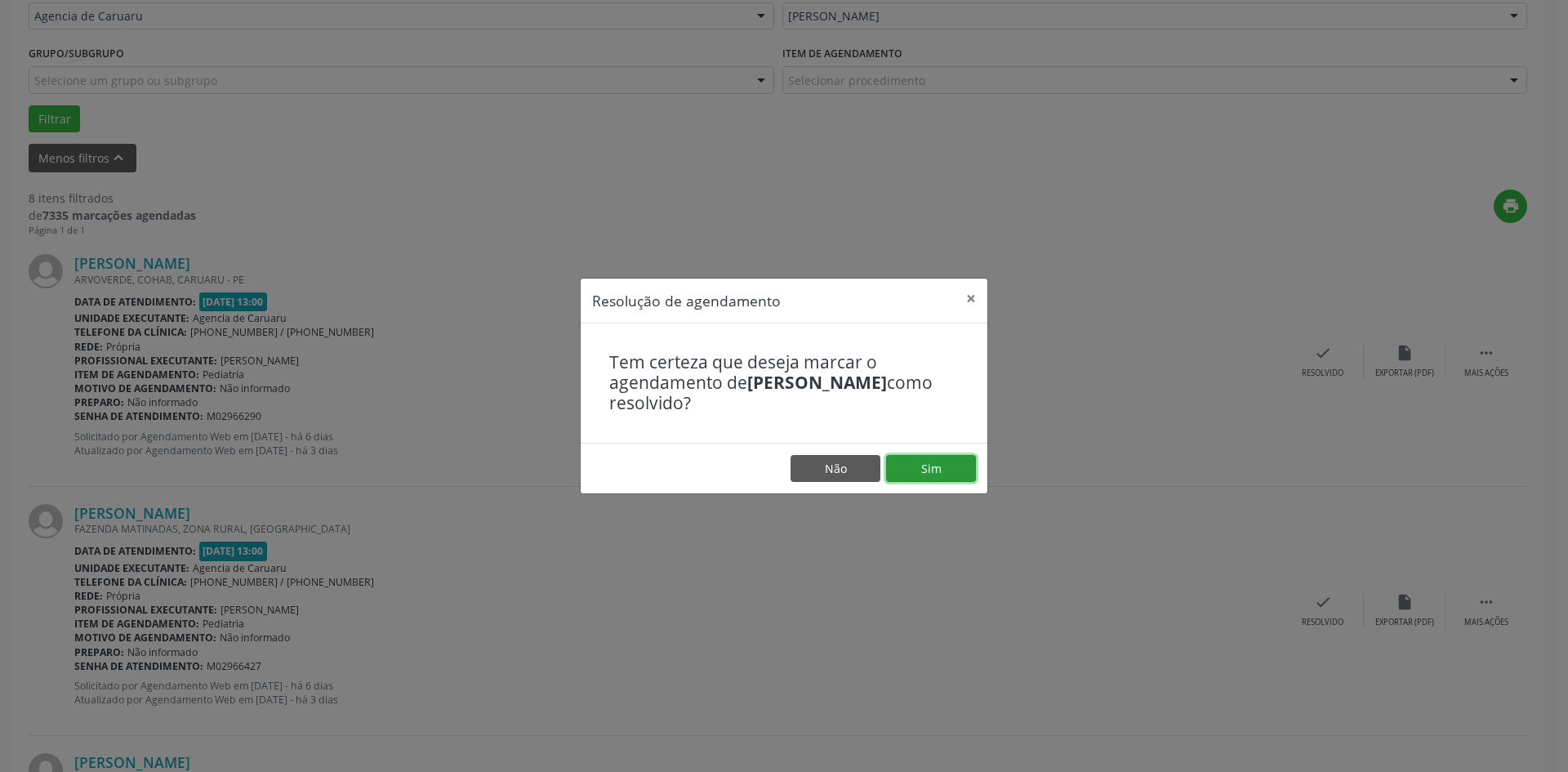
click at [956, 469] on button "Sim" at bounding box center [931, 468] width 90 height 28
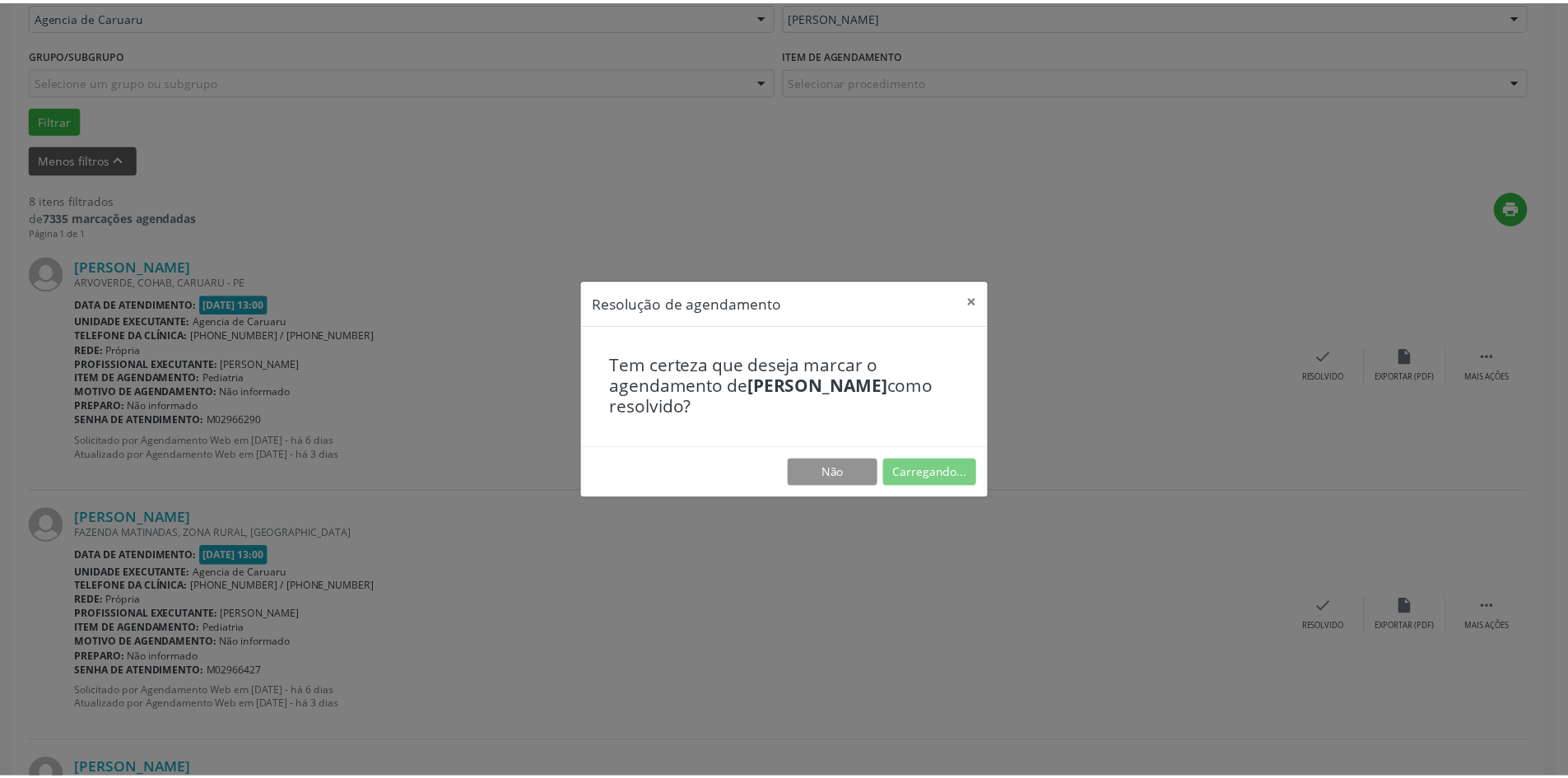
scroll to position [0, 0]
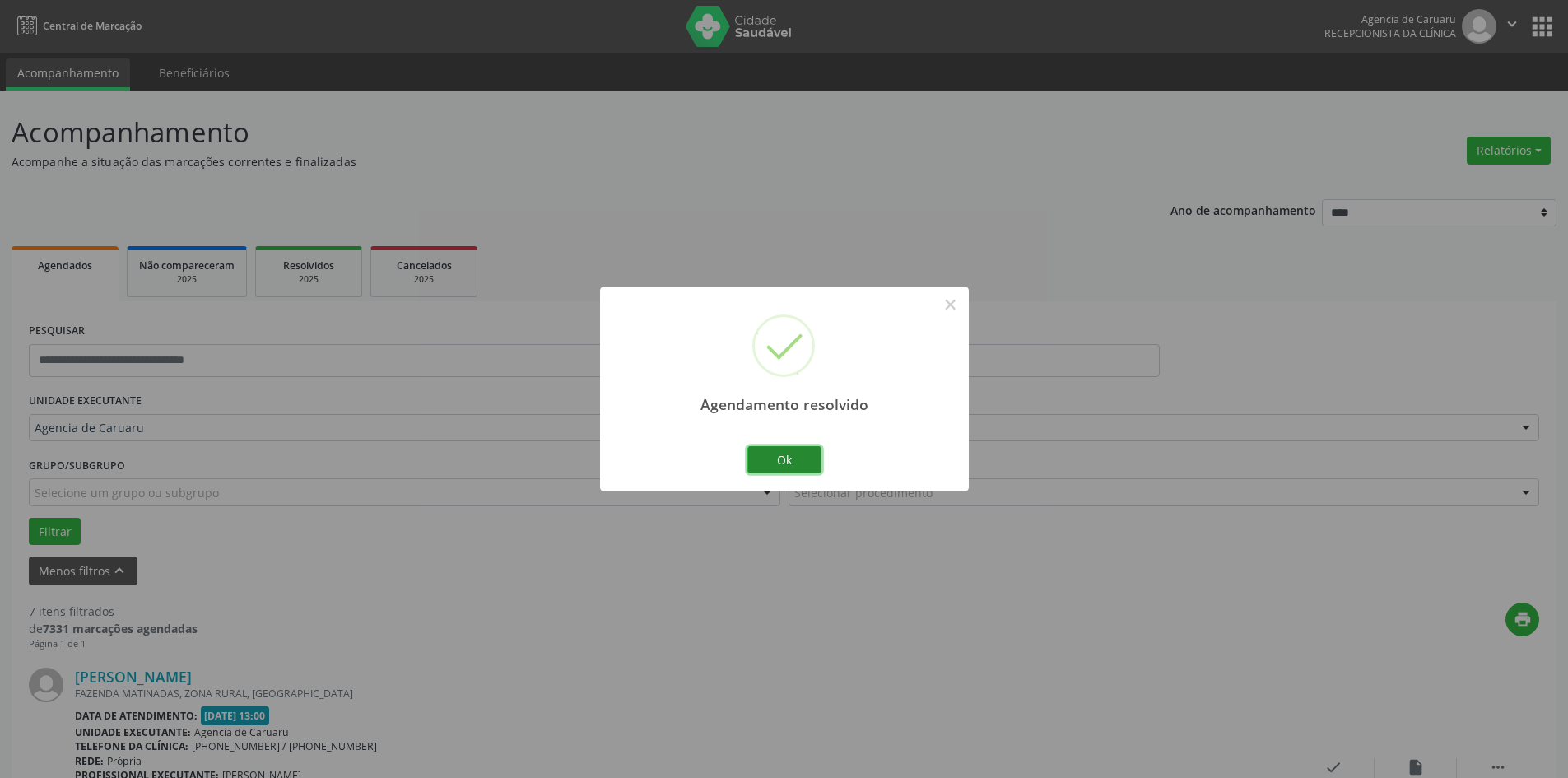
click at [808, 453] on button "Ok" at bounding box center [784, 460] width 74 height 28
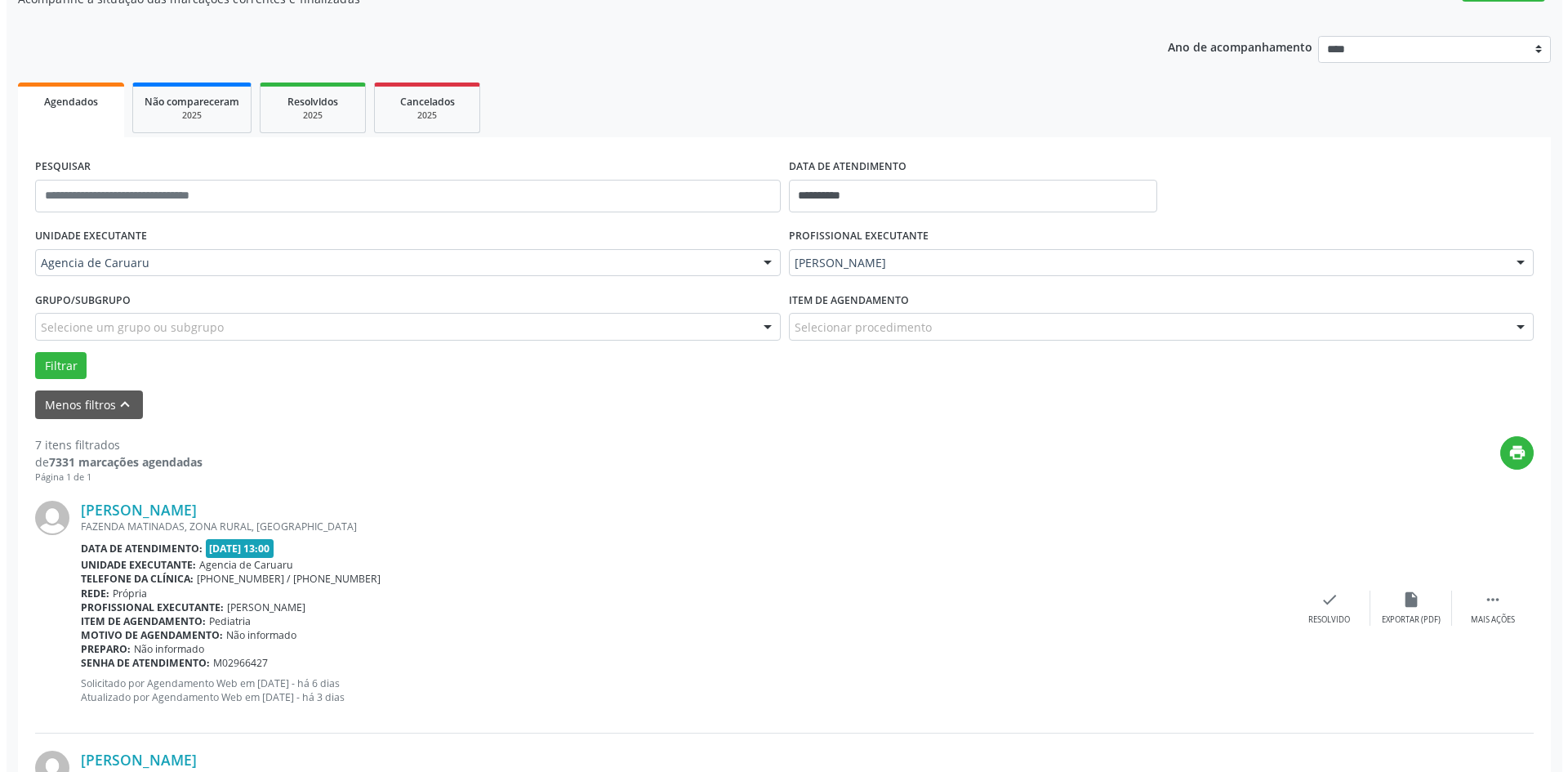
scroll to position [163, 0]
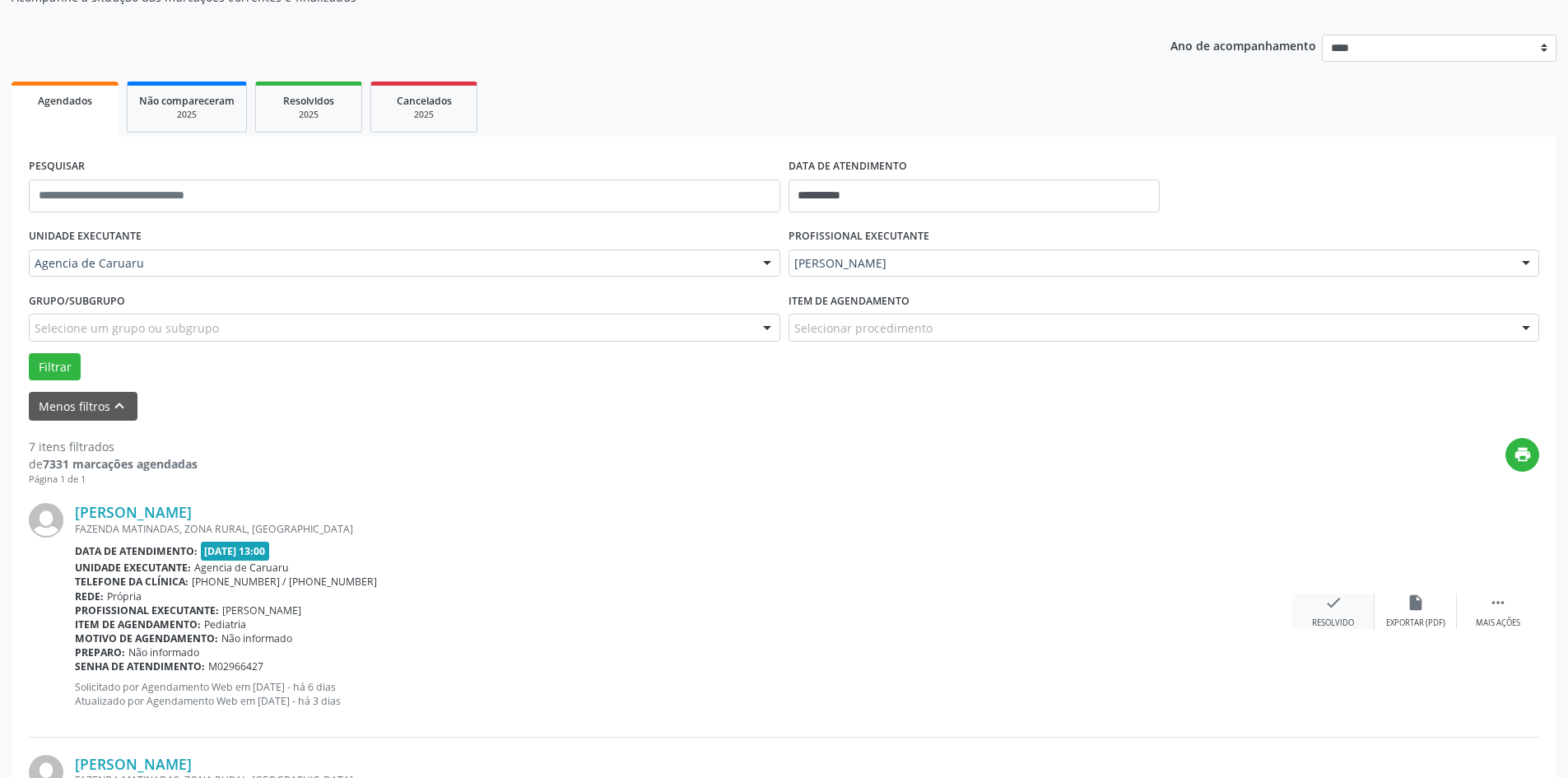
click at [1328, 605] on icon "check" at bounding box center [1333, 602] width 18 height 18
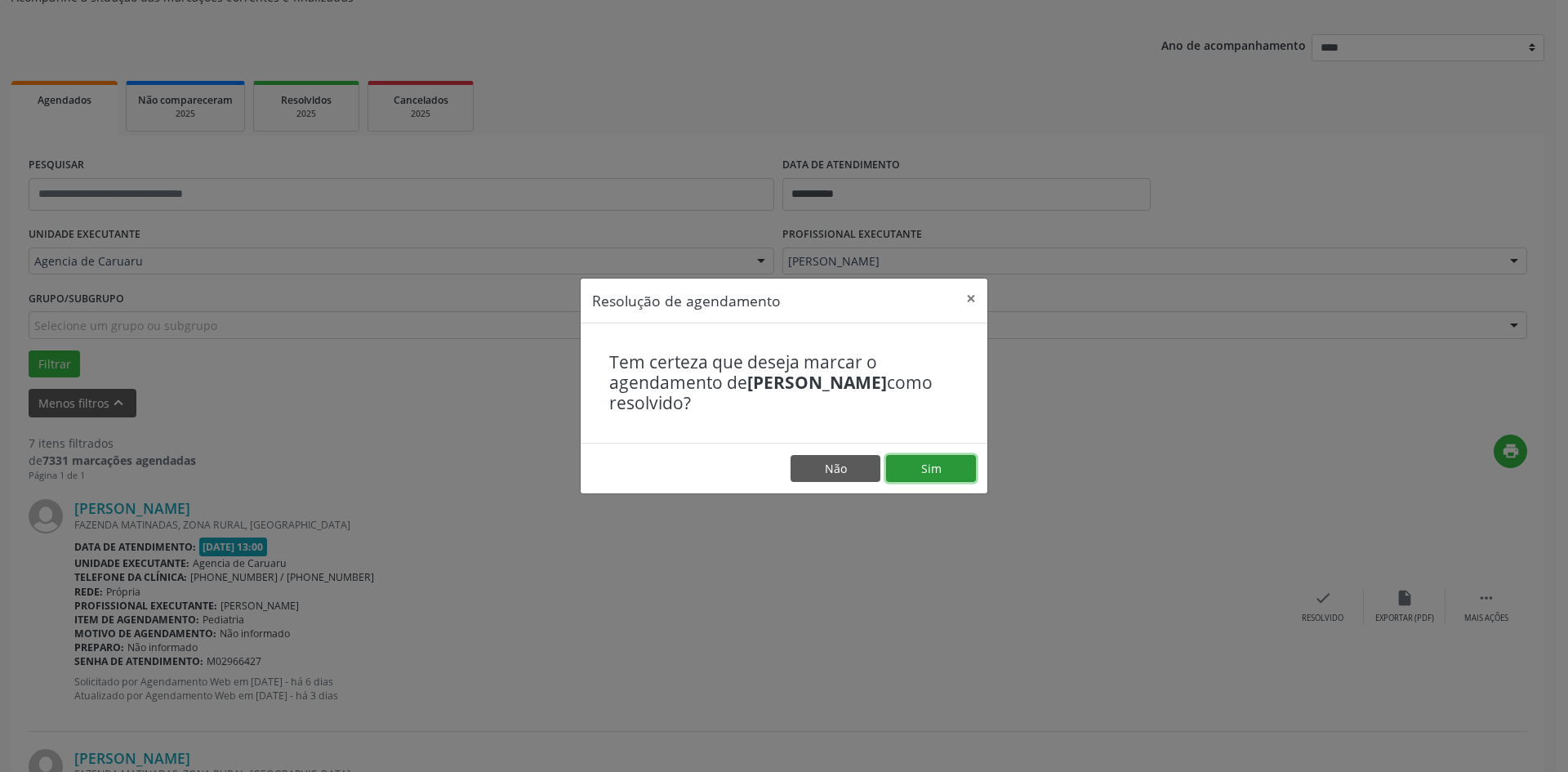
click at [924, 458] on button "Sim" at bounding box center [931, 468] width 90 height 28
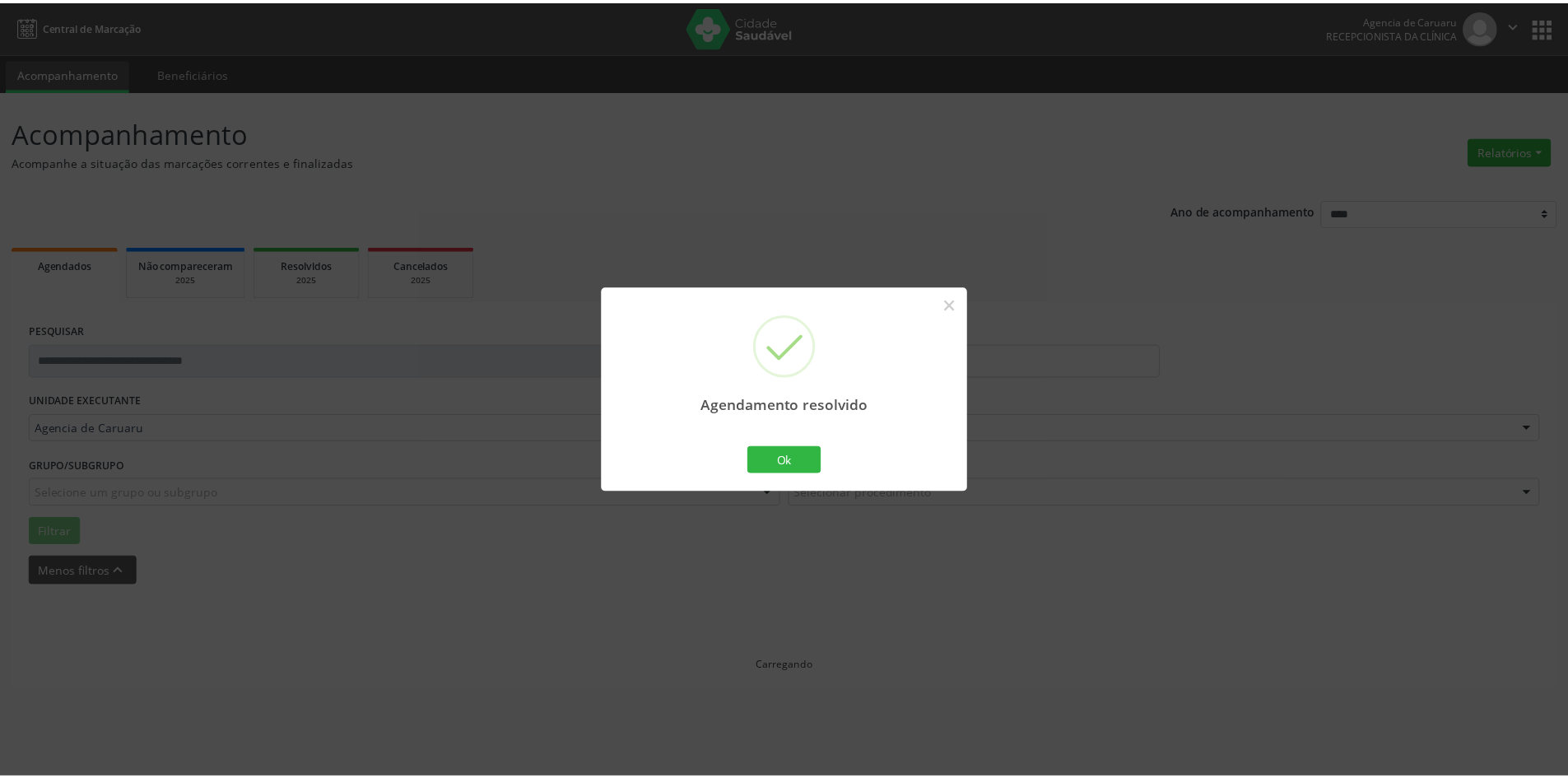
scroll to position [0, 0]
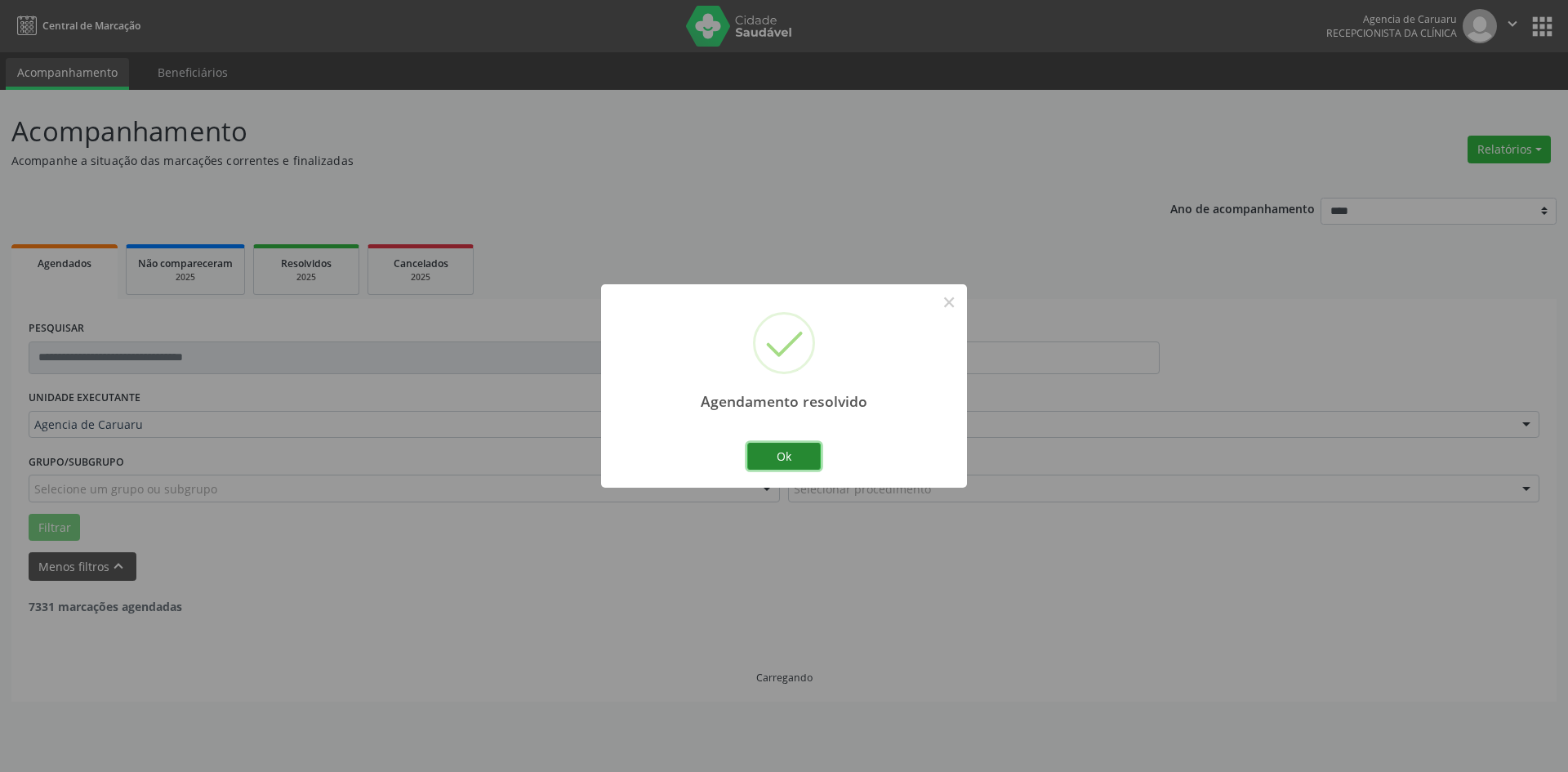
click at [789, 452] on button "Ok" at bounding box center [784, 456] width 74 height 28
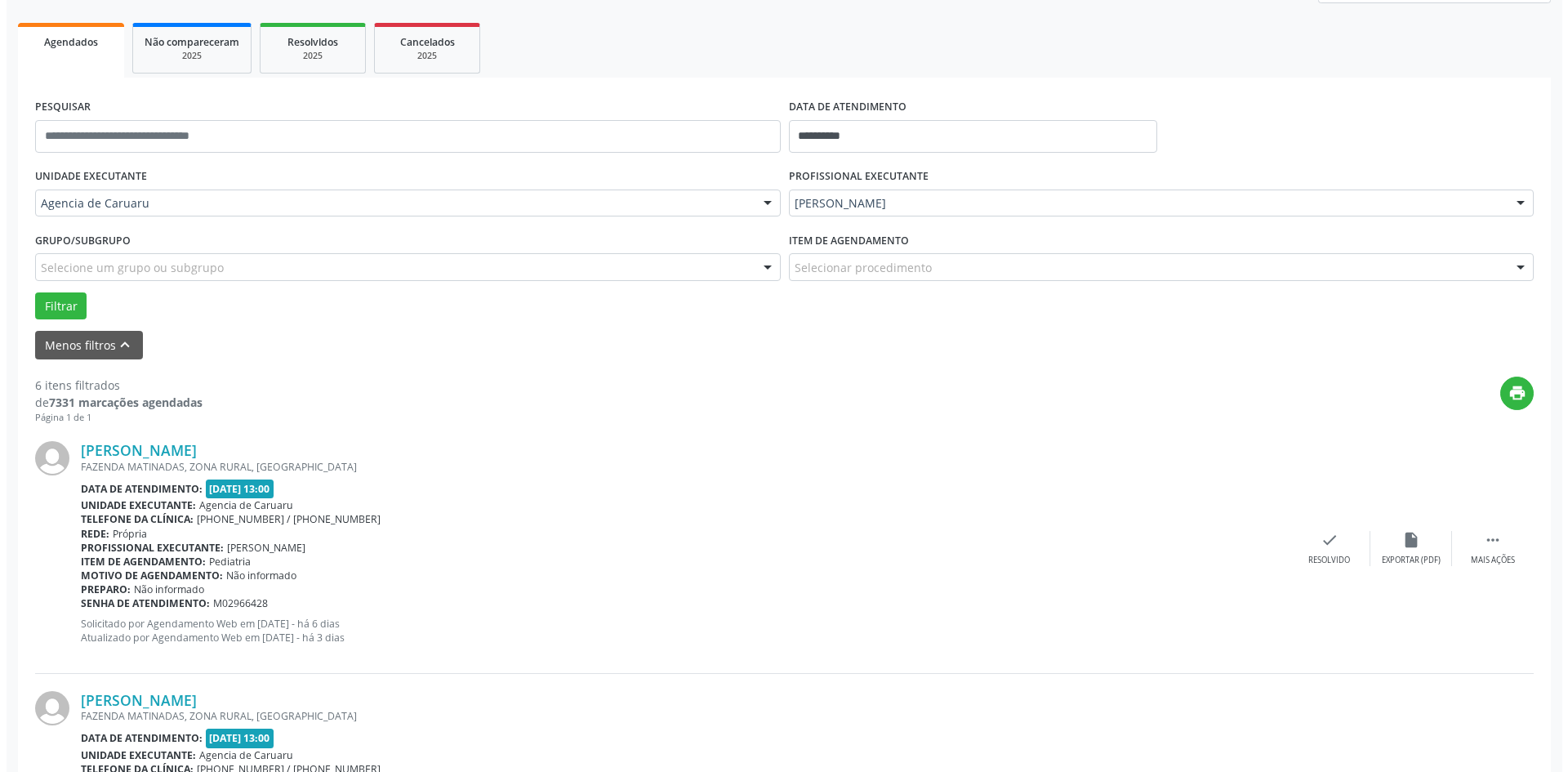
scroll to position [245, 0]
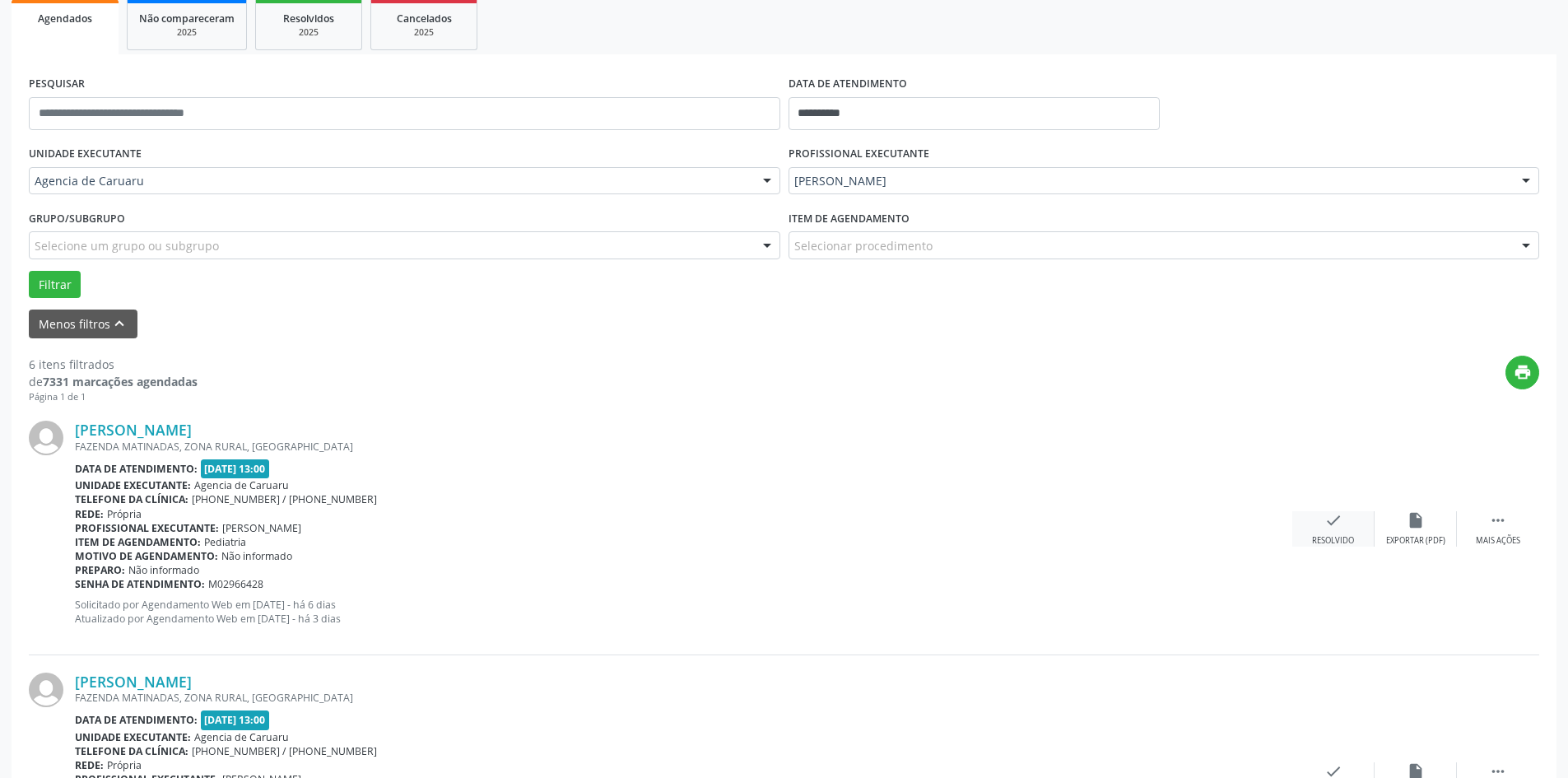
click at [1323, 526] on div "check Resolvido" at bounding box center [1333, 528] width 82 height 36
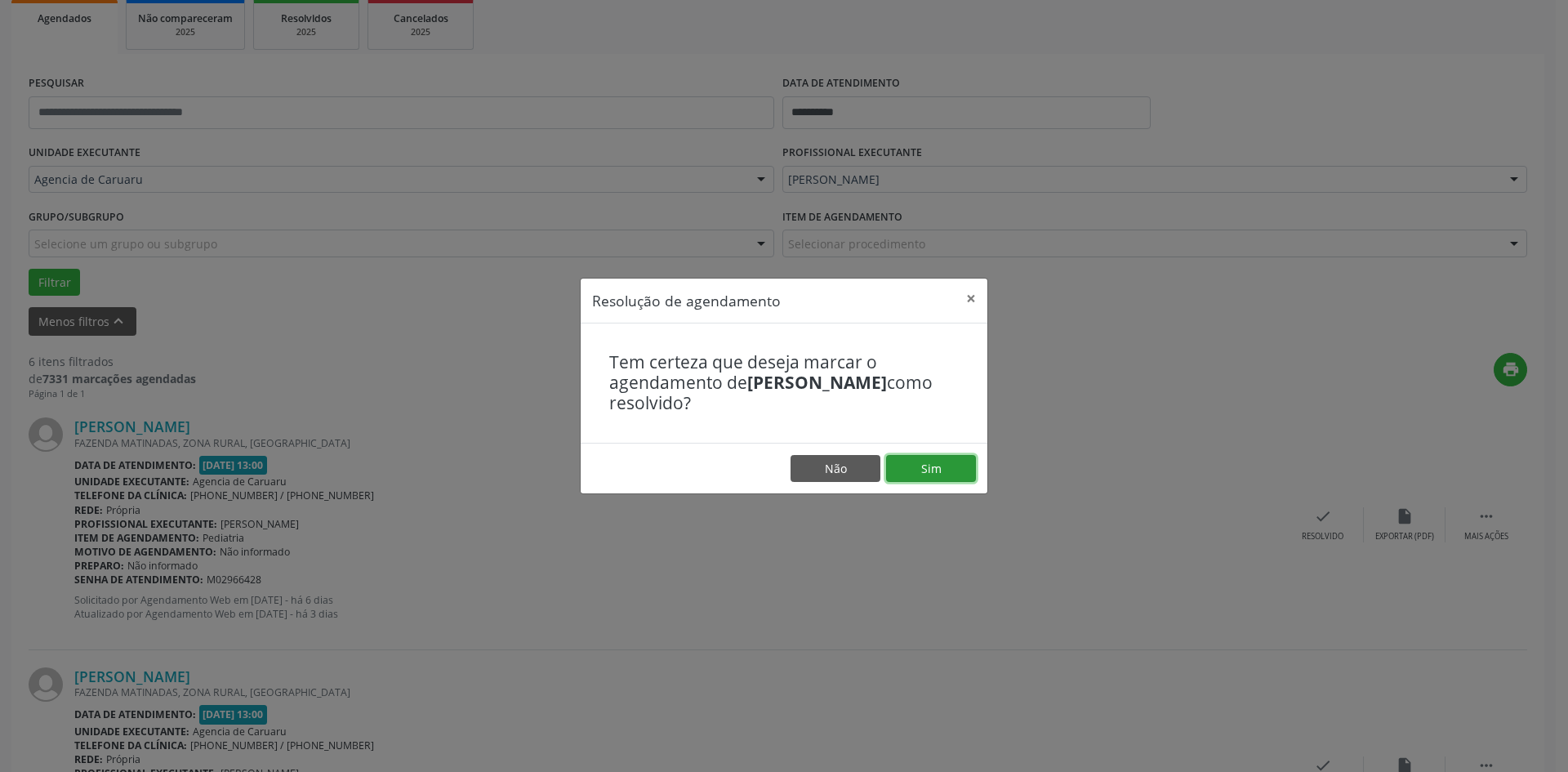
click at [934, 474] on button "Sim" at bounding box center [931, 468] width 90 height 28
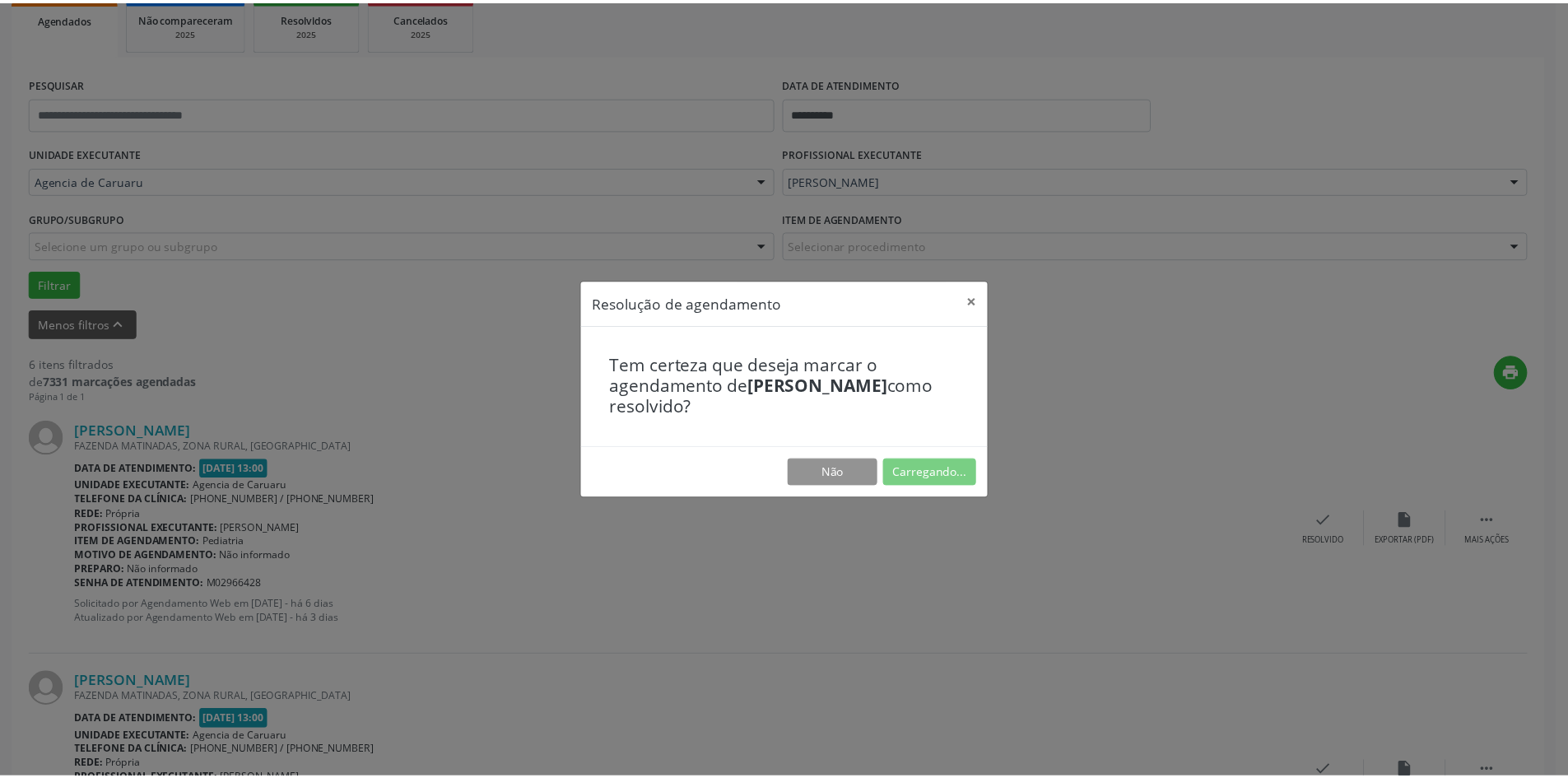
scroll to position [0, 0]
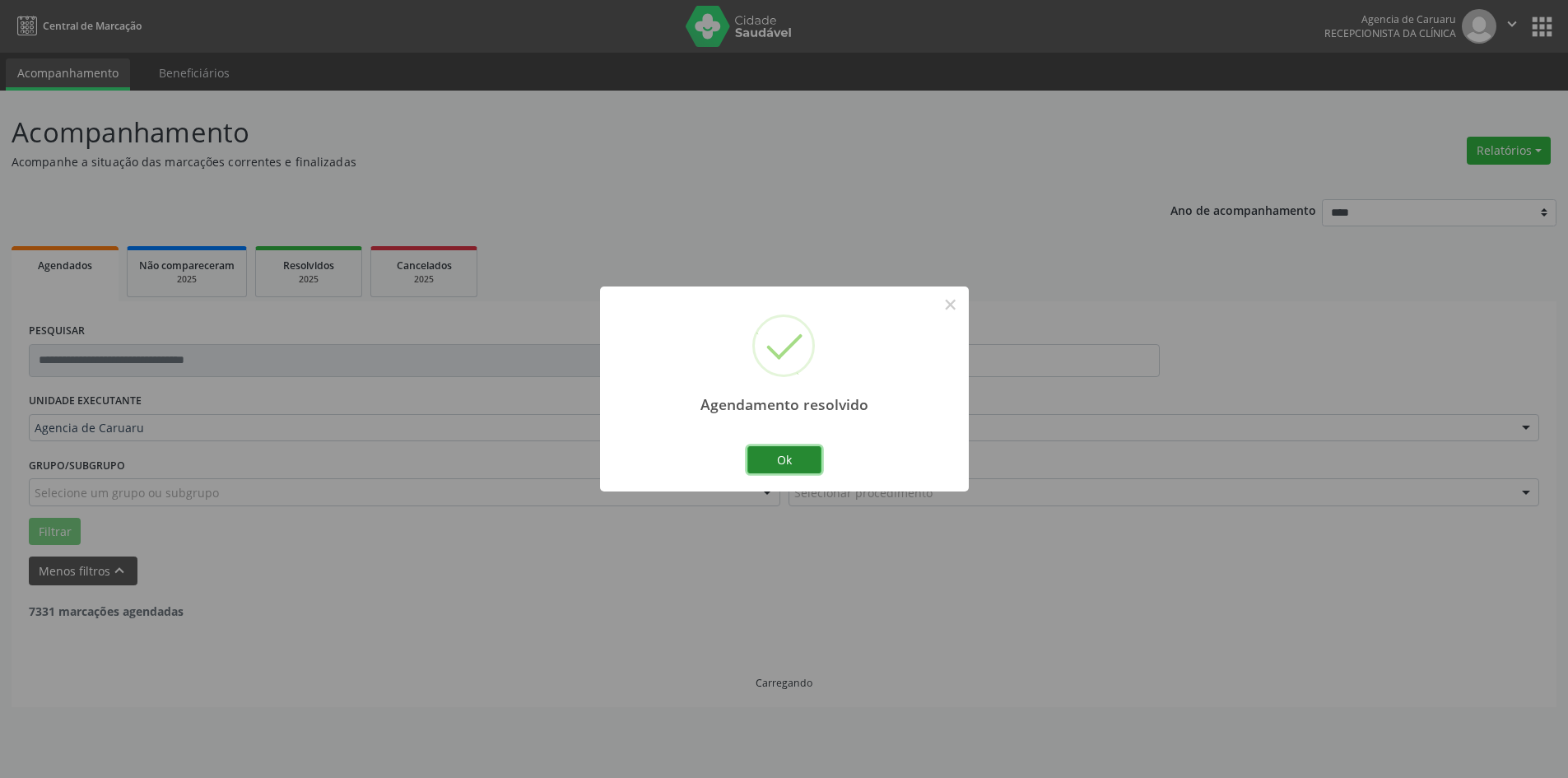
click at [812, 453] on button "Ok" at bounding box center [784, 460] width 74 height 28
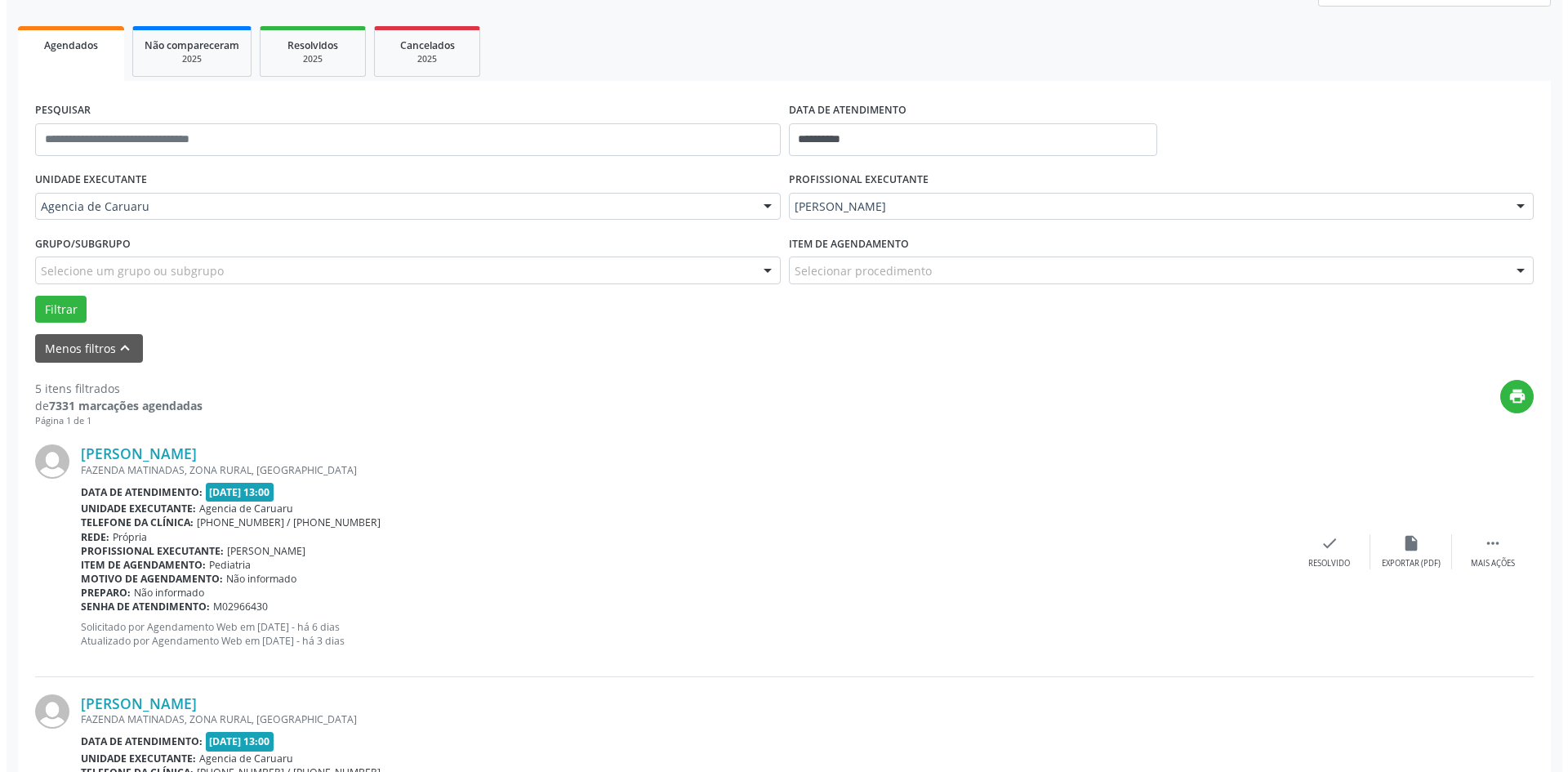
scroll to position [245, 0]
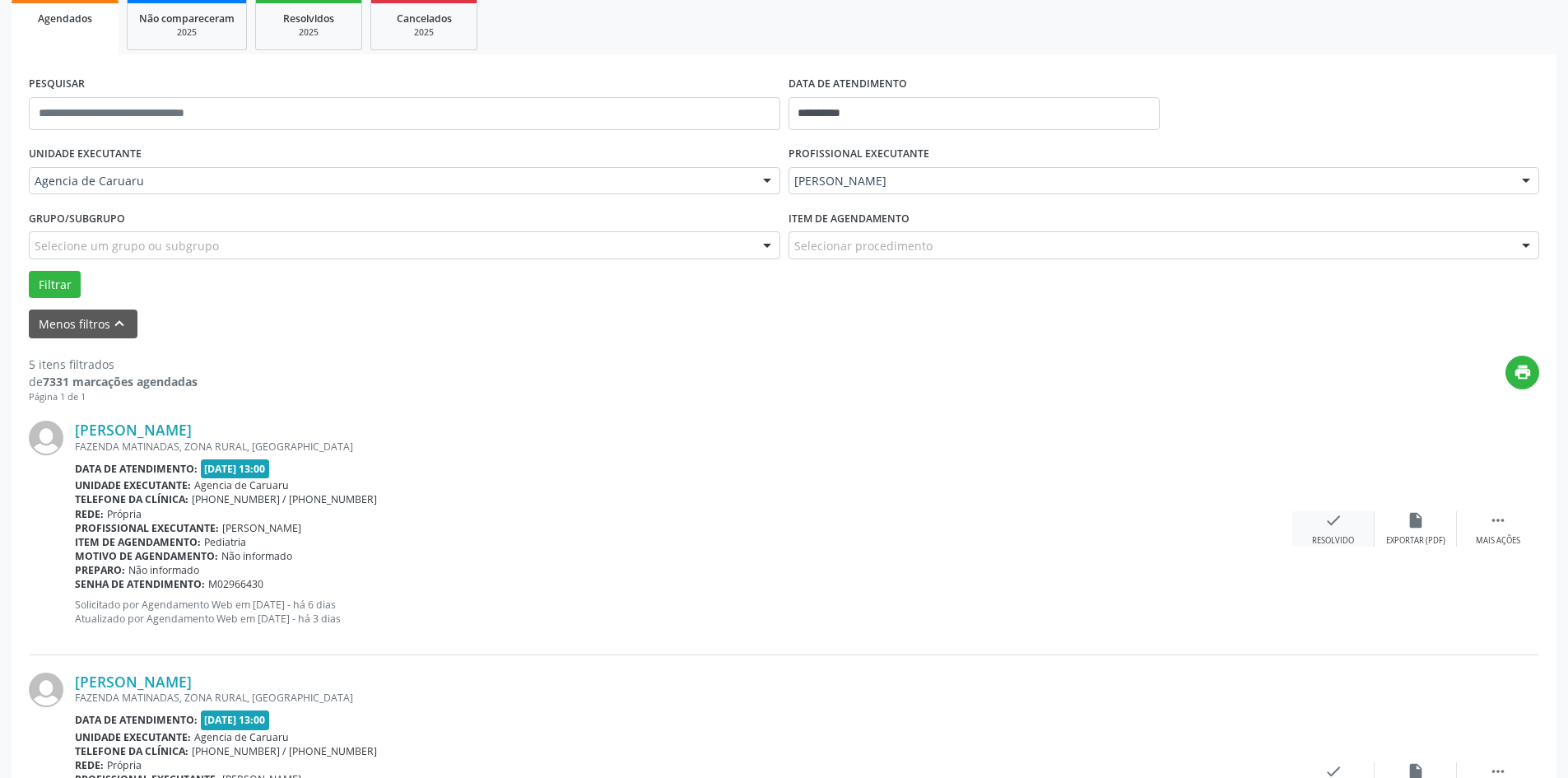
click at [1344, 528] on div "check Resolvido" at bounding box center [1333, 528] width 82 height 36
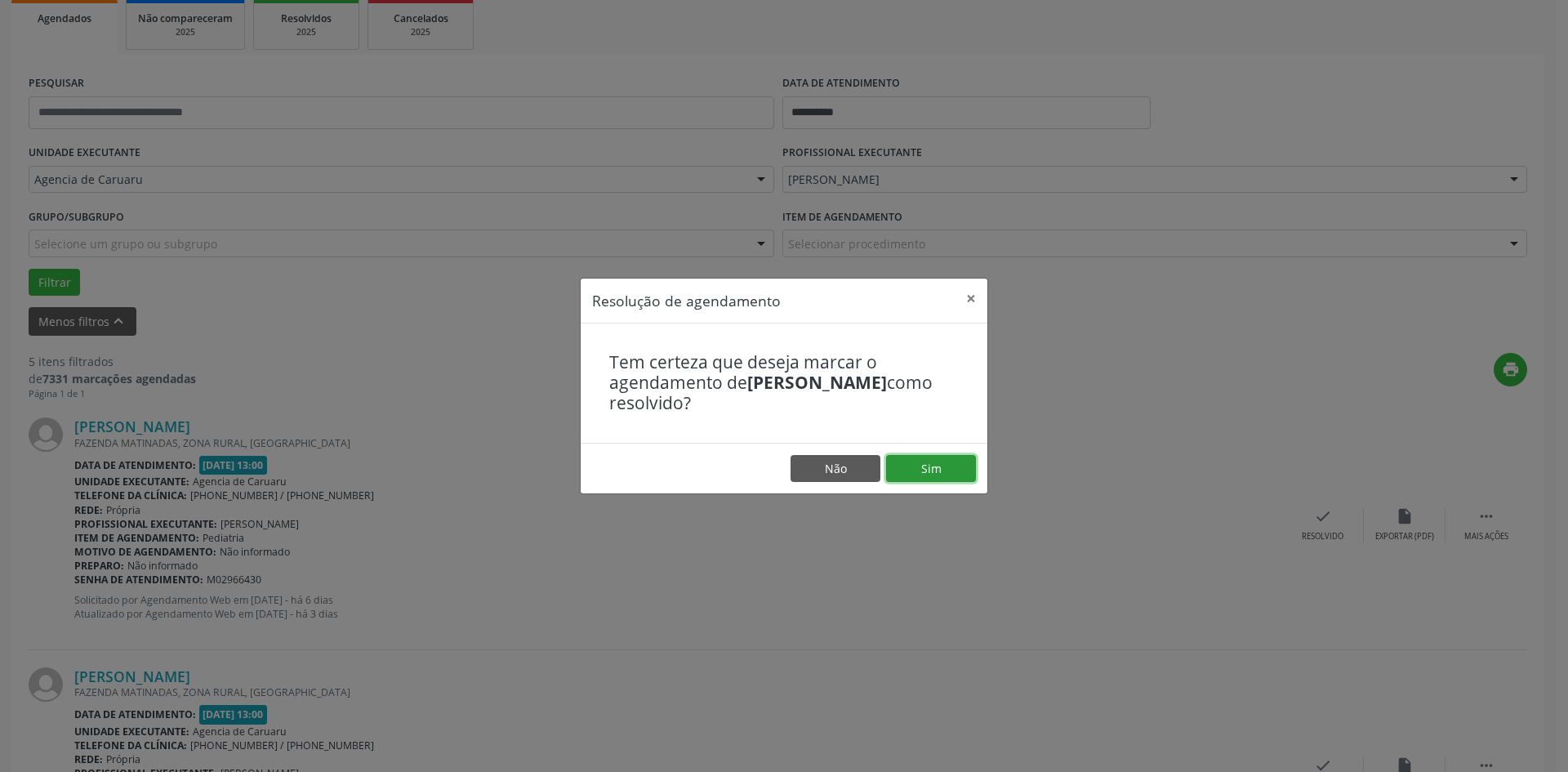
click at [907, 461] on button "Sim" at bounding box center [931, 468] width 90 height 28
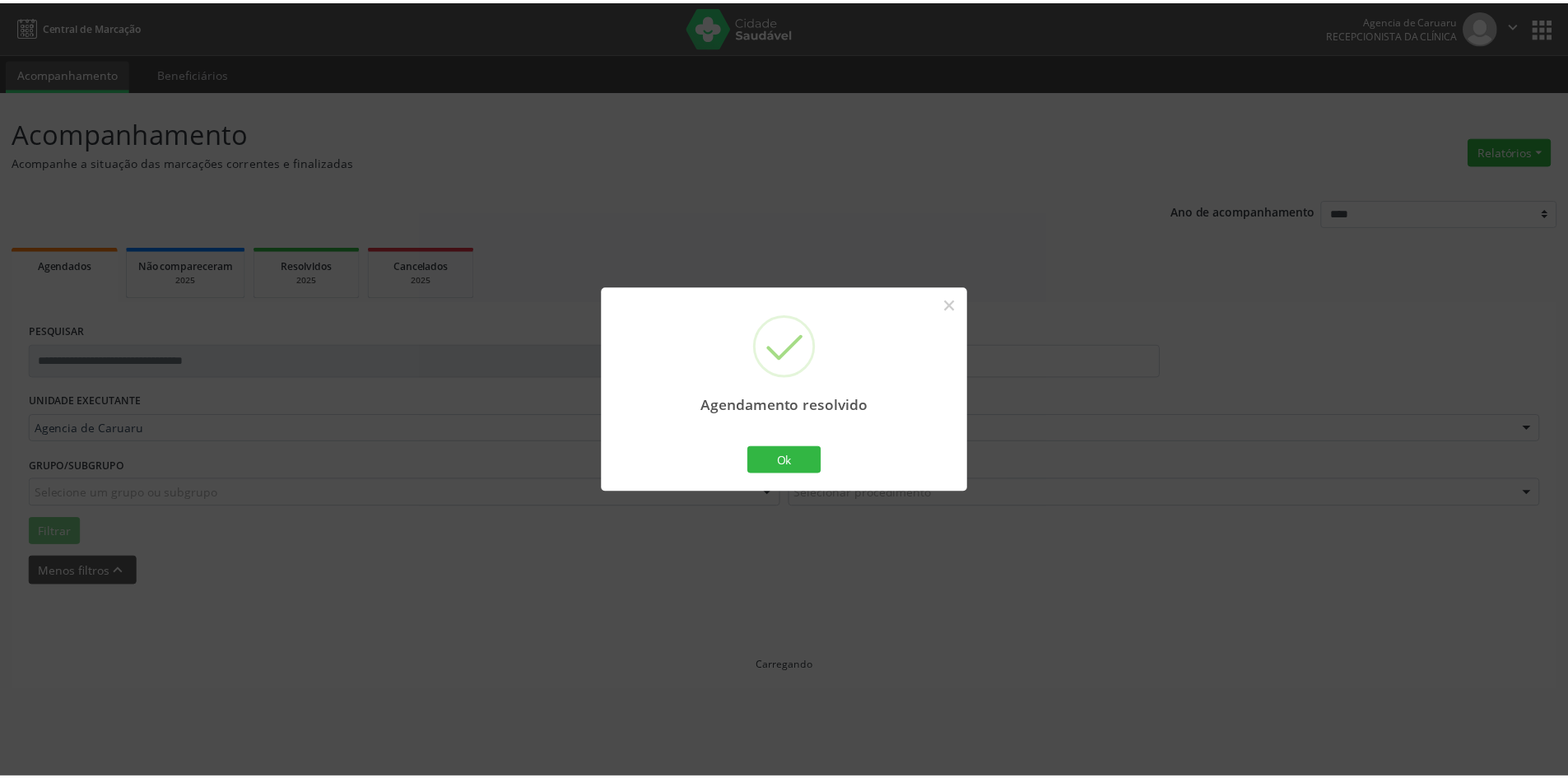
scroll to position [0, 0]
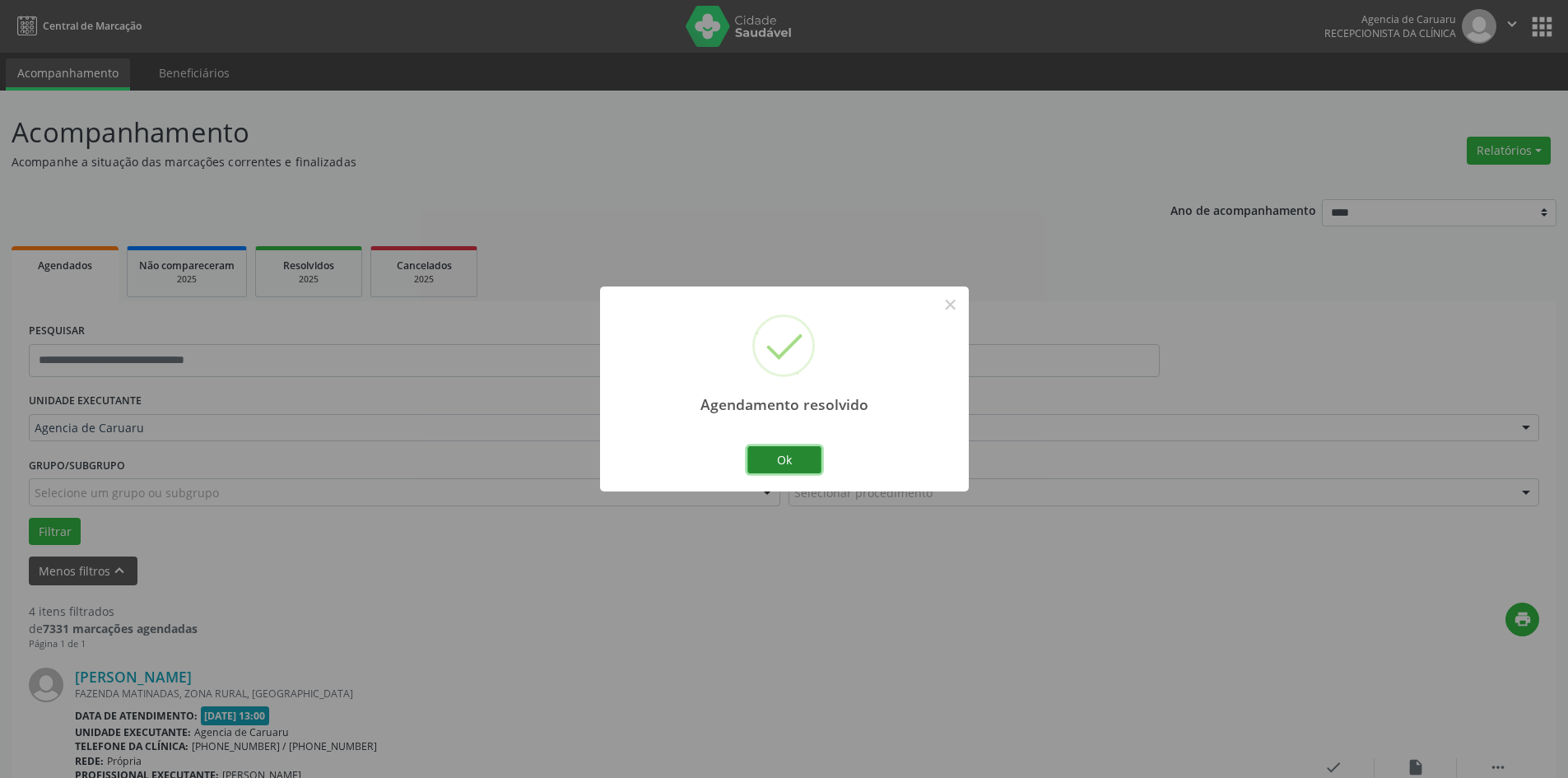
click at [804, 465] on button "Ok" at bounding box center [784, 460] width 74 height 28
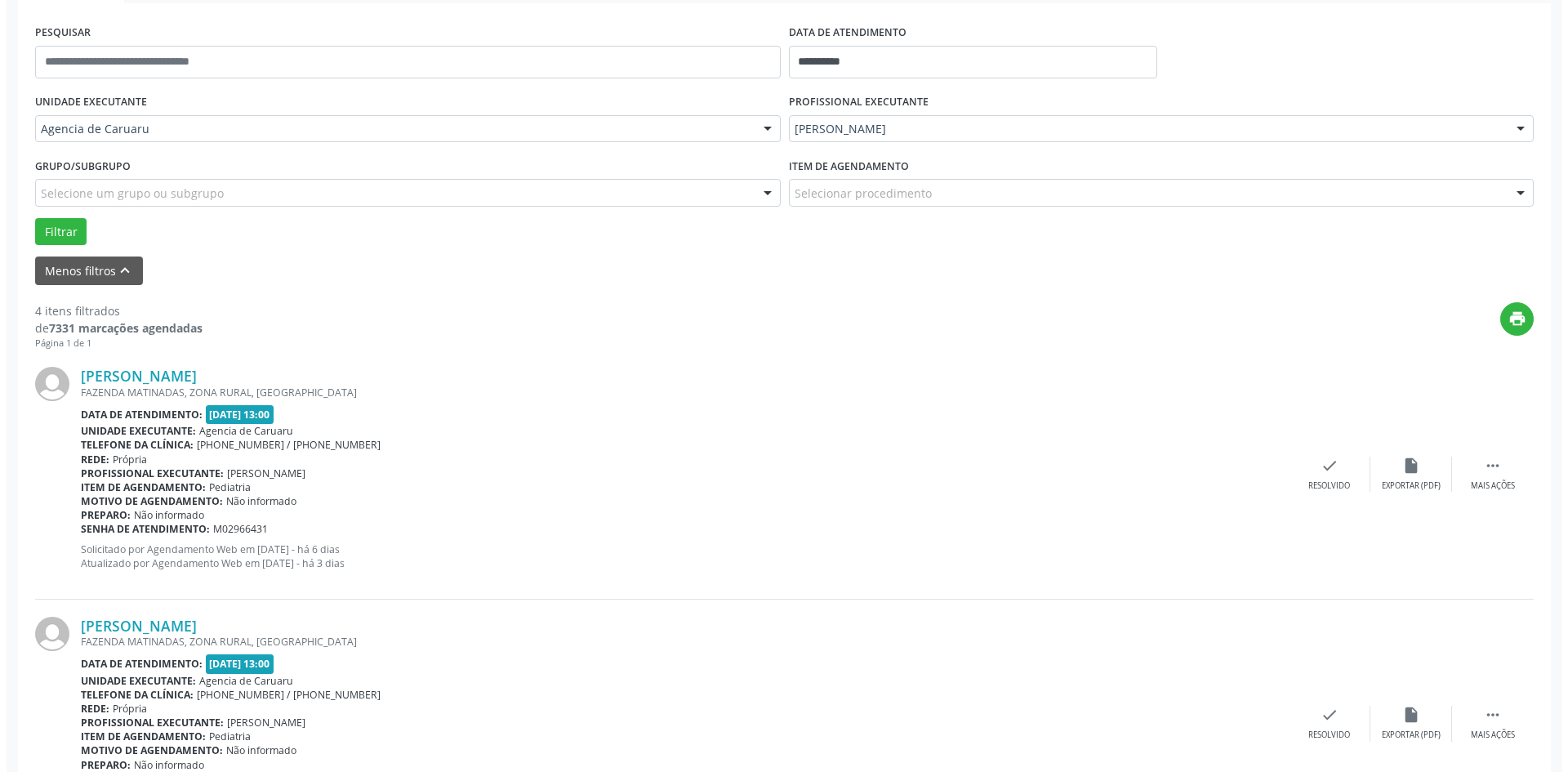
scroll to position [327, 0]
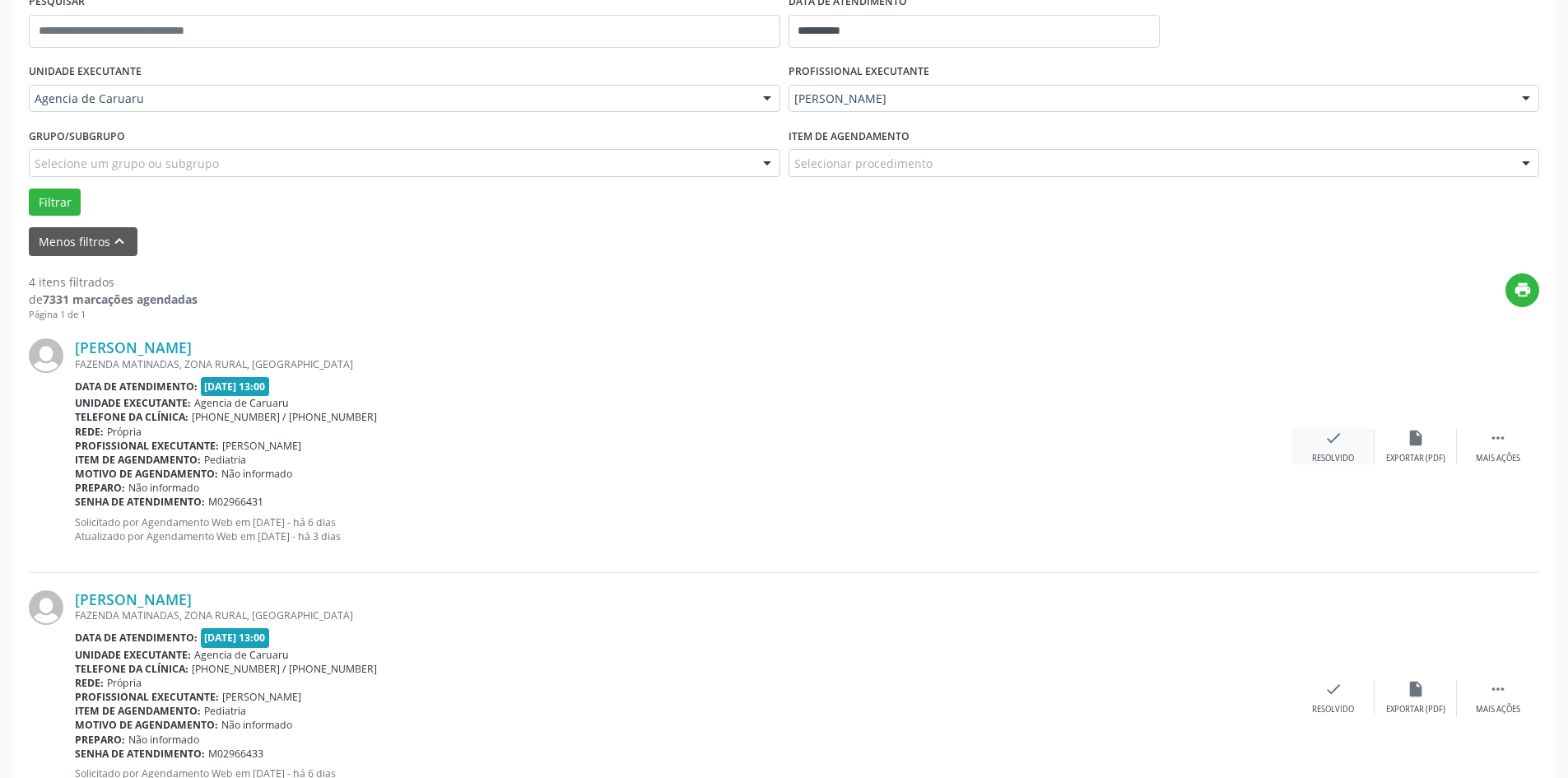
click at [1328, 447] on icon "check" at bounding box center [1333, 438] width 18 height 18
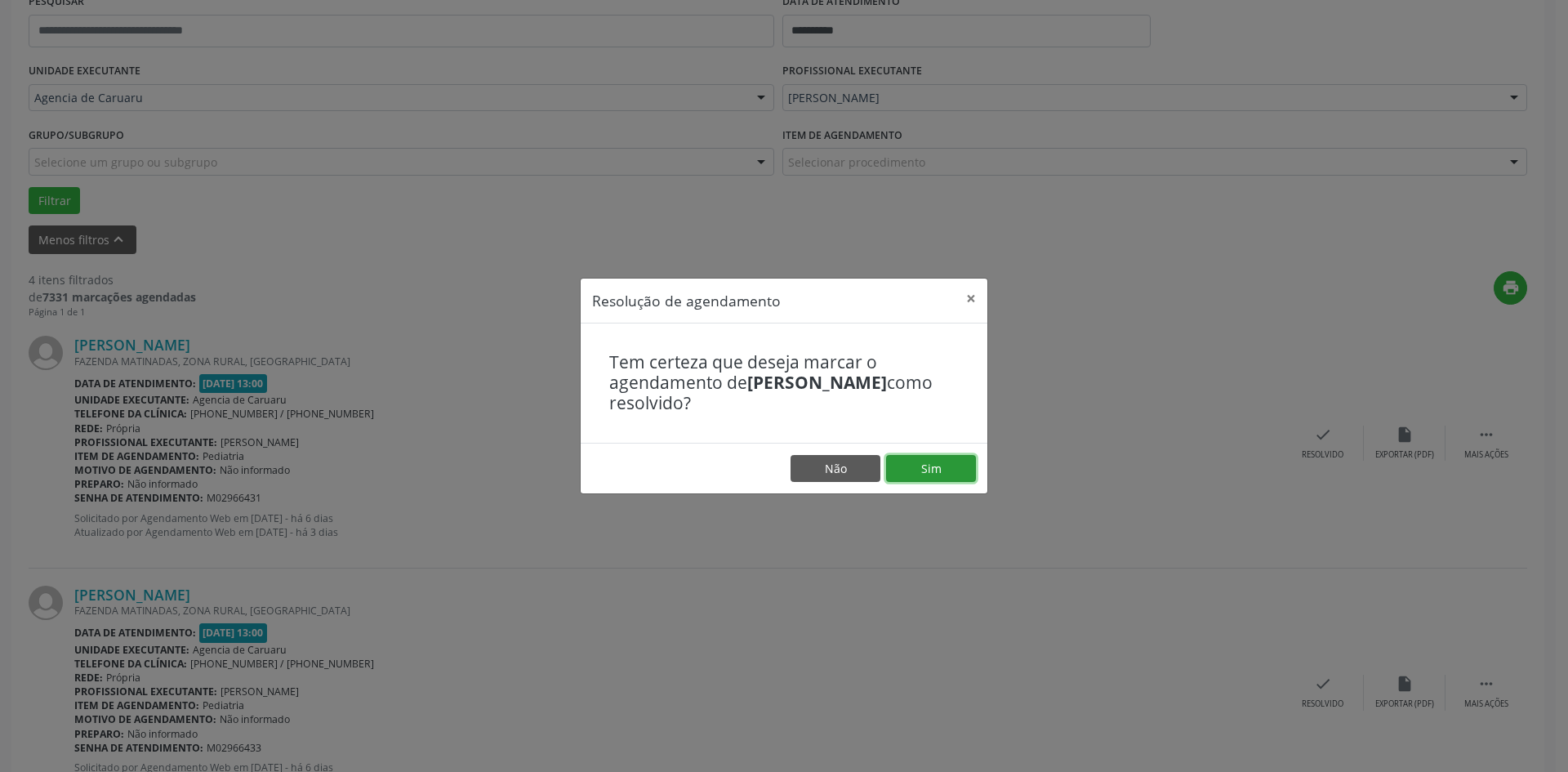
click at [904, 466] on button "Sim" at bounding box center [931, 468] width 90 height 28
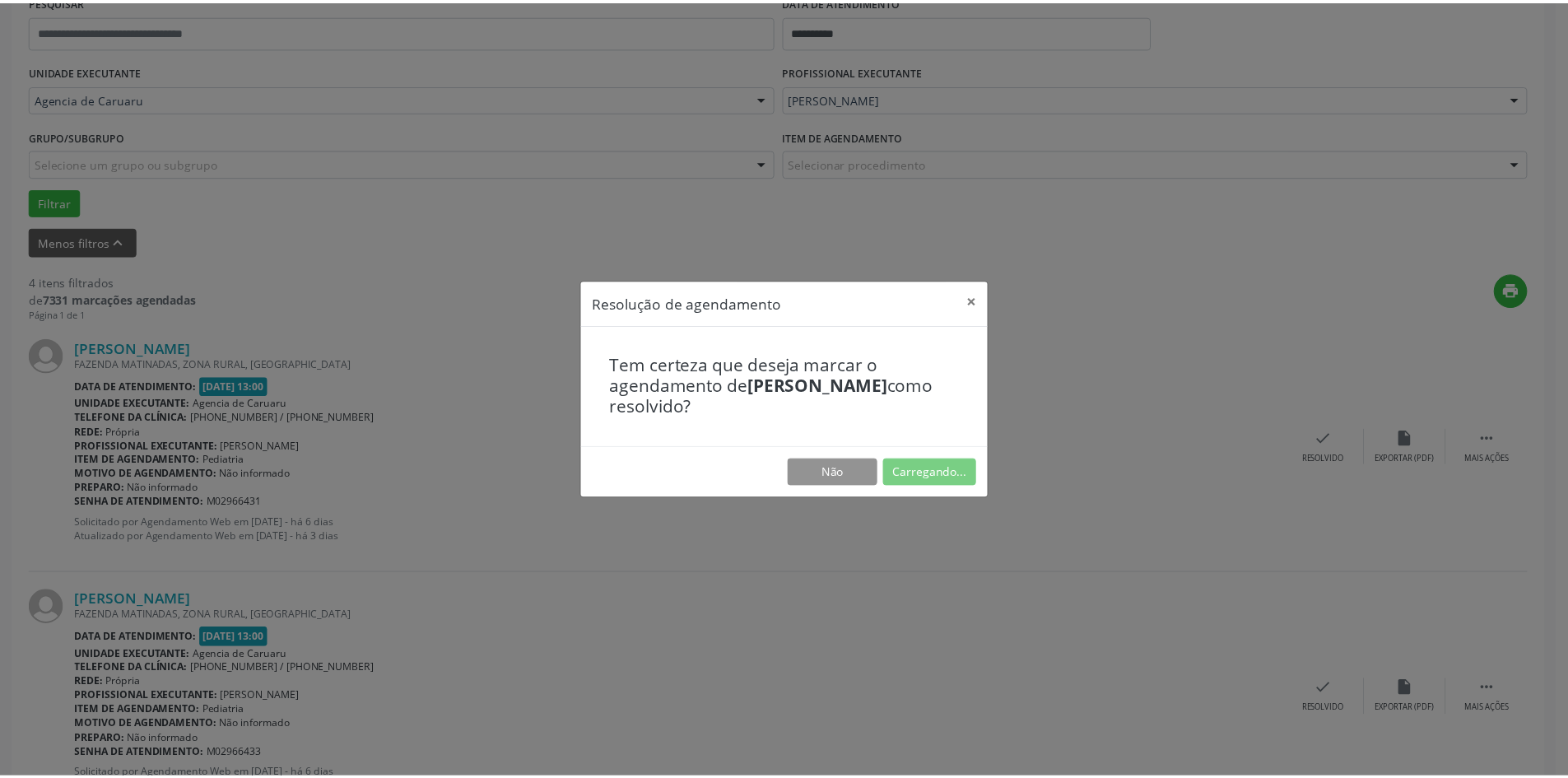
scroll to position [0, 0]
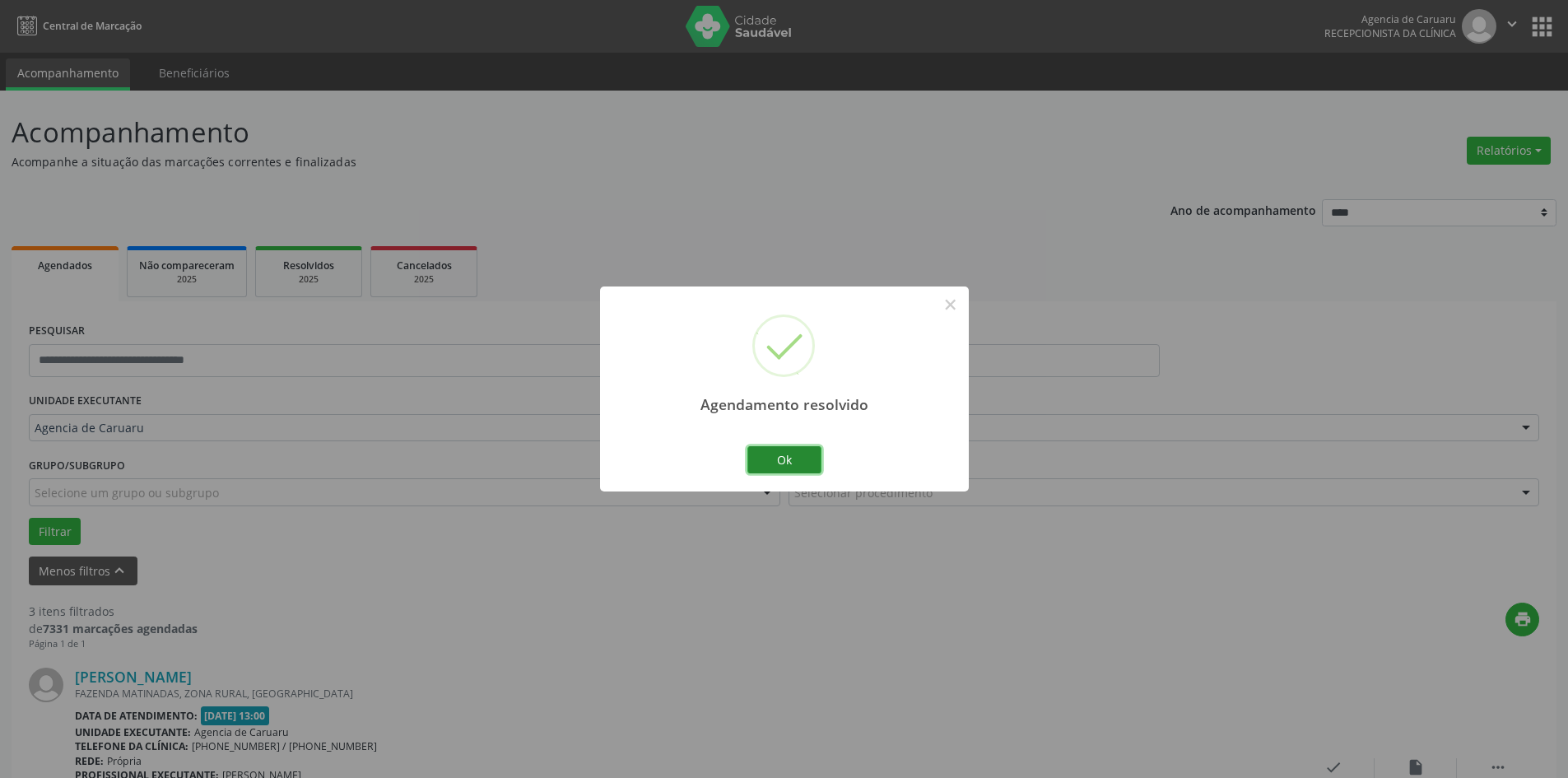
click at [808, 453] on button "Ok" at bounding box center [784, 460] width 74 height 28
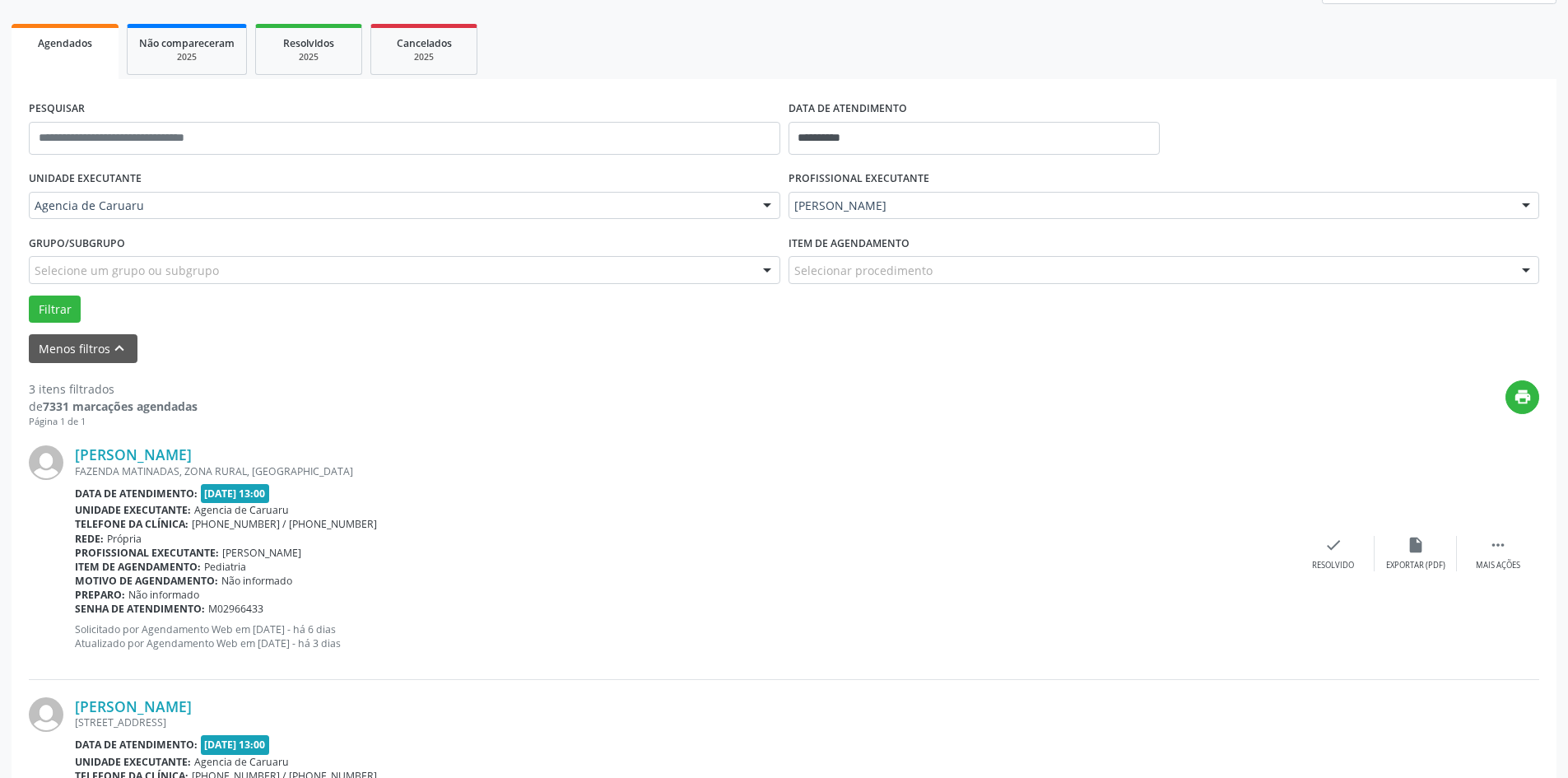
scroll to position [247, 0]
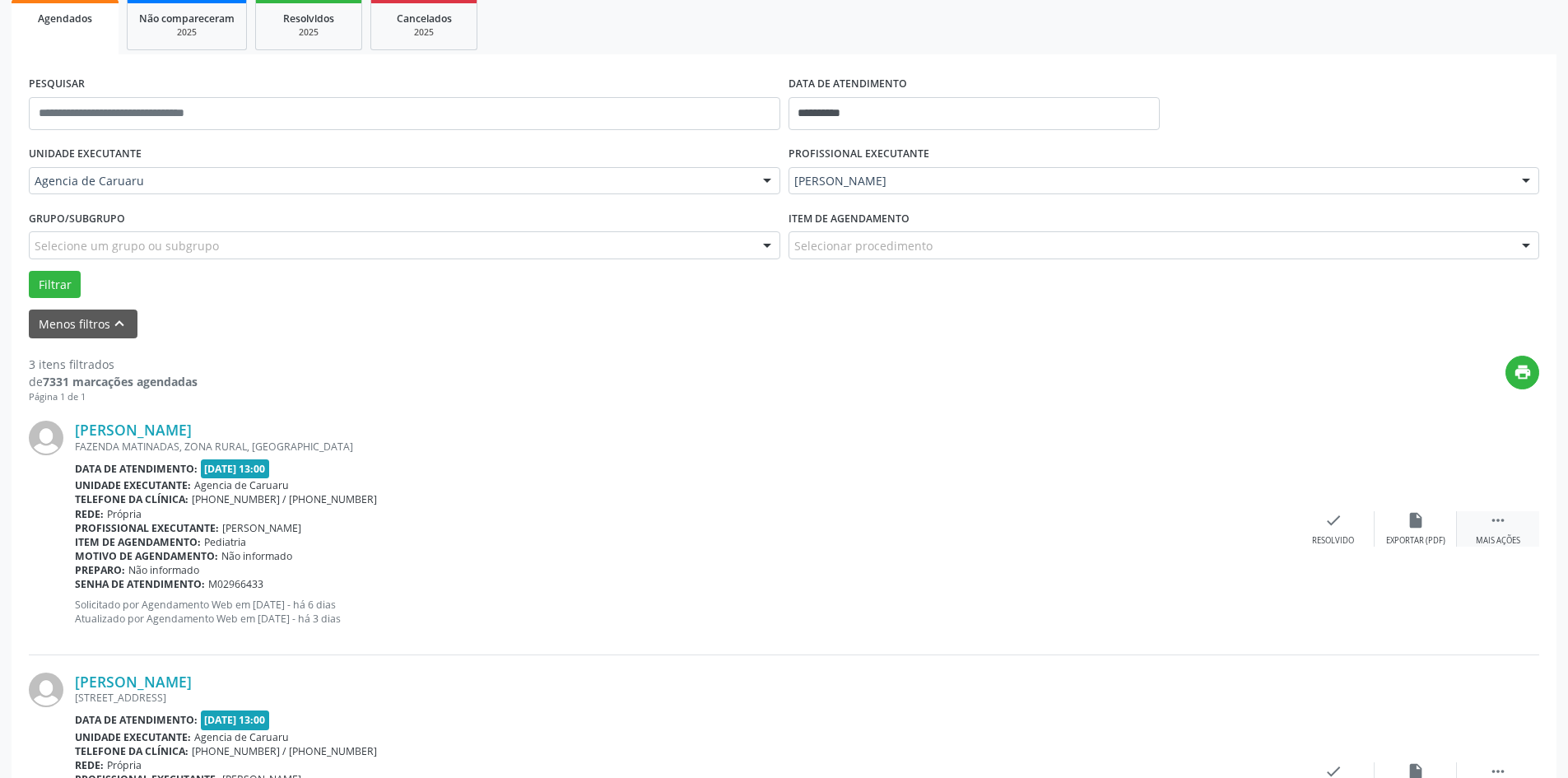
click at [1495, 528] on icon "" at bounding box center [1498, 520] width 18 height 18
click at [1420, 518] on icon "alarm_off" at bounding box center [1415, 520] width 18 height 18
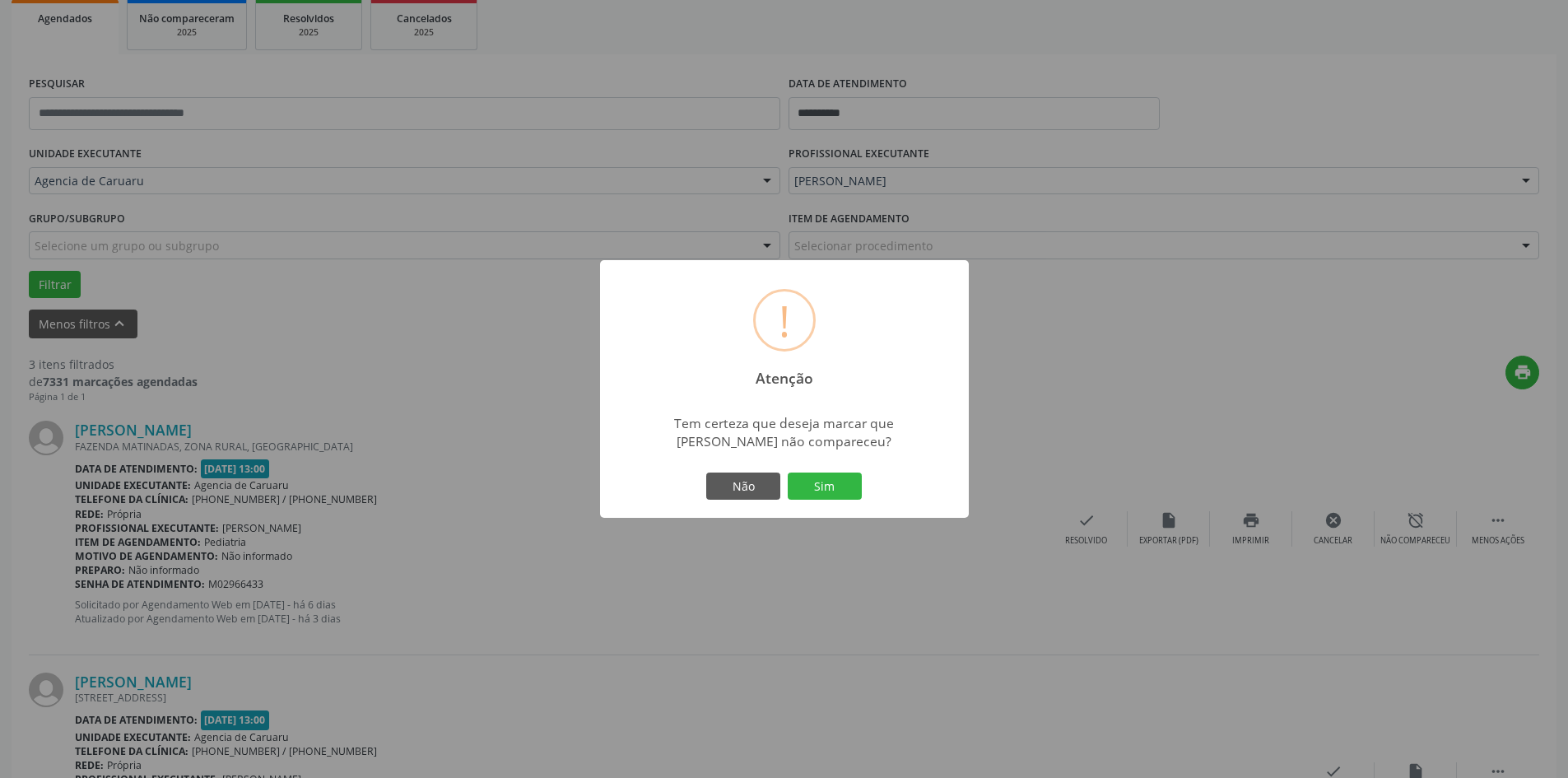
click at [863, 504] on div "Não Sim" at bounding box center [784, 486] width 163 height 35
click at [842, 500] on button "Sim" at bounding box center [824, 486] width 74 height 28
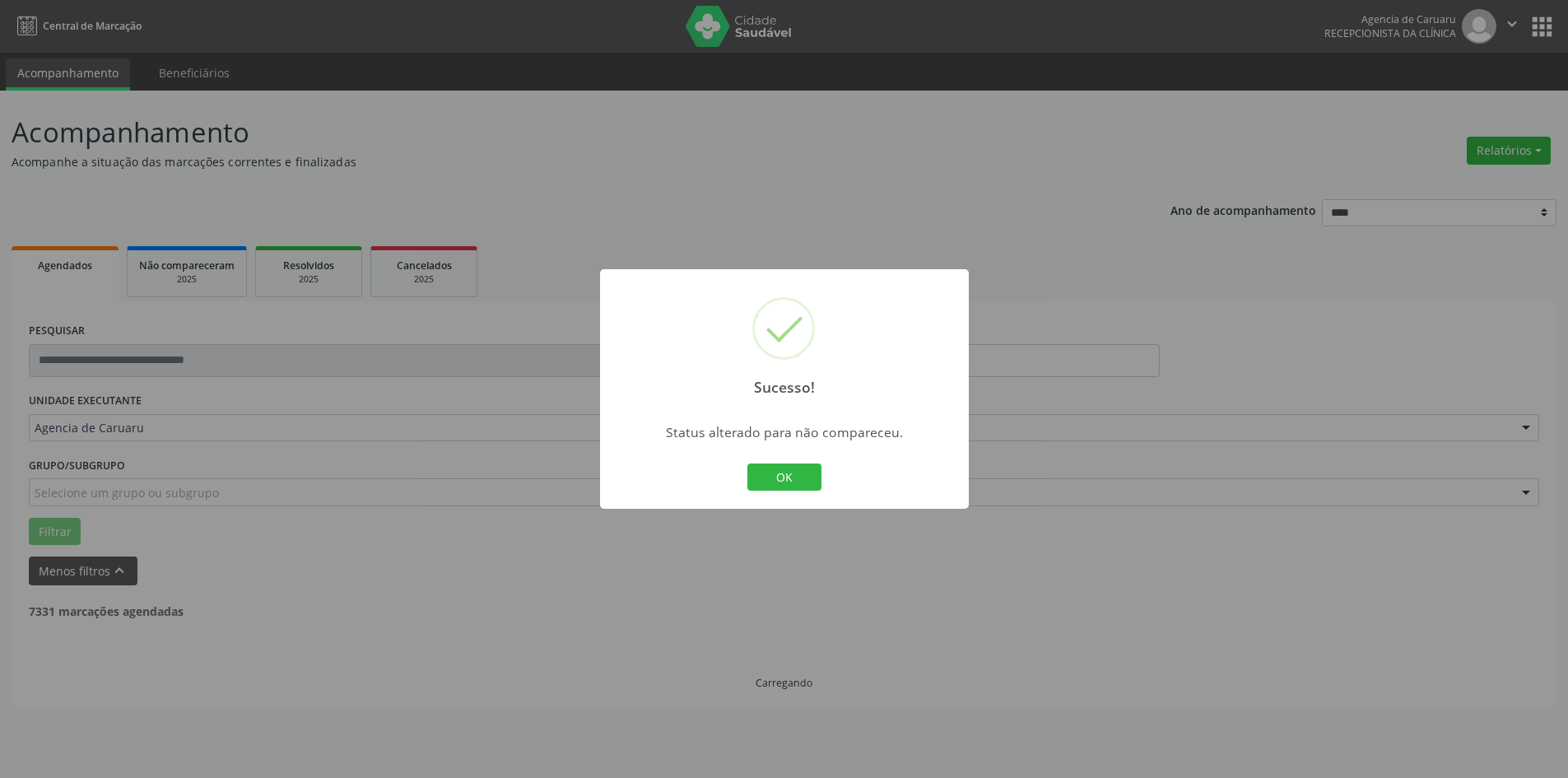
scroll to position [0, 0]
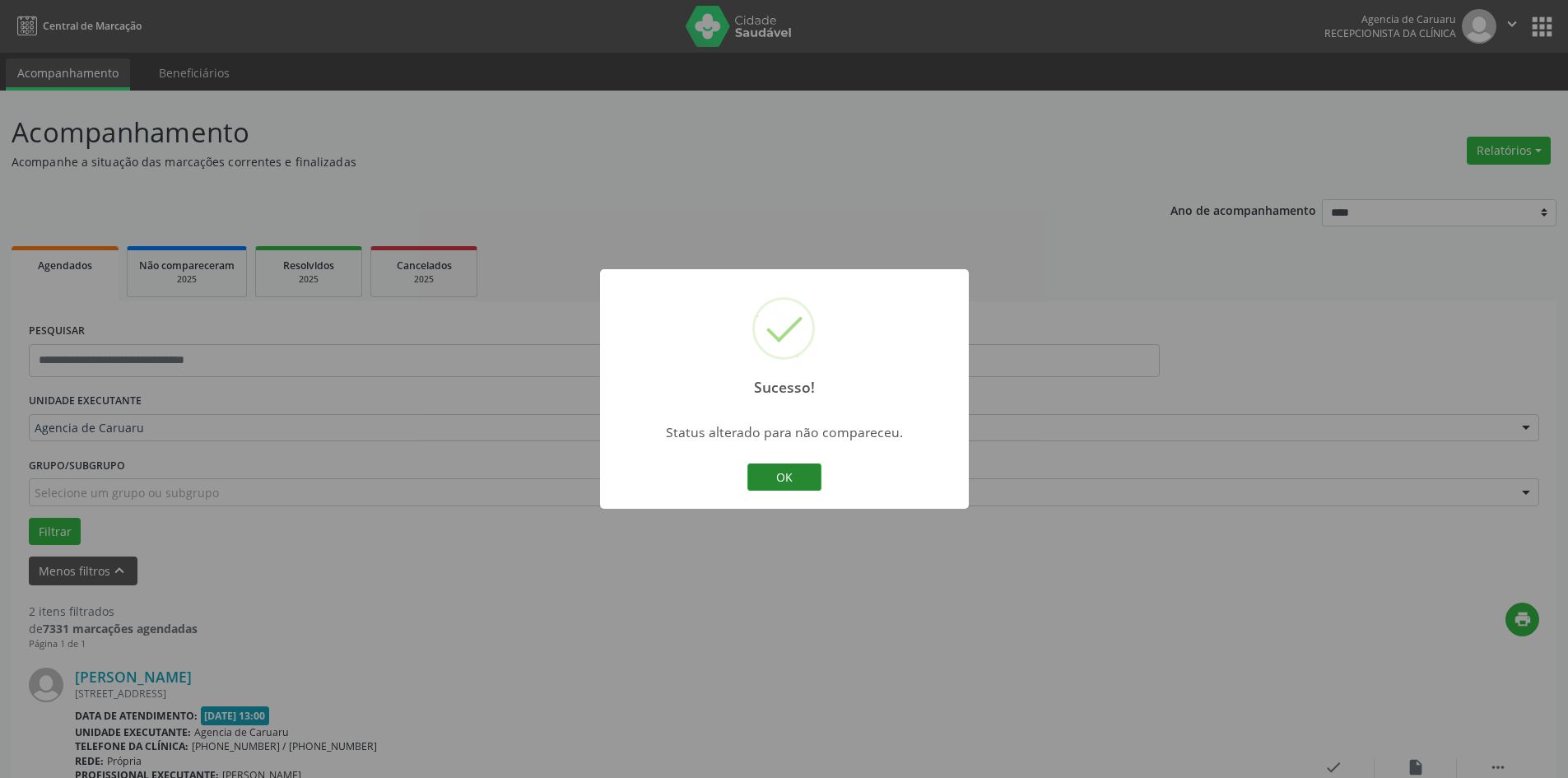
click at [806, 479] on button "OK" at bounding box center [784, 477] width 74 height 28
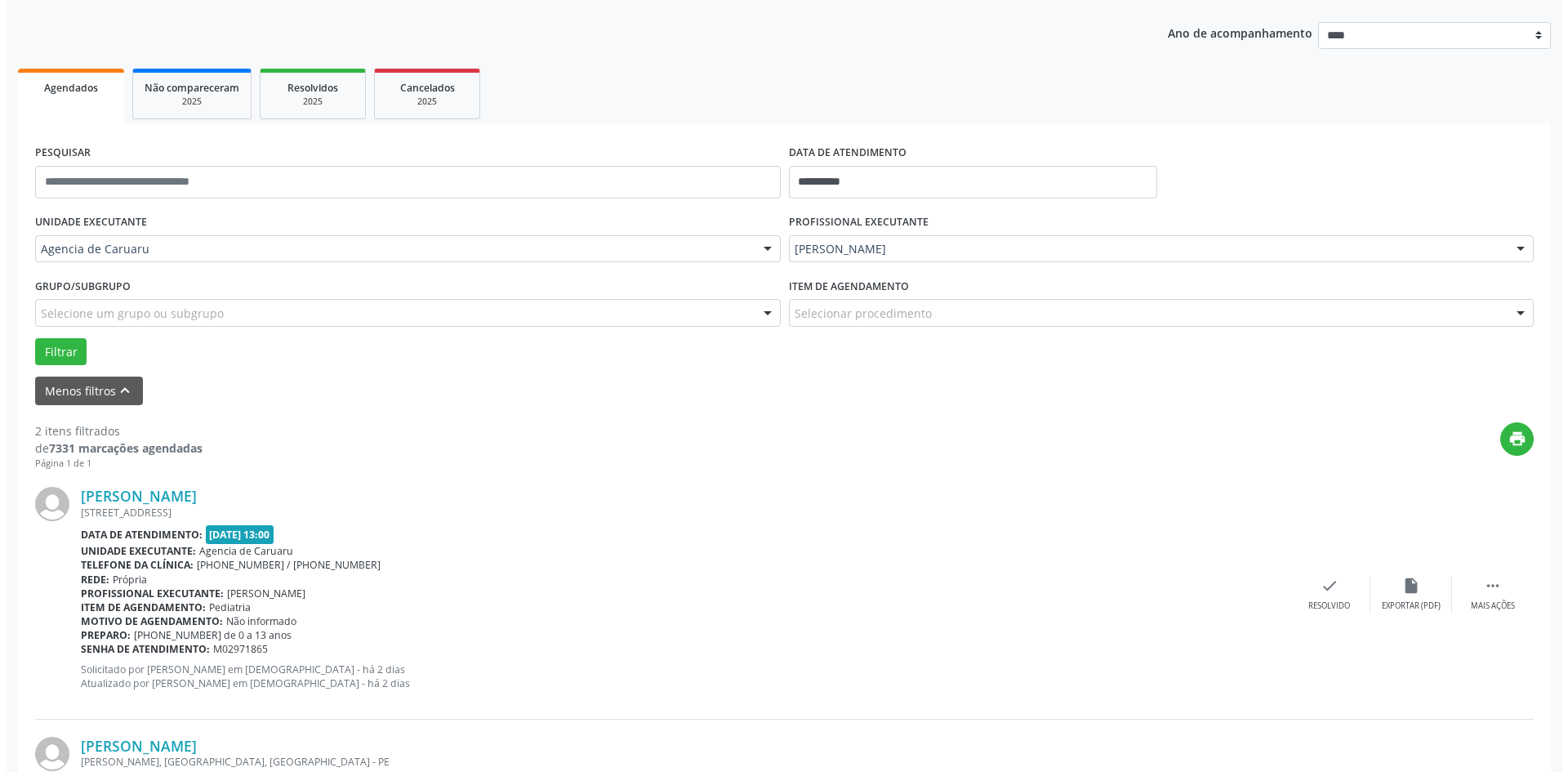
scroll to position [245, 0]
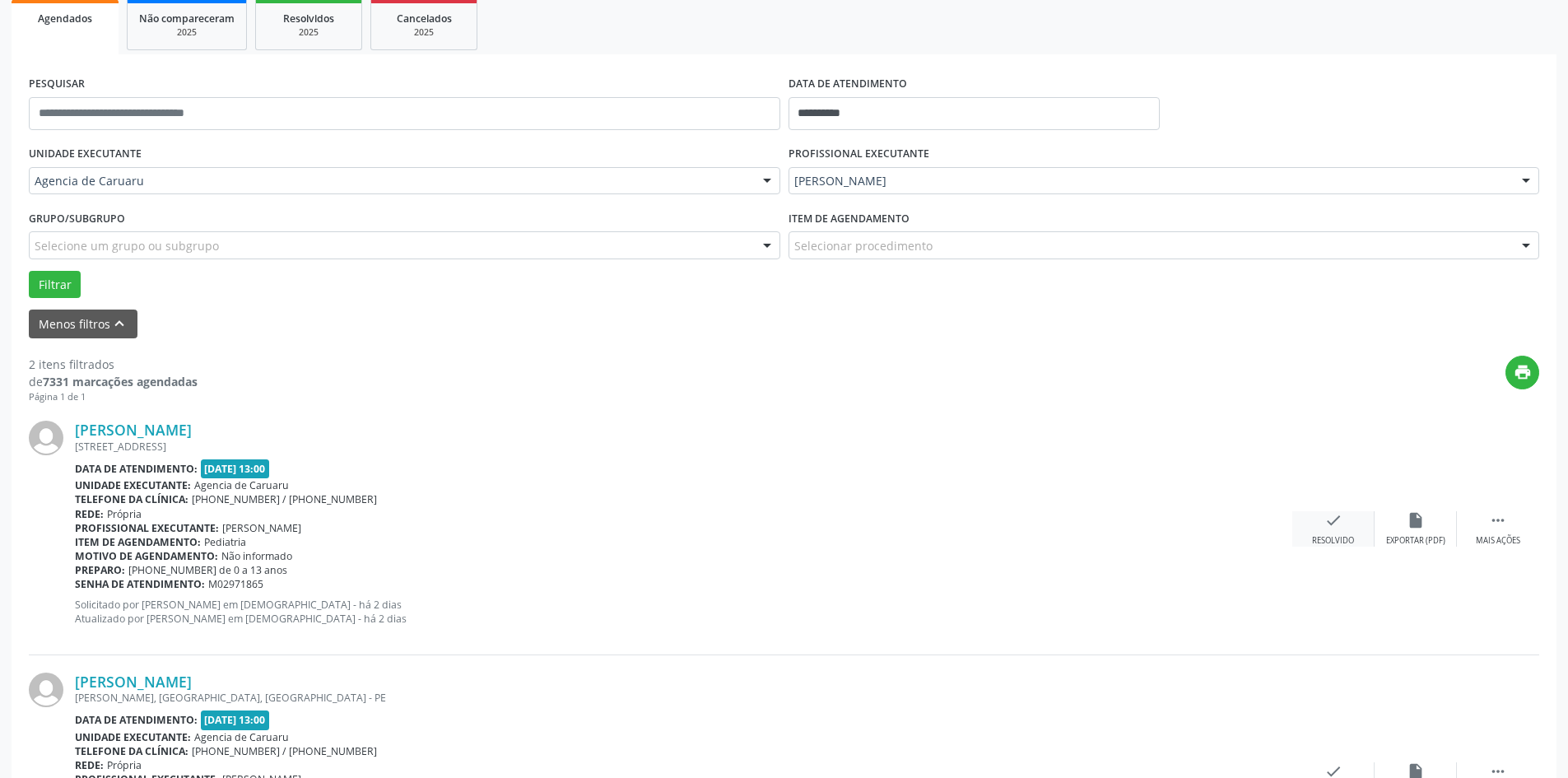
click at [1328, 525] on icon "check" at bounding box center [1333, 520] width 18 height 18
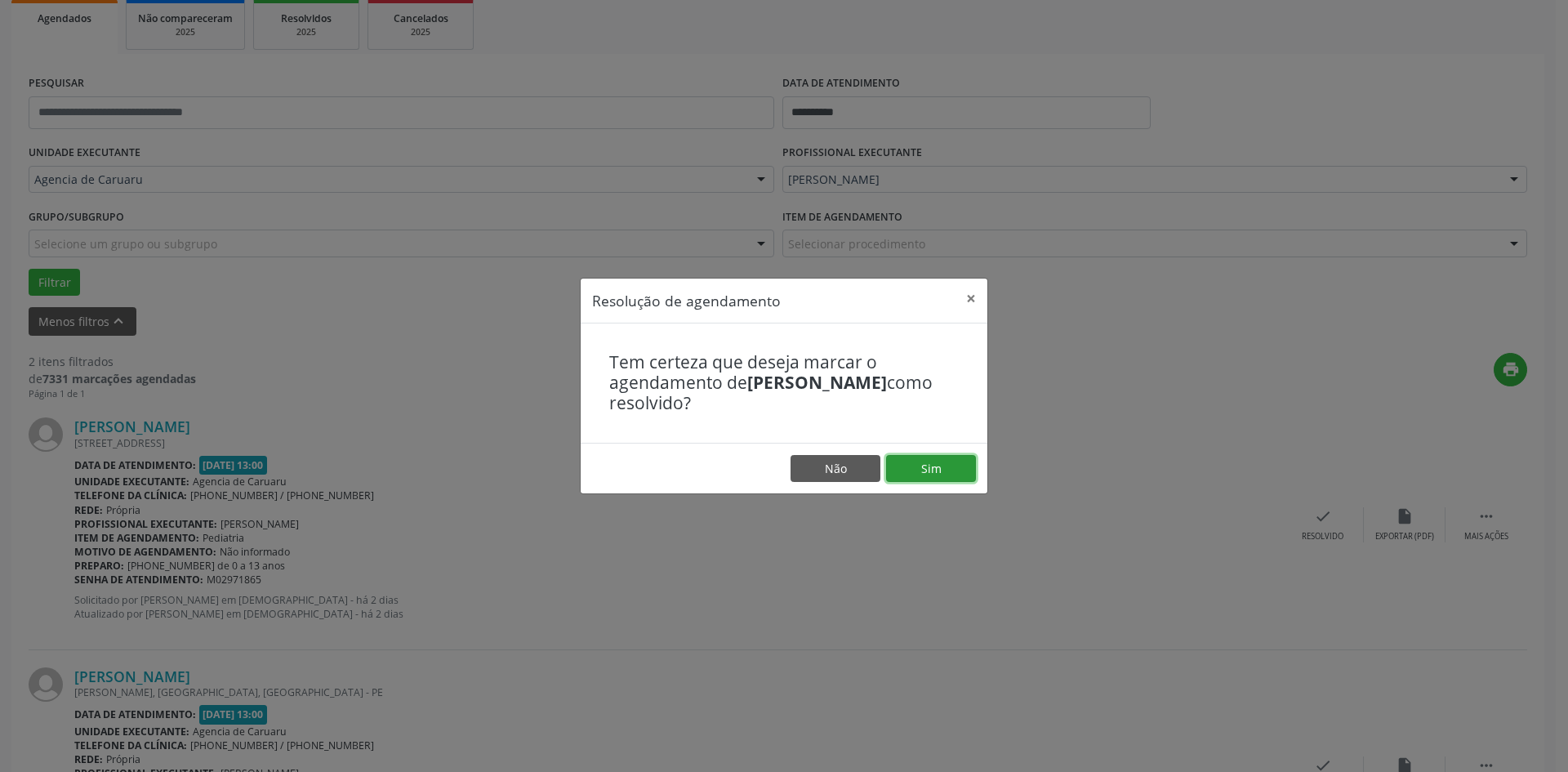
click at [953, 468] on button "Sim" at bounding box center [931, 468] width 90 height 28
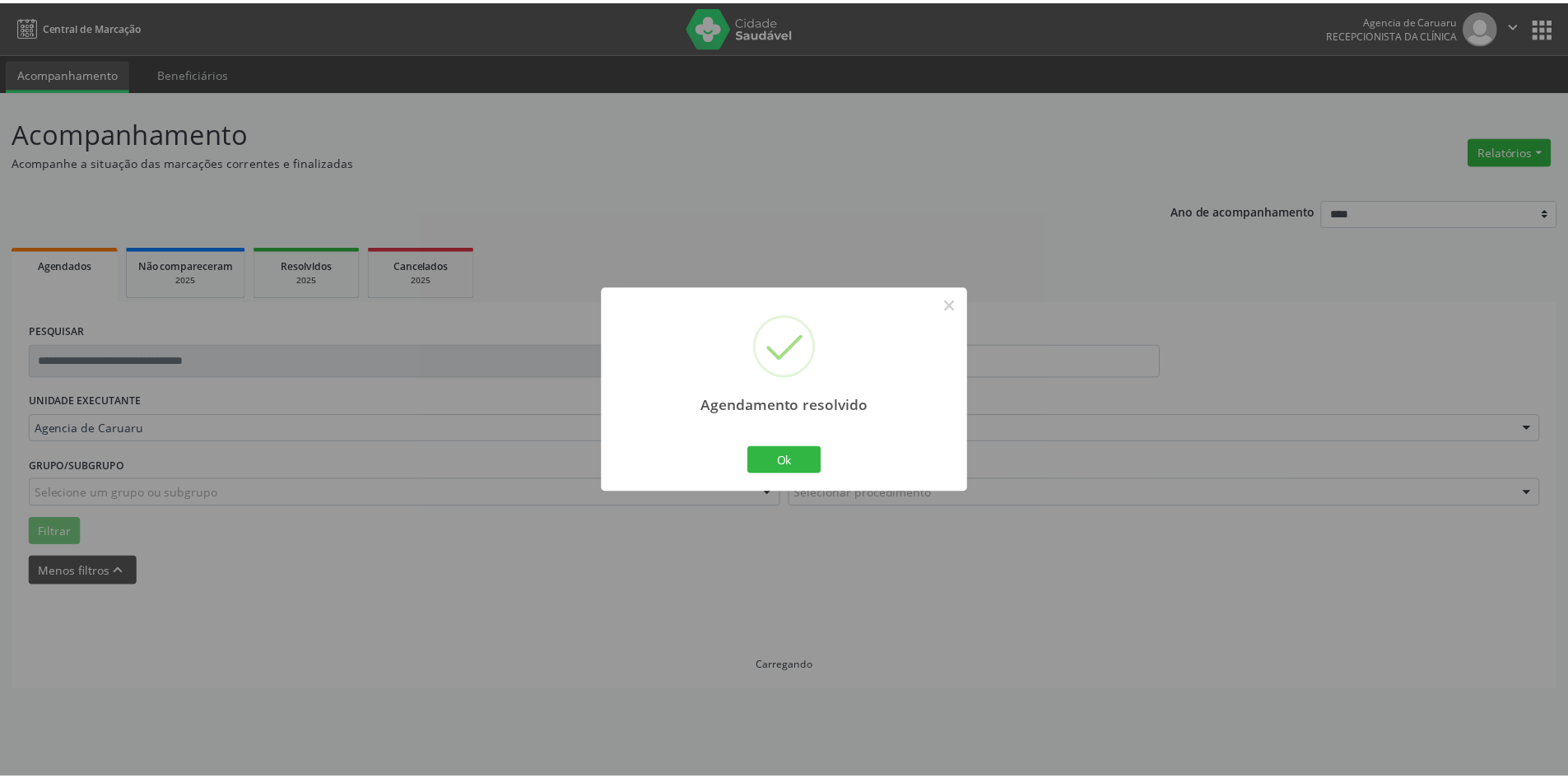
scroll to position [0, 0]
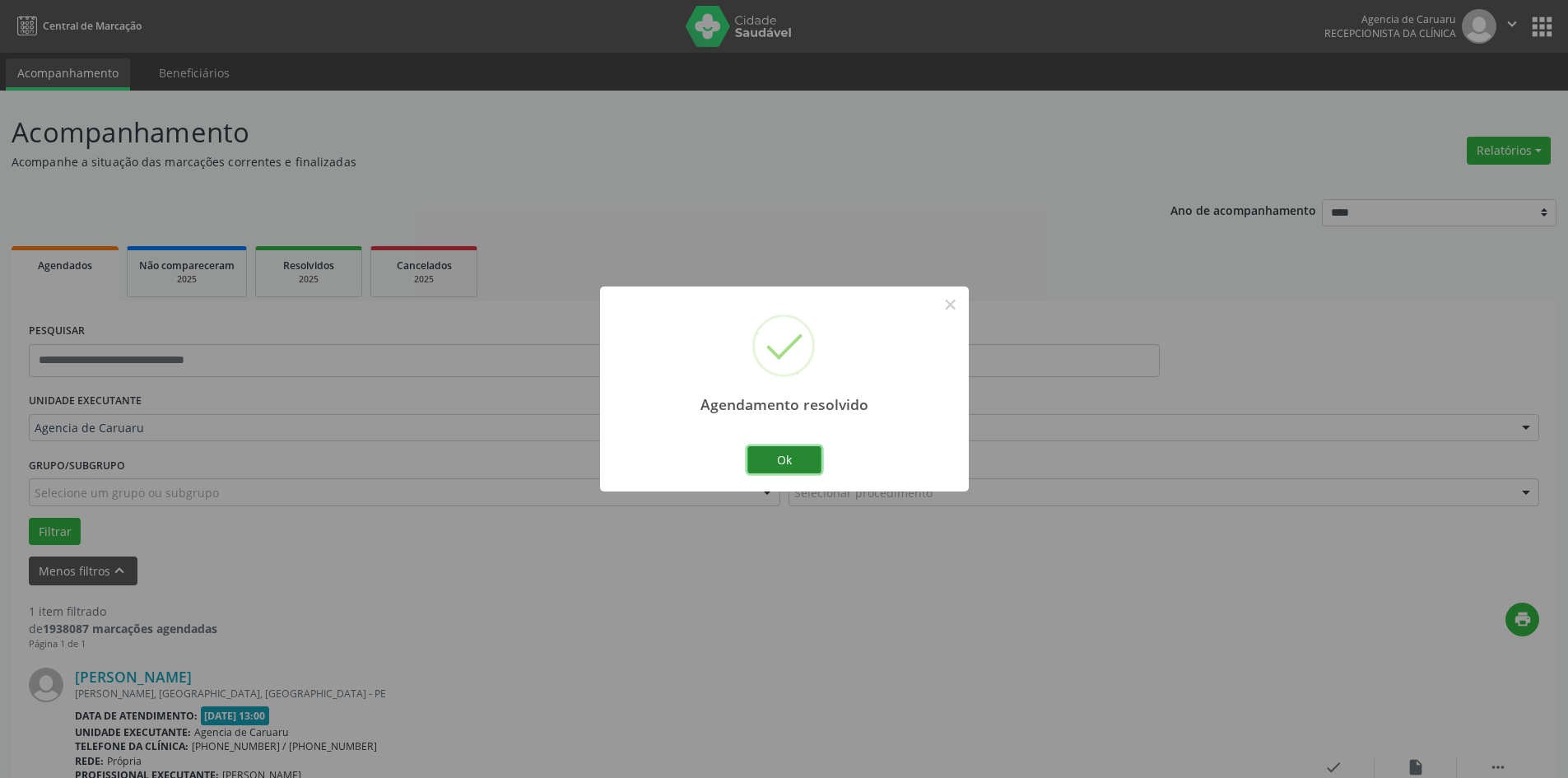
click at [814, 455] on button "Ok" at bounding box center [784, 460] width 74 height 28
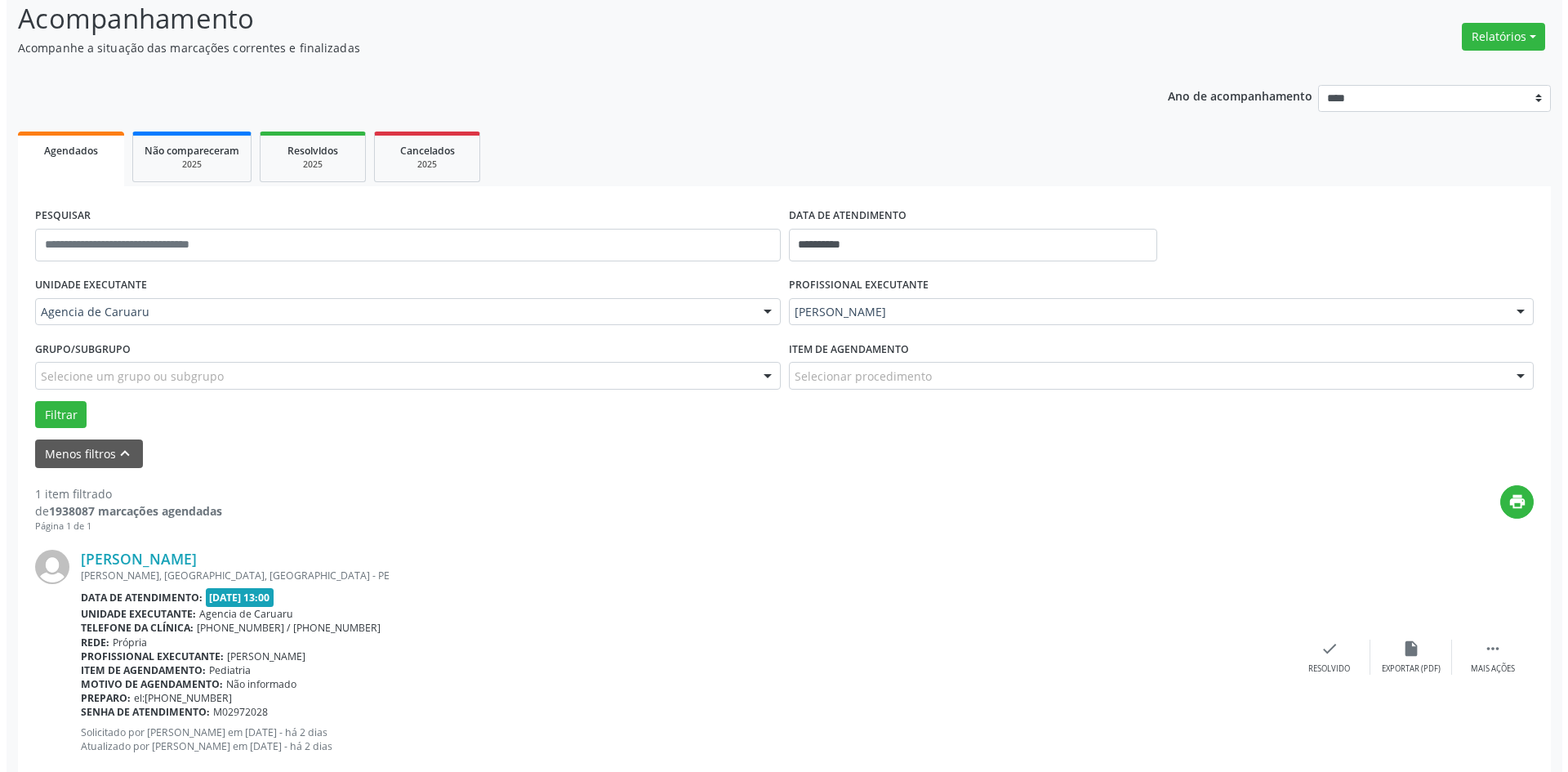
scroll to position [151, 0]
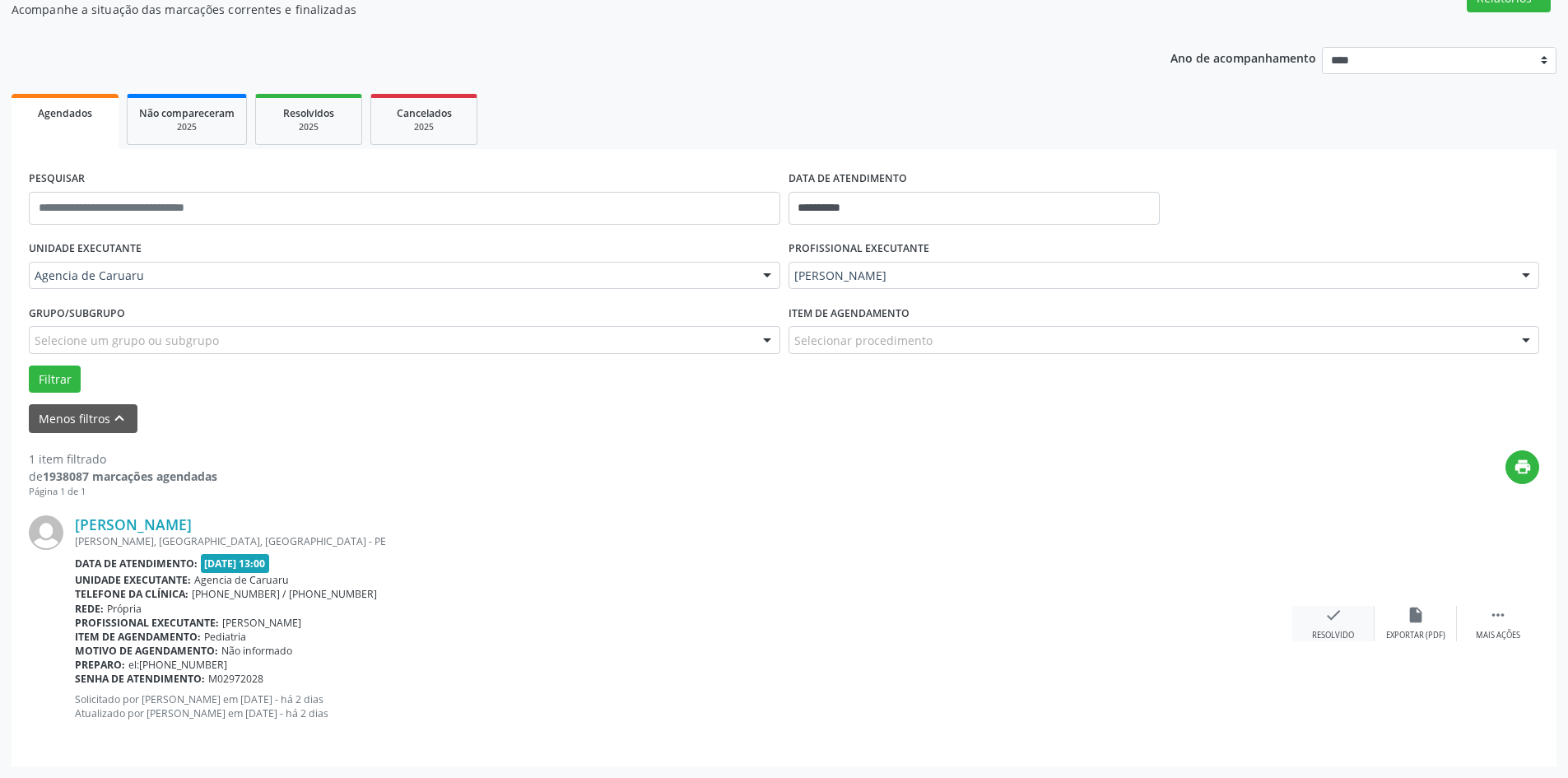
click at [1319, 612] on div "check Resolvido" at bounding box center [1333, 623] width 82 height 36
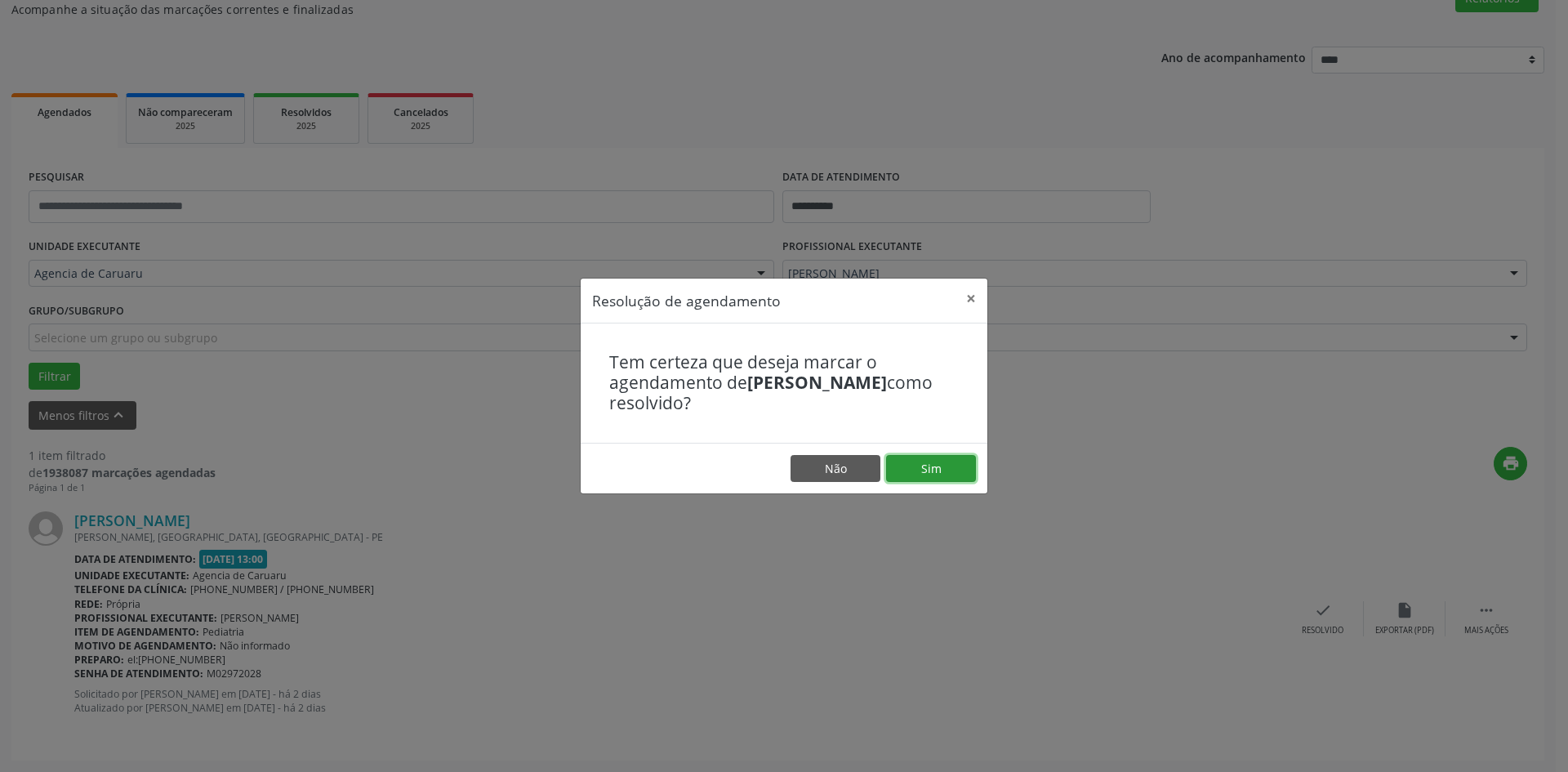
click at [956, 474] on button "Sim" at bounding box center [931, 468] width 90 height 28
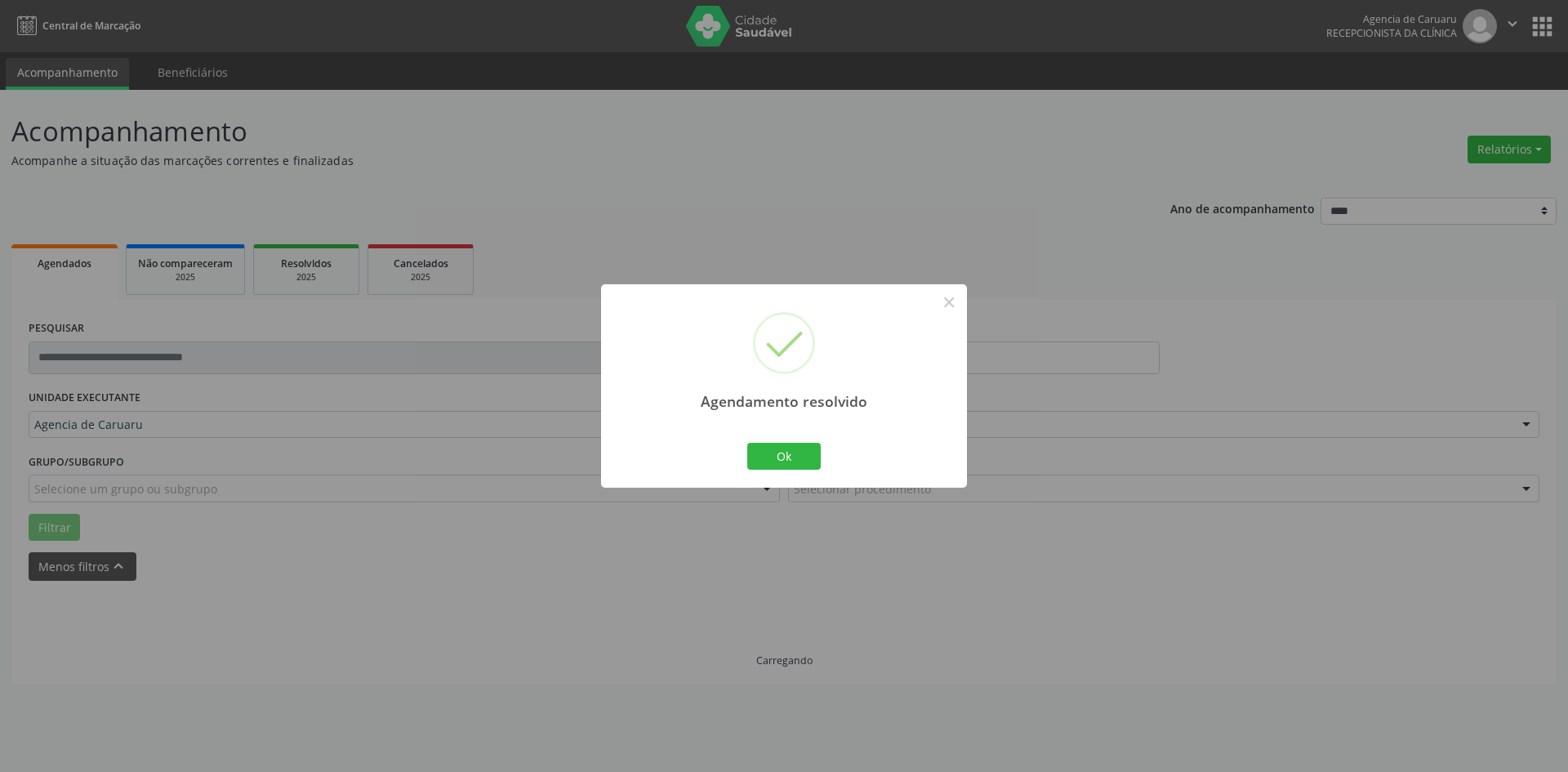
scroll to position [0, 0]
click at [785, 454] on button "Ok" at bounding box center [784, 456] width 74 height 28
